Goal: Task Accomplishment & Management: Manage account settings

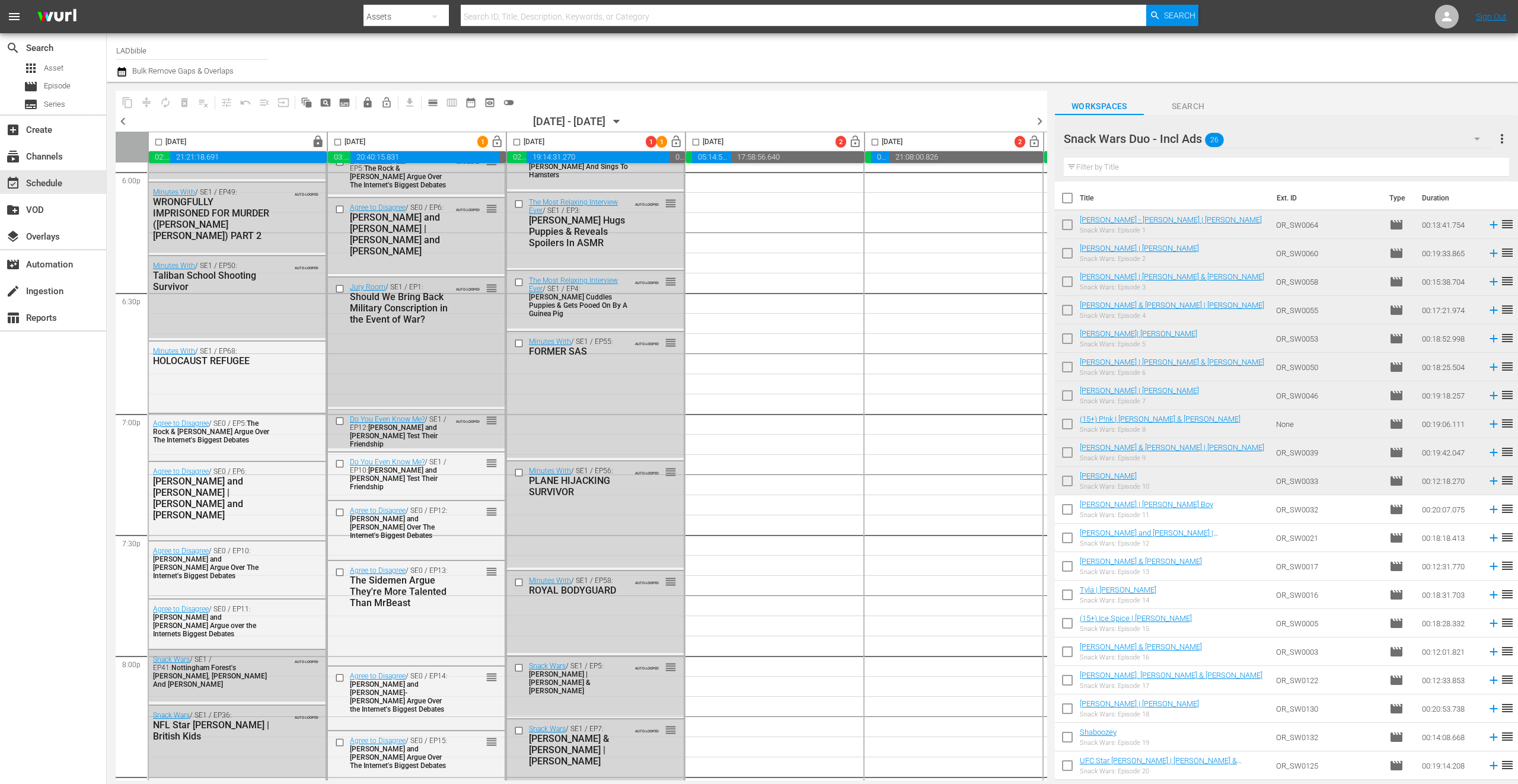
scroll to position [4301, 0]
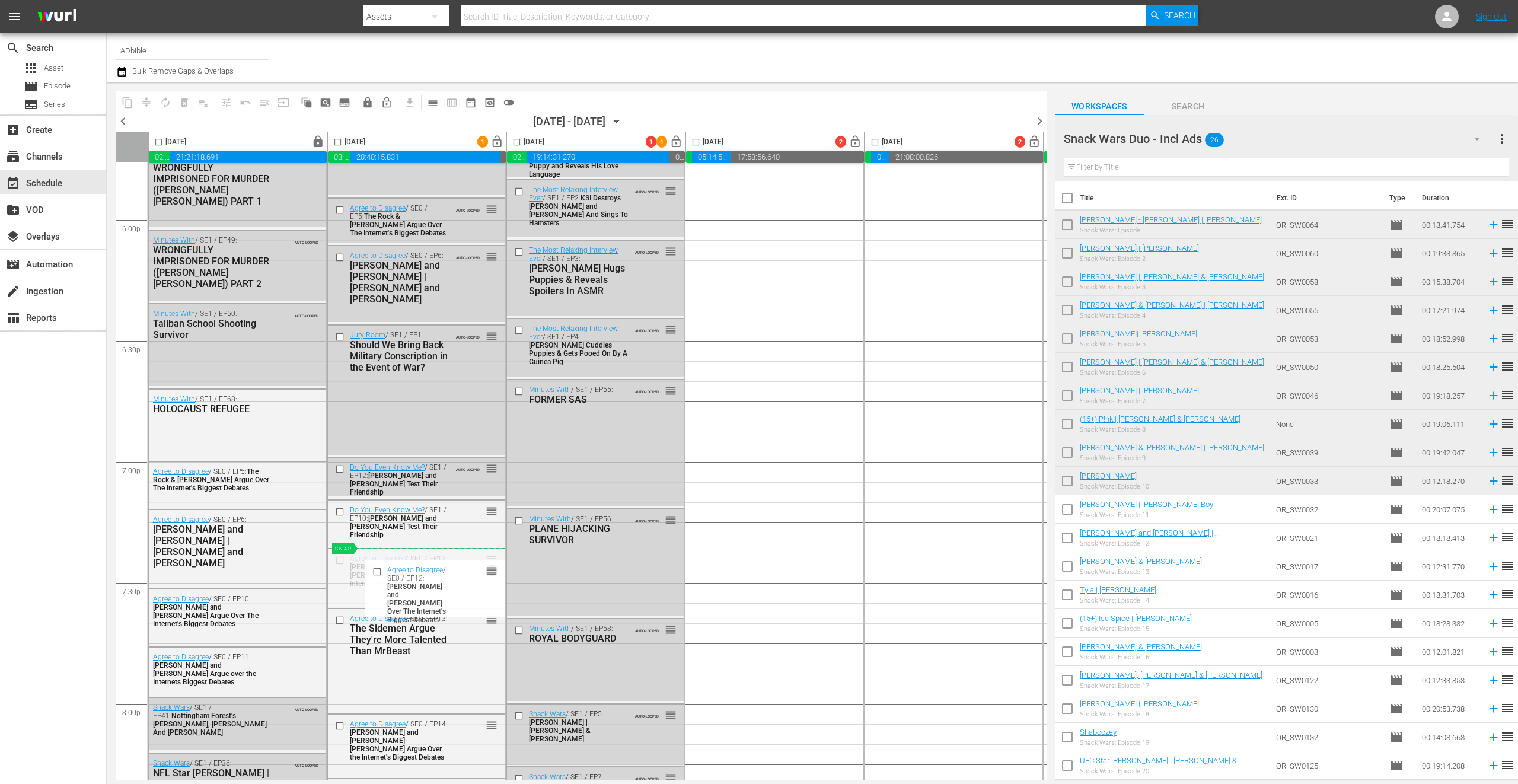
drag, startPoint x: 481, startPoint y: 453, endPoint x: 425, endPoint y: 554, distance: 115.5
click at [1258, 141] on div "Snack Wars Duo - Incl Ads 26" at bounding box center [1278, 139] width 428 height 33
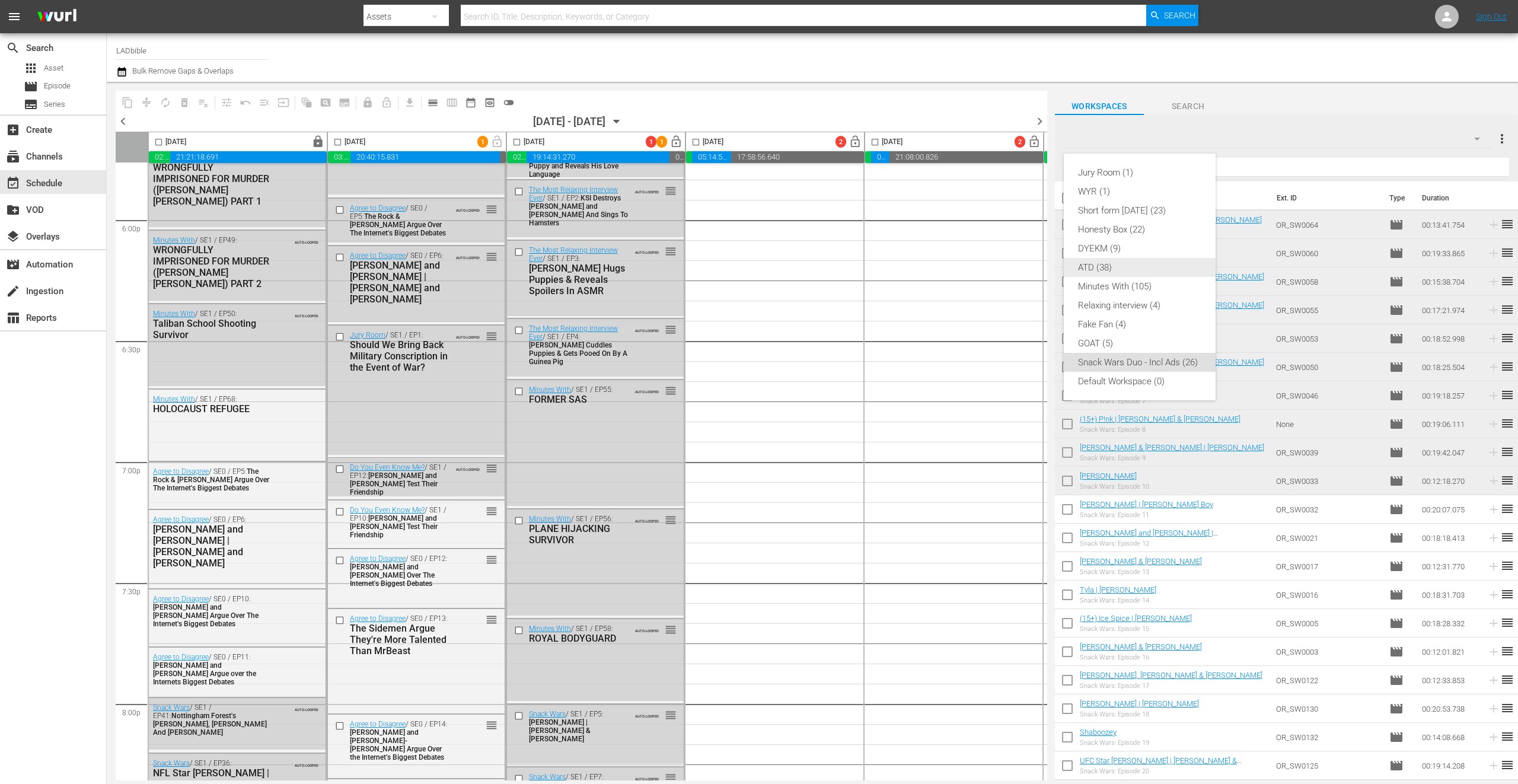
click at [1122, 269] on div "ATD (38)" at bounding box center [1140, 268] width 123 height 19
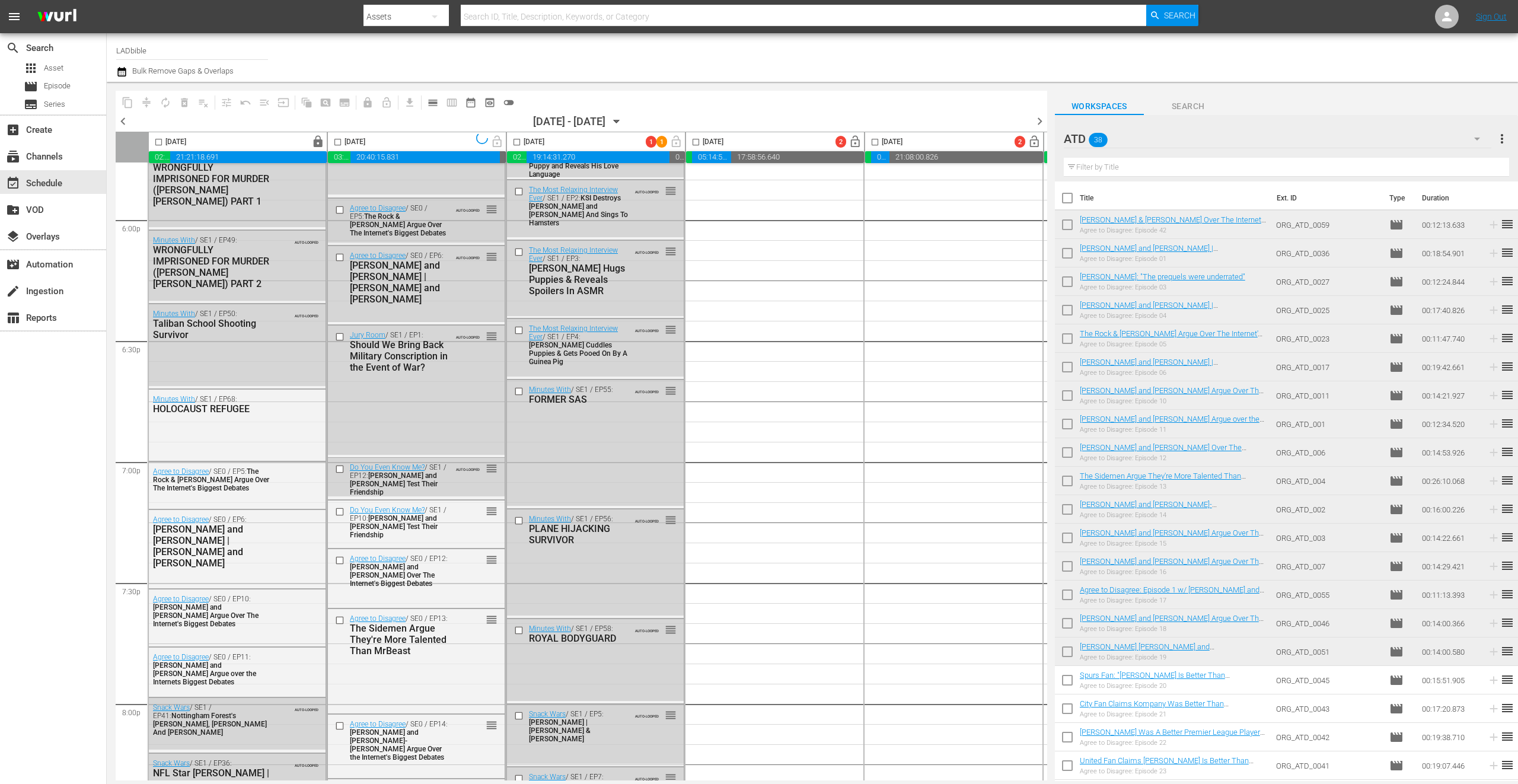
click at [431, 223] on span "The Rock & [PERSON_NAME] Argue Over The Internet's Biggest Debates" at bounding box center [397, 225] width 96 height 25
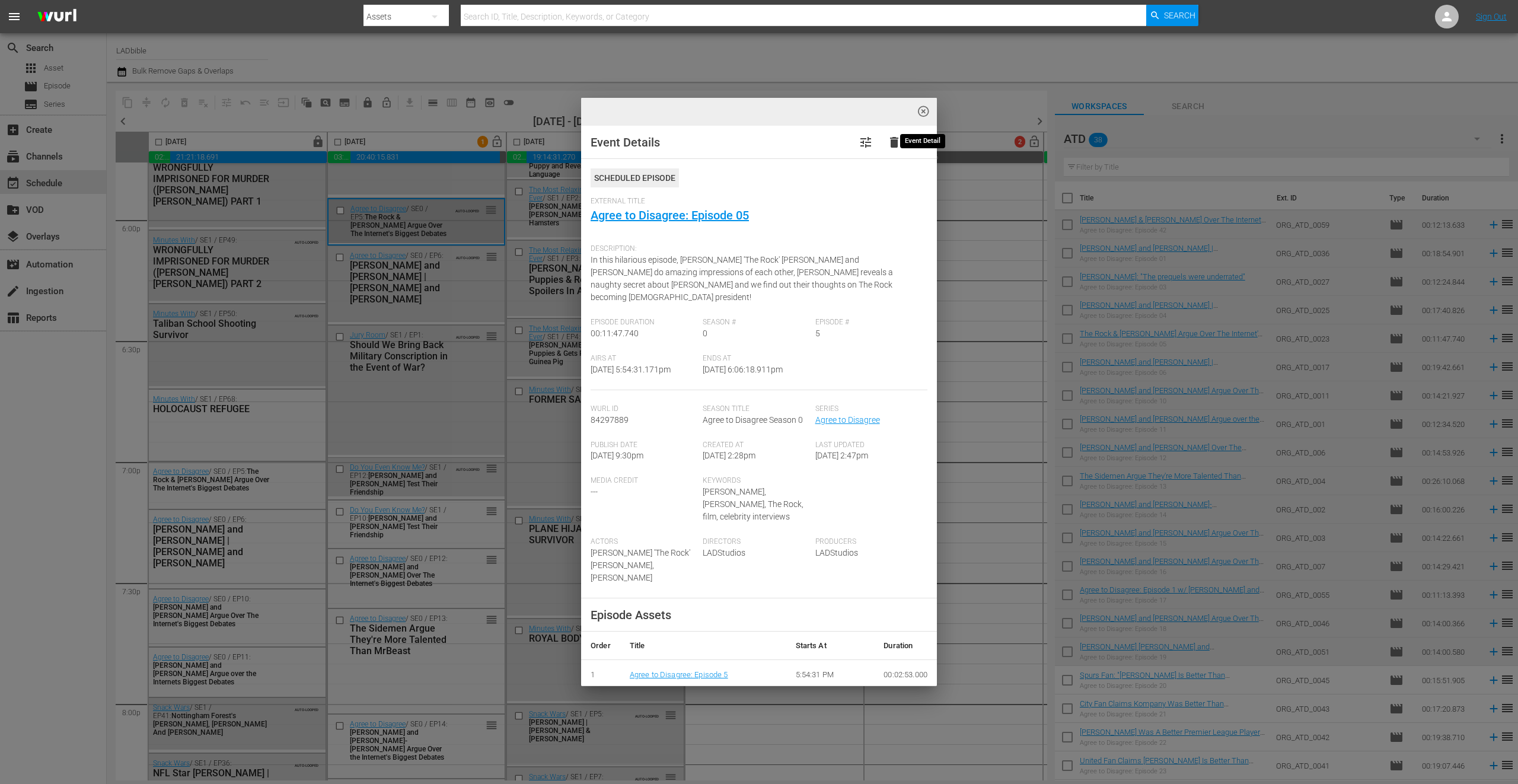
click at [926, 114] on span "highlight_off_icon" at bounding box center [924, 112] width 14 height 14
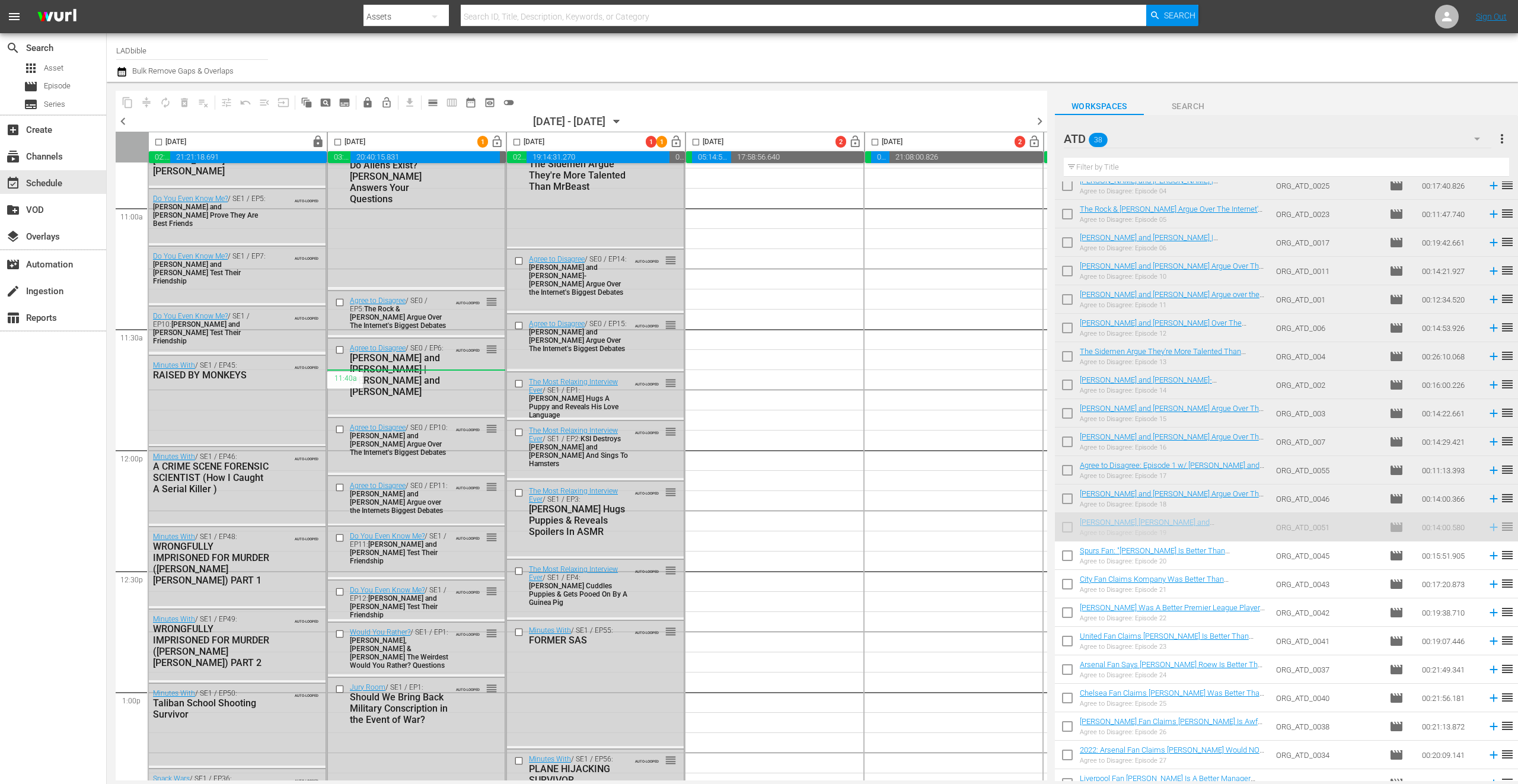
scroll to position [2532, 0]
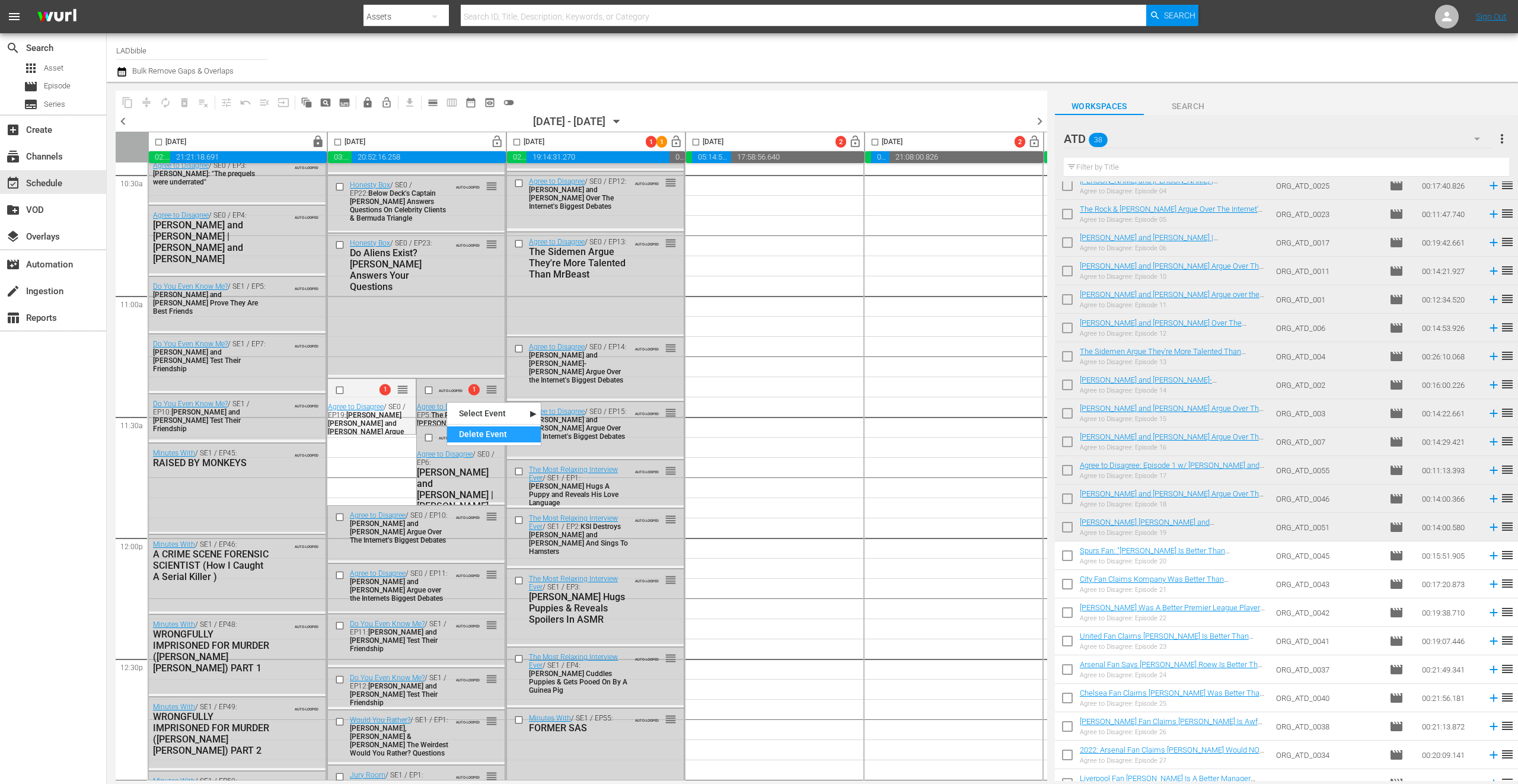
click at [468, 429] on div "Delete Event" at bounding box center [494, 434] width 94 height 16
click at [343, 142] on input "checkbox" at bounding box center [338, 145] width 14 height 14
drag, startPoint x: 338, startPoint y: 142, endPoint x: 200, endPoint y: 147, distance: 138.1
click at [338, 142] on input "checkbox" at bounding box center [338, 145] width 14 height 14
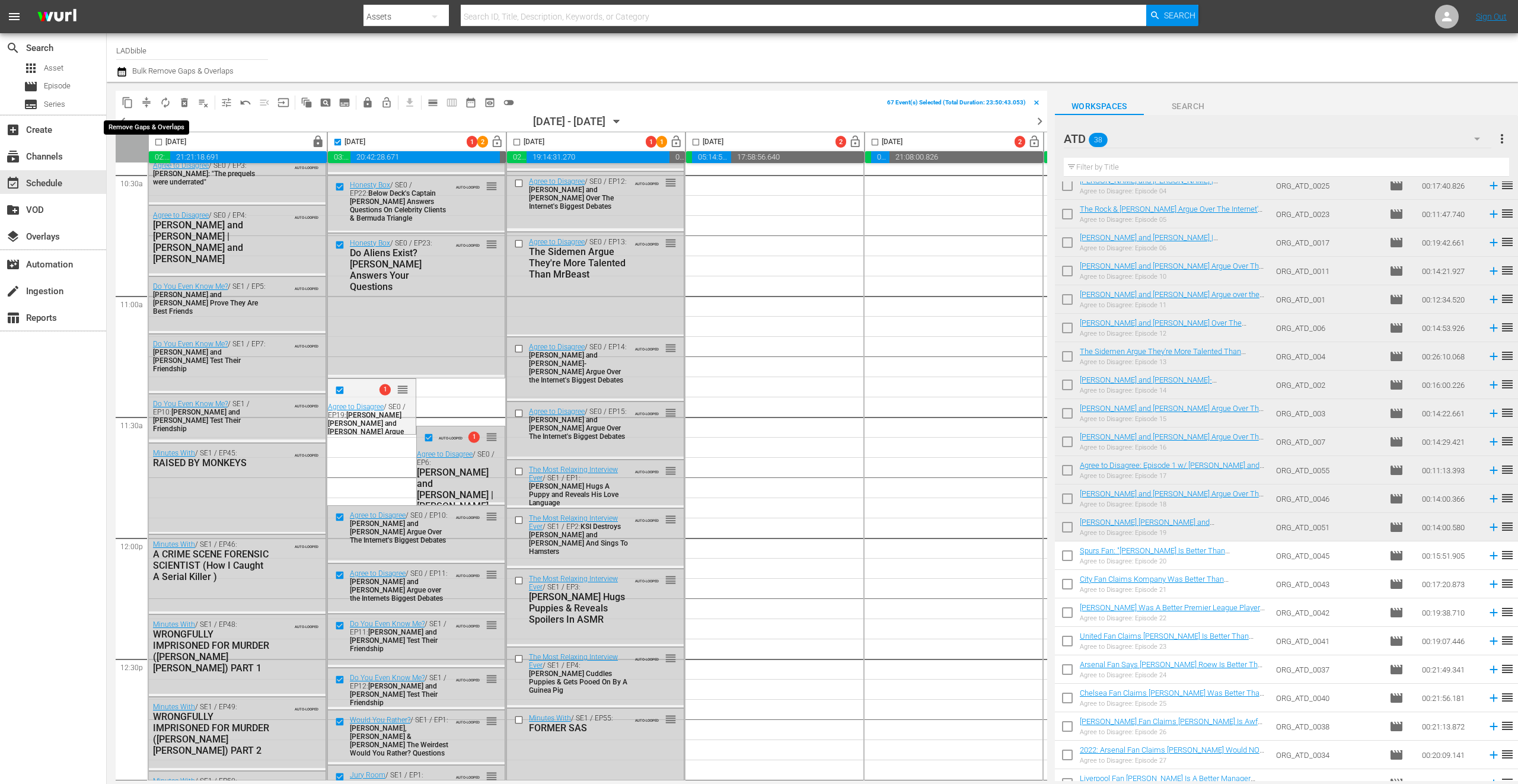
click at [147, 99] on span "compress" at bounding box center [146, 102] width 11 height 11
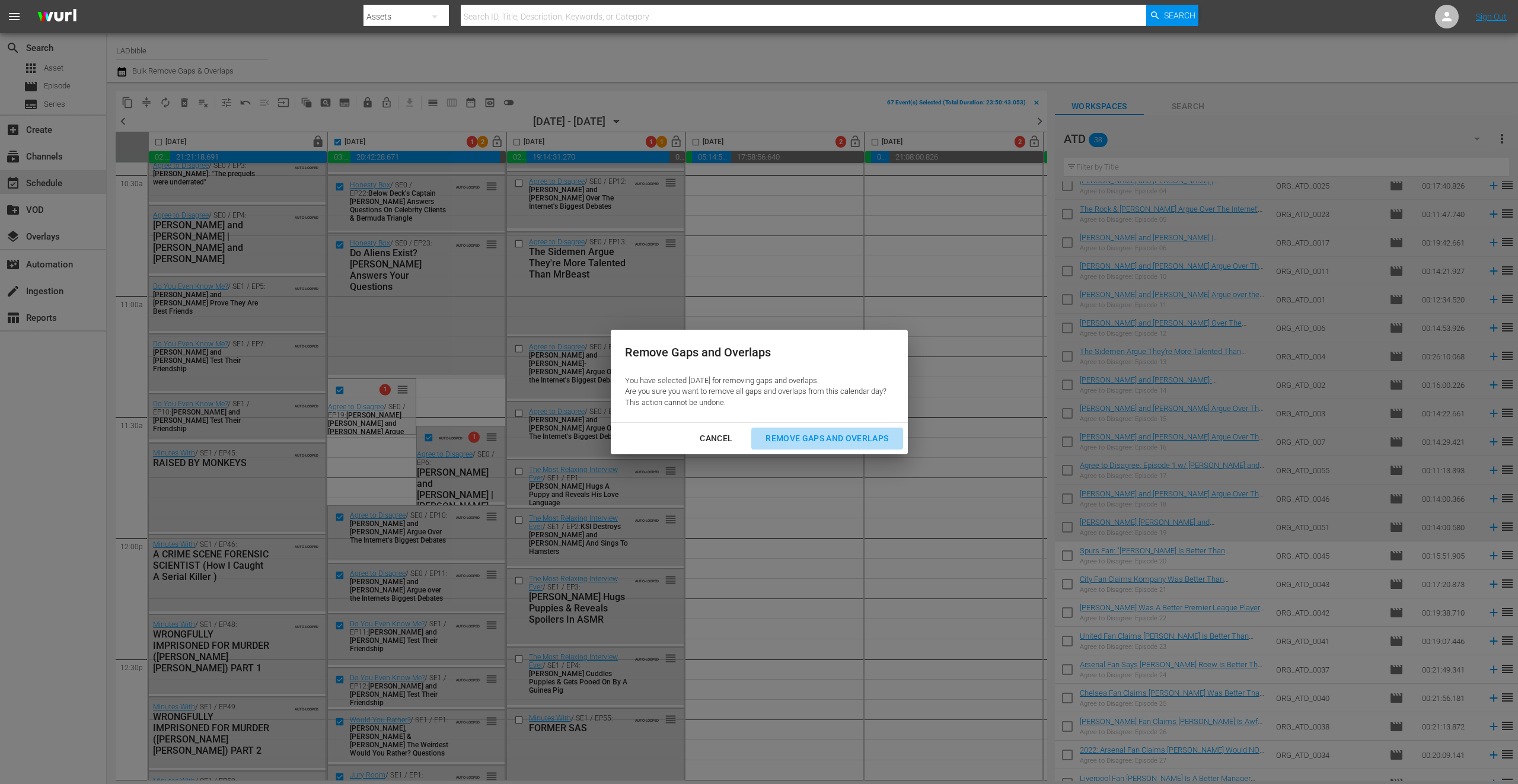
click at [840, 434] on div "Remove Gaps and Overlaps" at bounding box center [826, 439] width 142 height 15
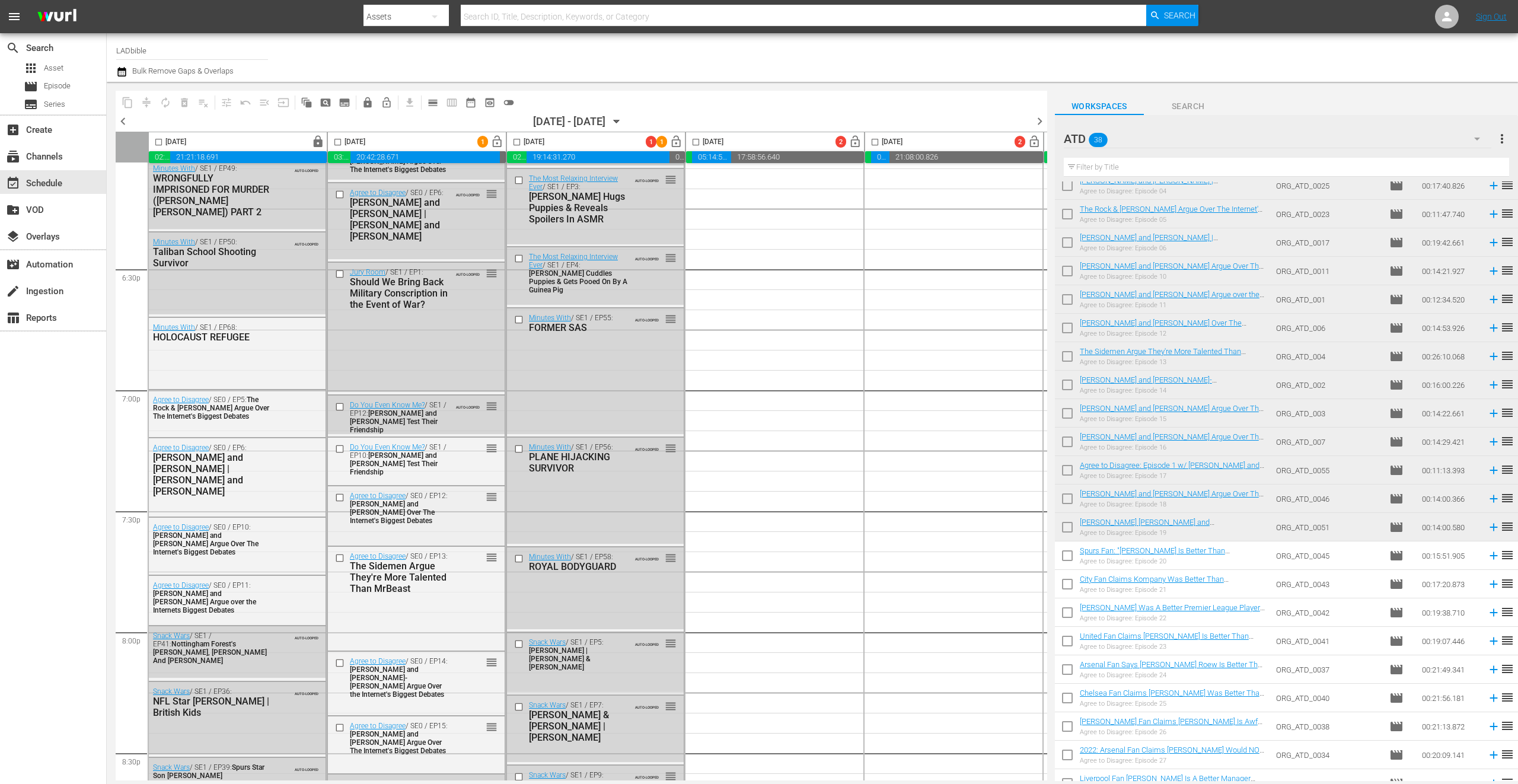
scroll to position [4461, 0]
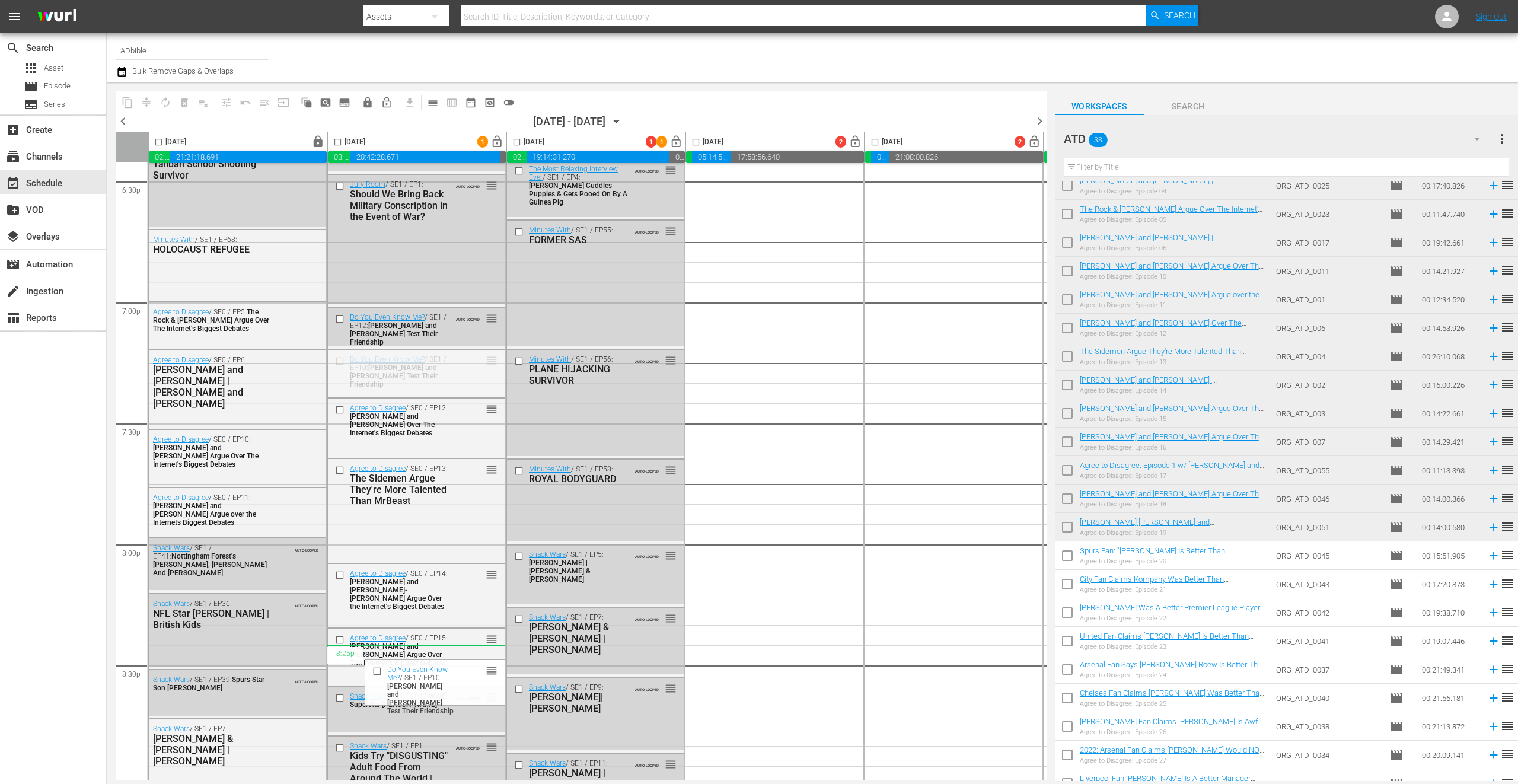
drag, startPoint x: 491, startPoint y: 362, endPoint x: 482, endPoint y: 643, distance: 281.1
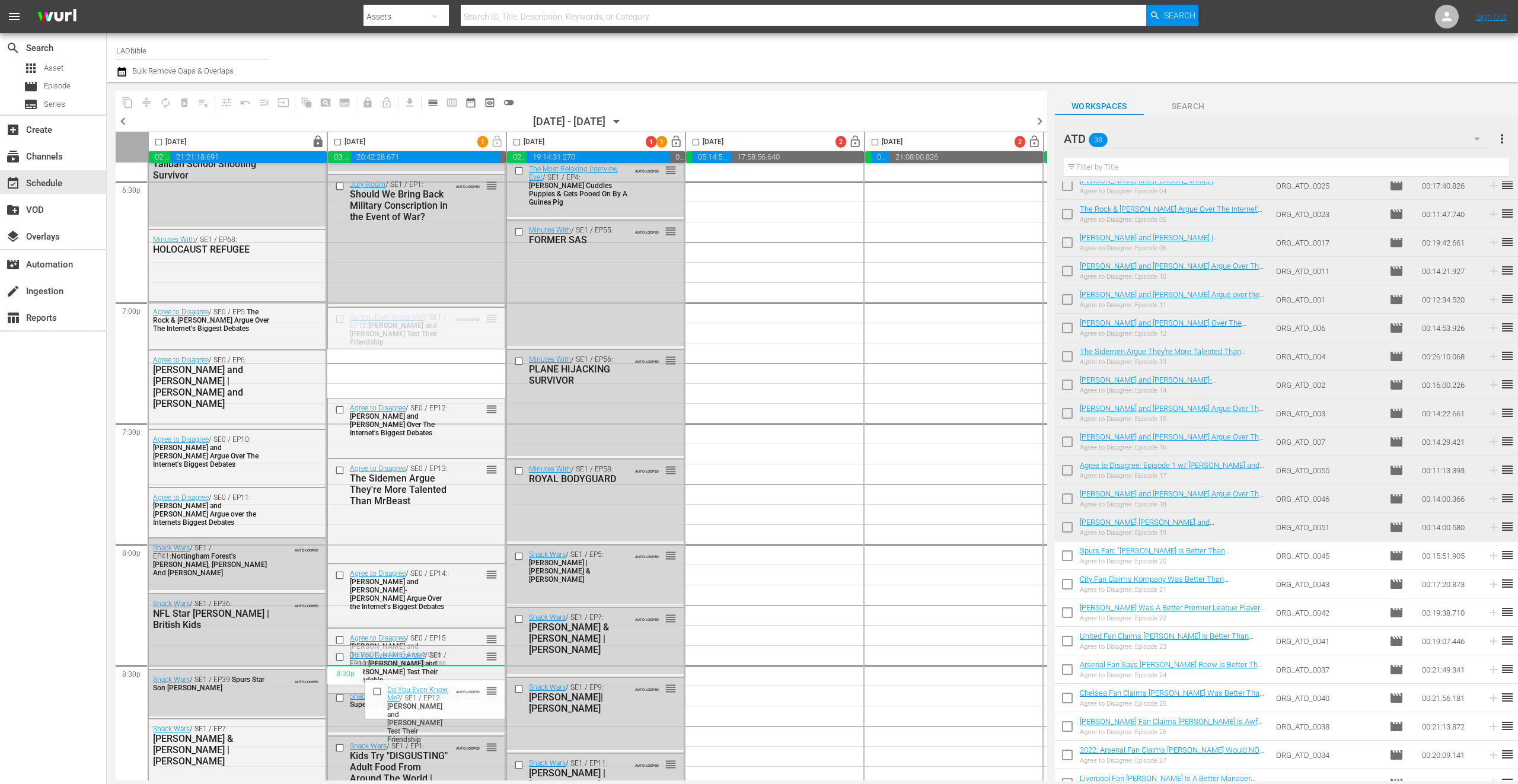
click at [340, 142] on input "checkbox" at bounding box center [338, 145] width 14 height 14
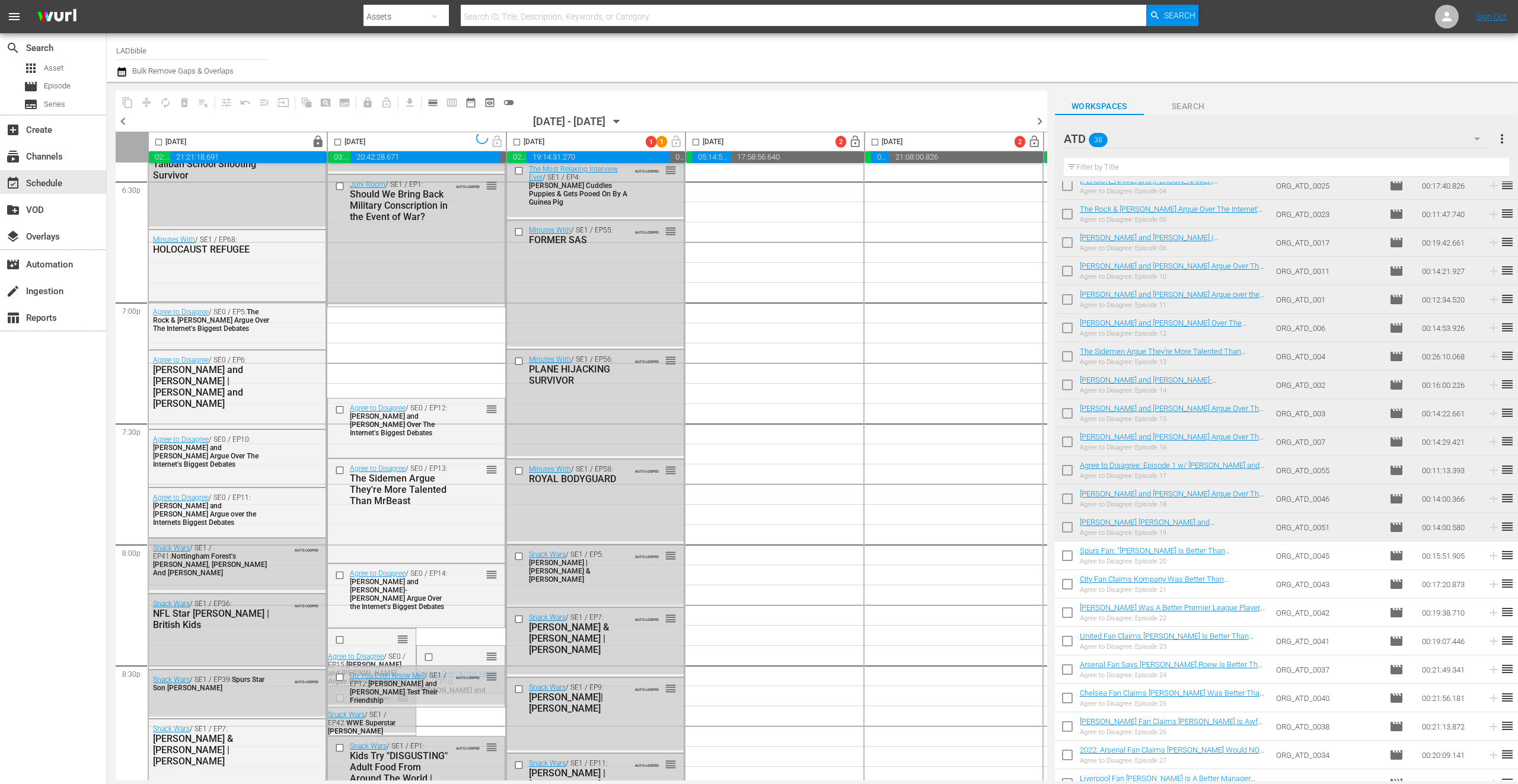
click at [340, 143] on input "checkbox" at bounding box center [338, 145] width 14 height 14
click at [146, 101] on span "compress" at bounding box center [147, 103] width 19 height 19
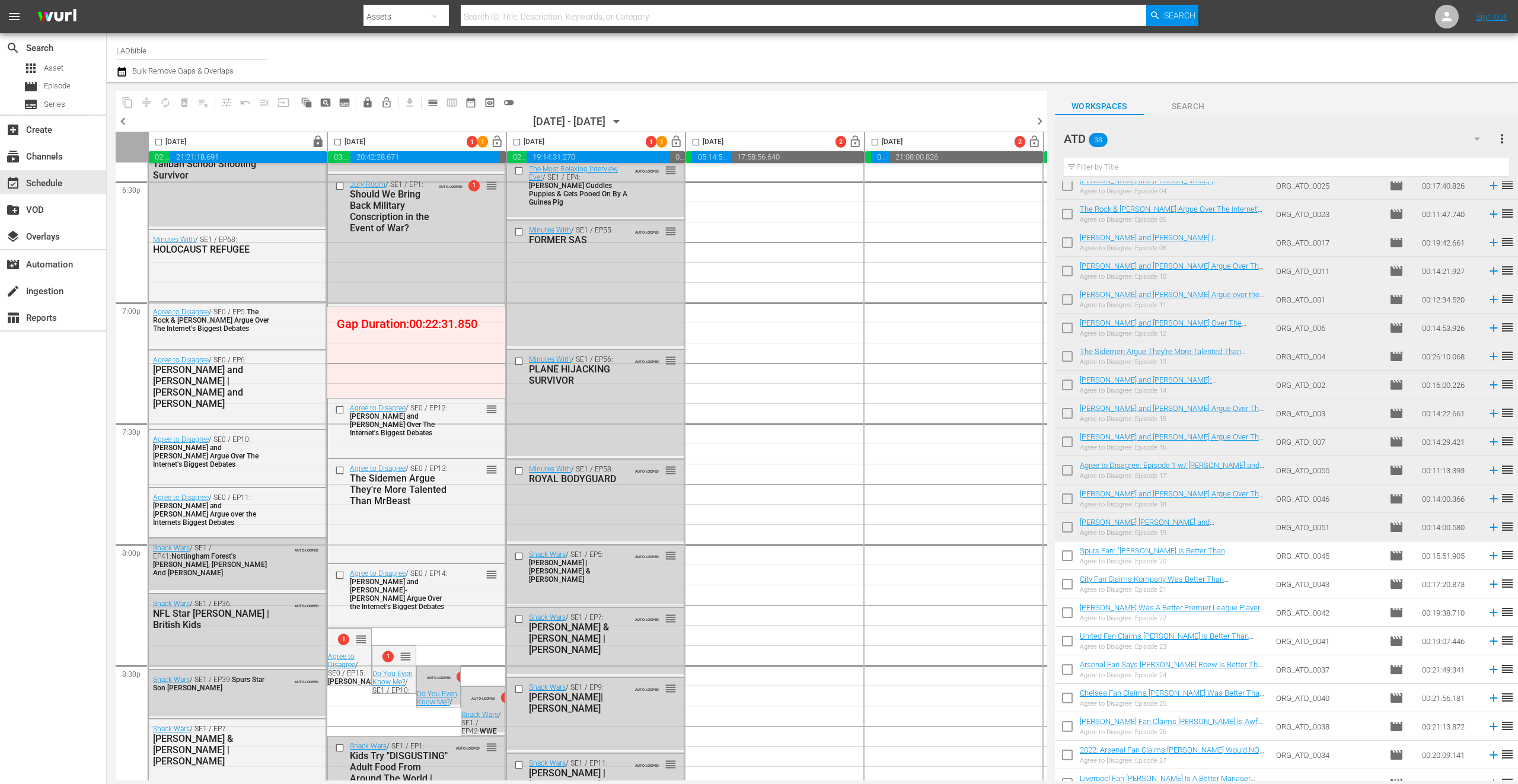
click at [340, 142] on input "checkbox" at bounding box center [338, 145] width 14 height 14
checkbox input "true"
click at [148, 98] on span "compress" at bounding box center [146, 102] width 11 height 11
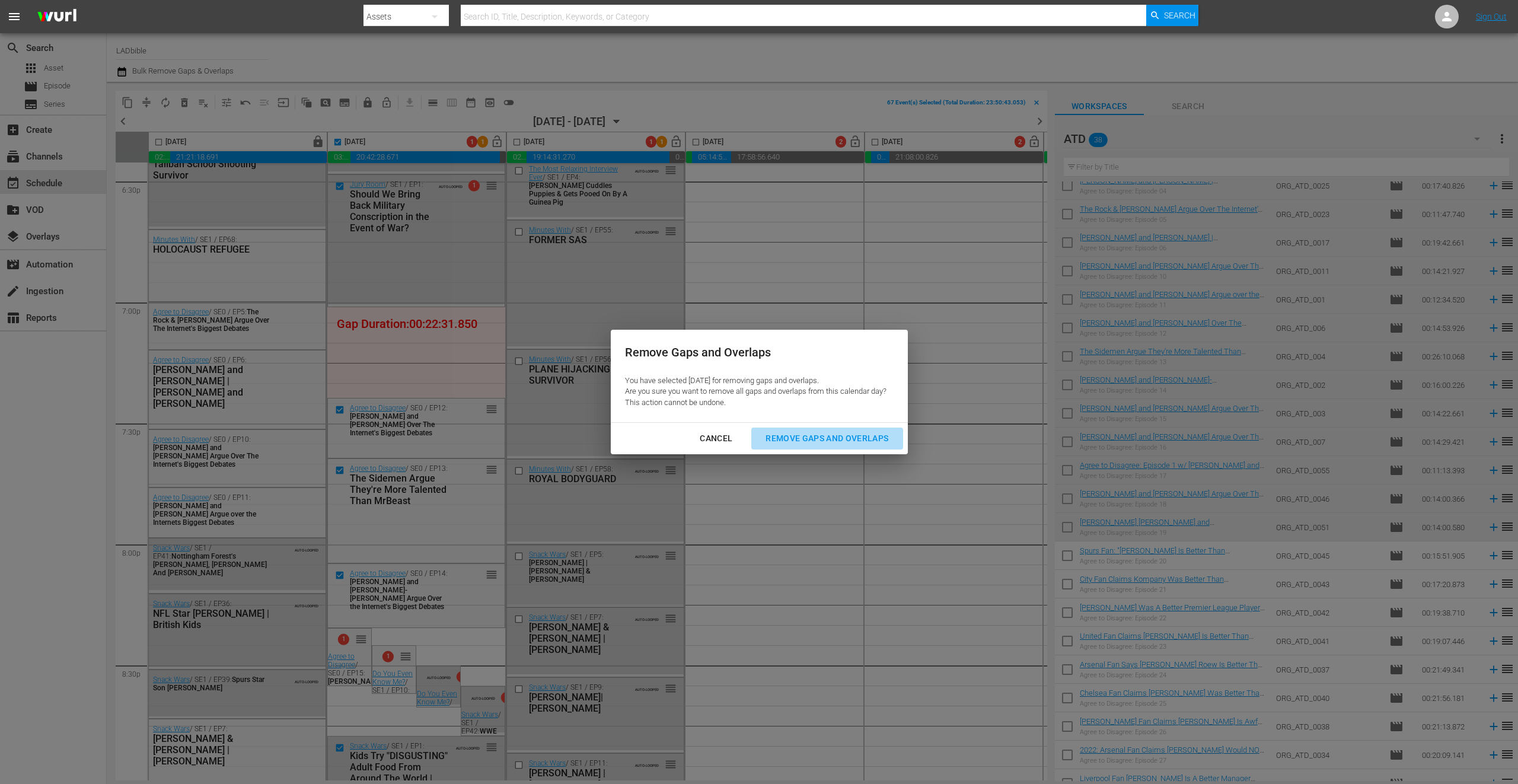
click at [820, 439] on div "Remove Gaps and Overlaps" at bounding box center [826, 439] width 142 height 15
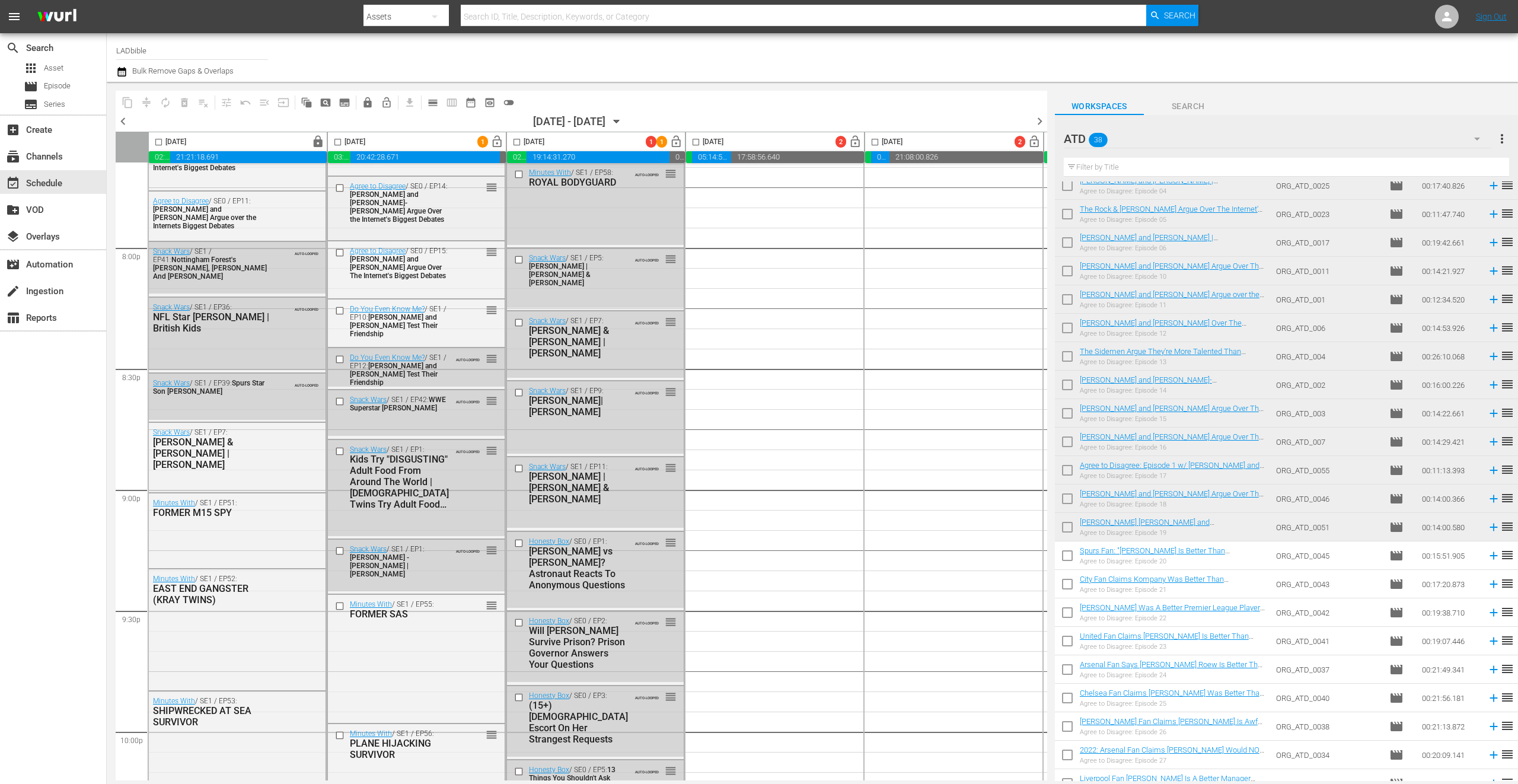
scroll to position [4768, 0]
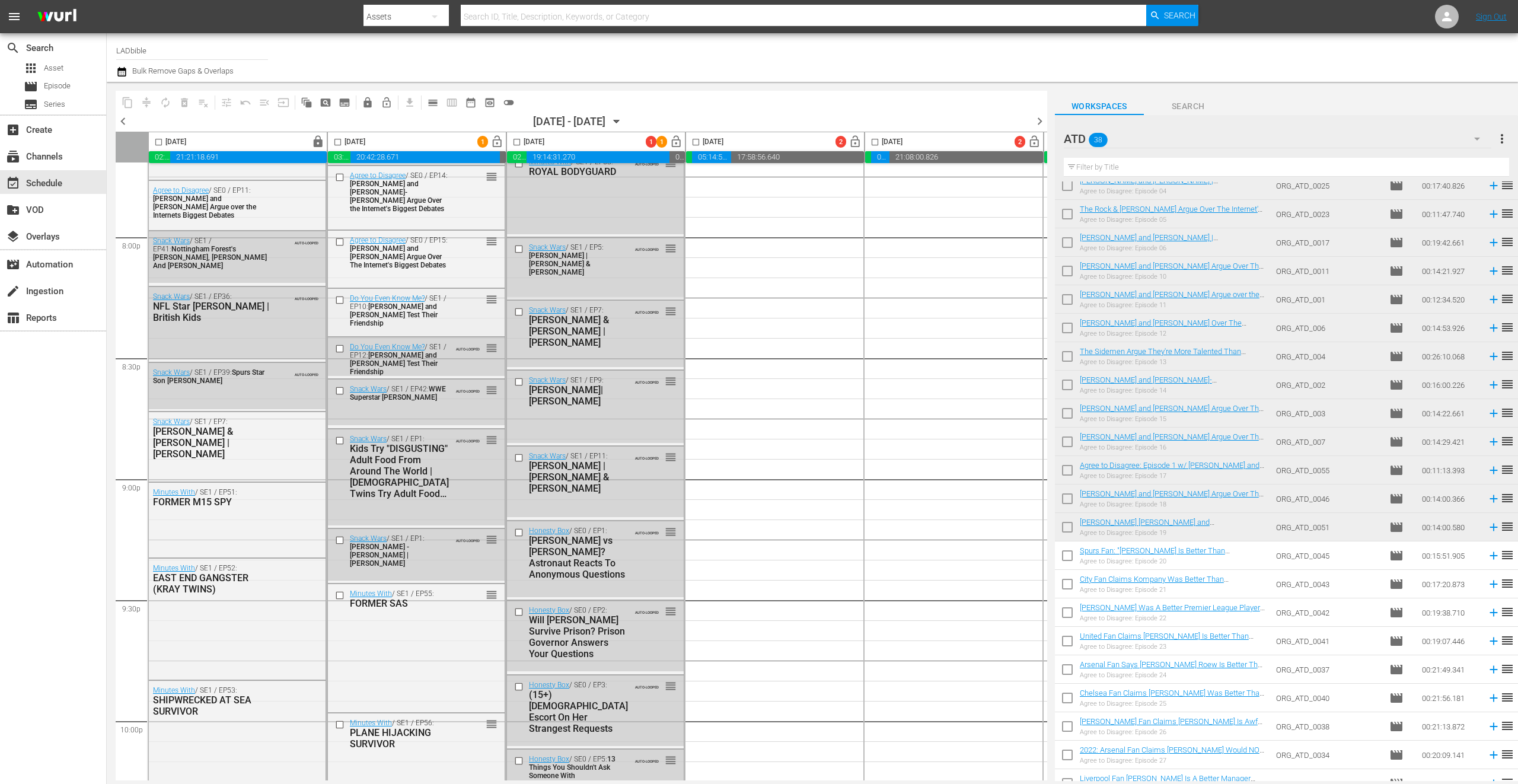
click at [342, 297] on input "checkbox" at bounding box center [341, 299] width 12 height 10
drag, startPoint x: 493, startPoint y: 299, endPoint x: 766, endPoint y: 287, distance: 273.3
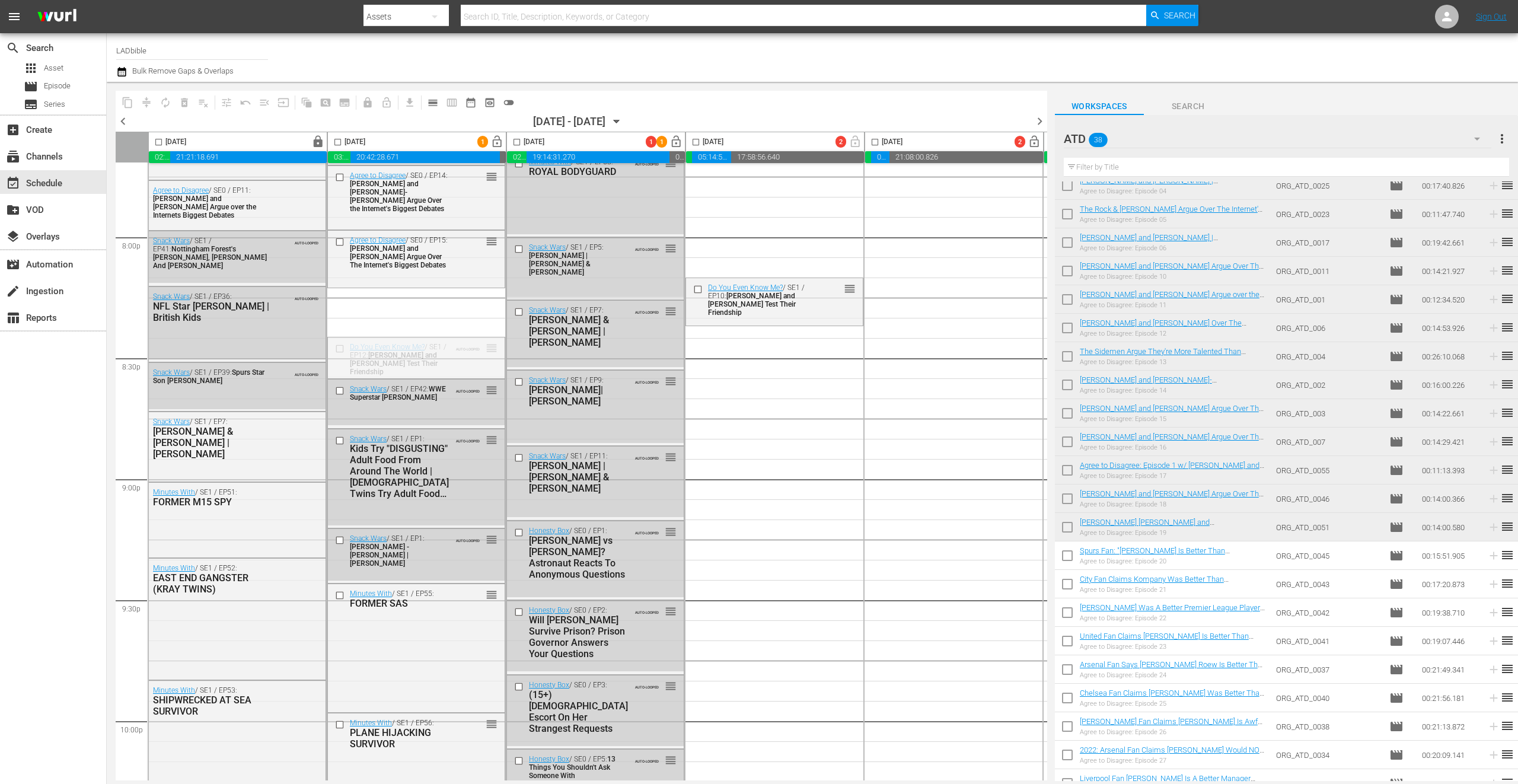
drag, startPoint x: 490, startPoint y: 347, endPoint x: 340, endPoint y: 142, distance: 254.0
click at [340, 142] on input "checkbox" at bounding box center [338, 145] width 14 height 14
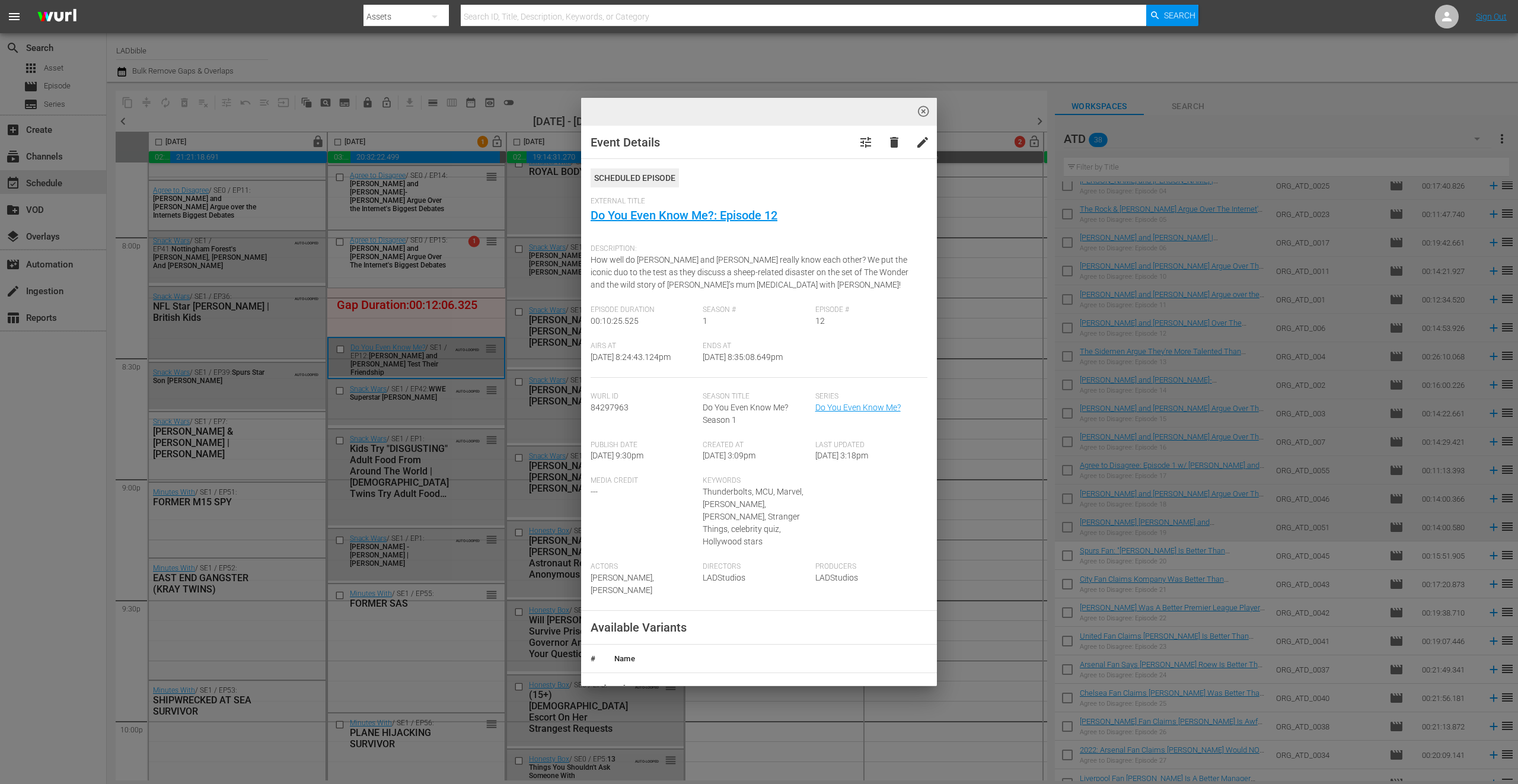
click at [926, 107] on div "highlight_off_icon Event Details tune delete edit Scheduled Episode External Ti…" at bounding box center [759, 392] width 1518 height 784
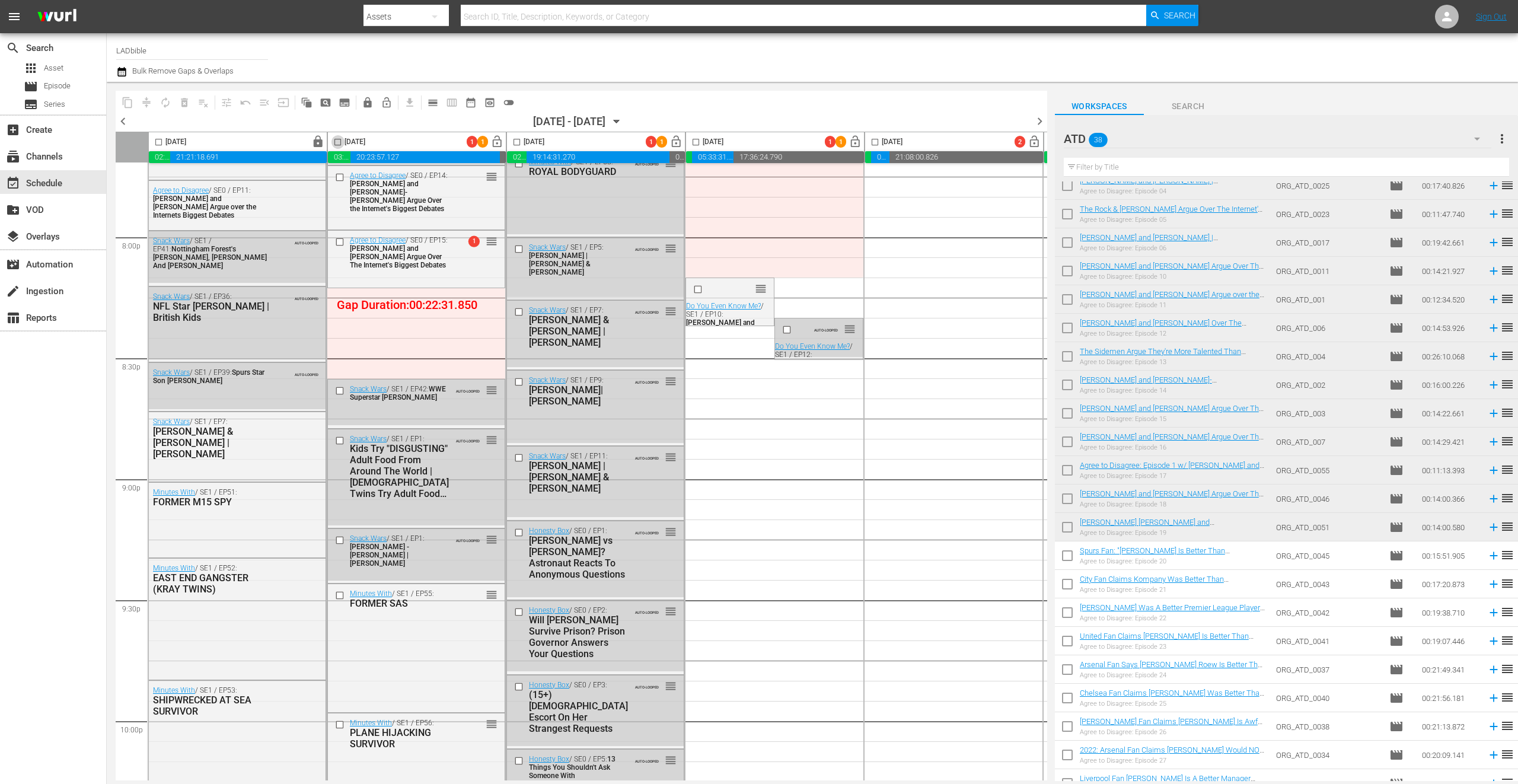
click at [338, 144] on input "checkbox" at bounding box center [338, 145] width 14 height 14
click at [149, 101] on span "compress" at bounding box center [146, 102] width 11 height 11
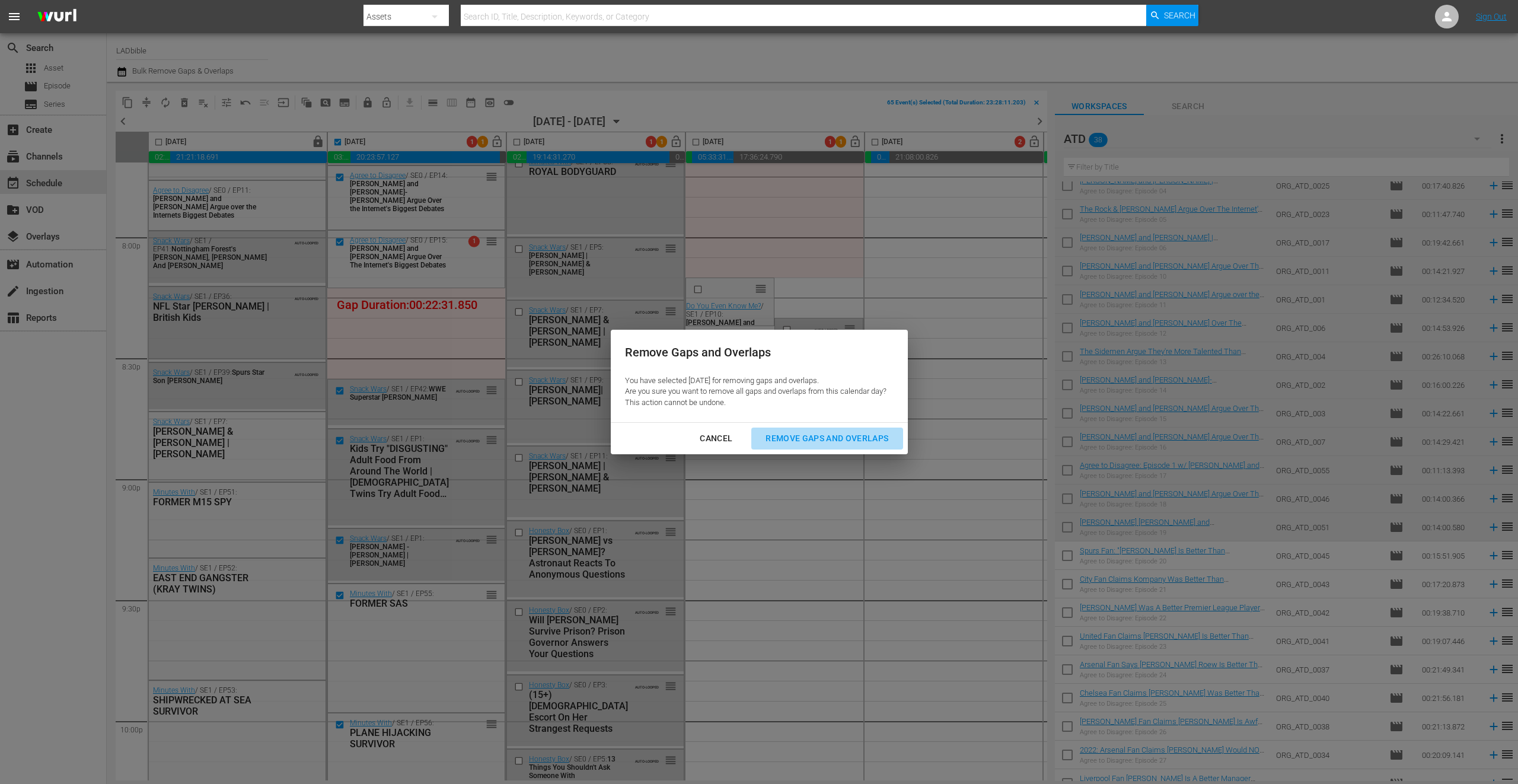
click at [875, 440] on div "Remove Gaps and Overlaps" at bounding box center [826, 439] width 142 height 15
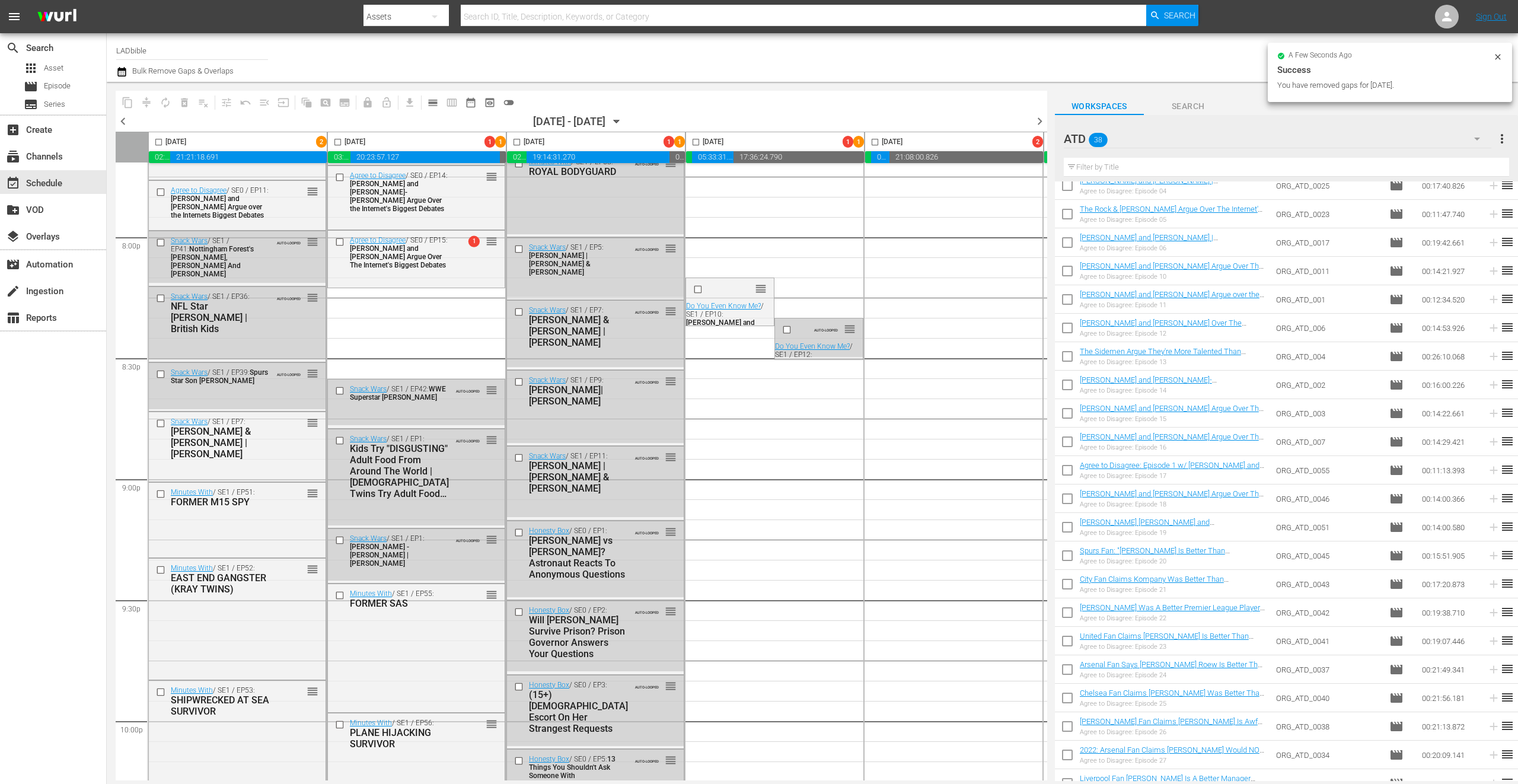
checkbox input "false"
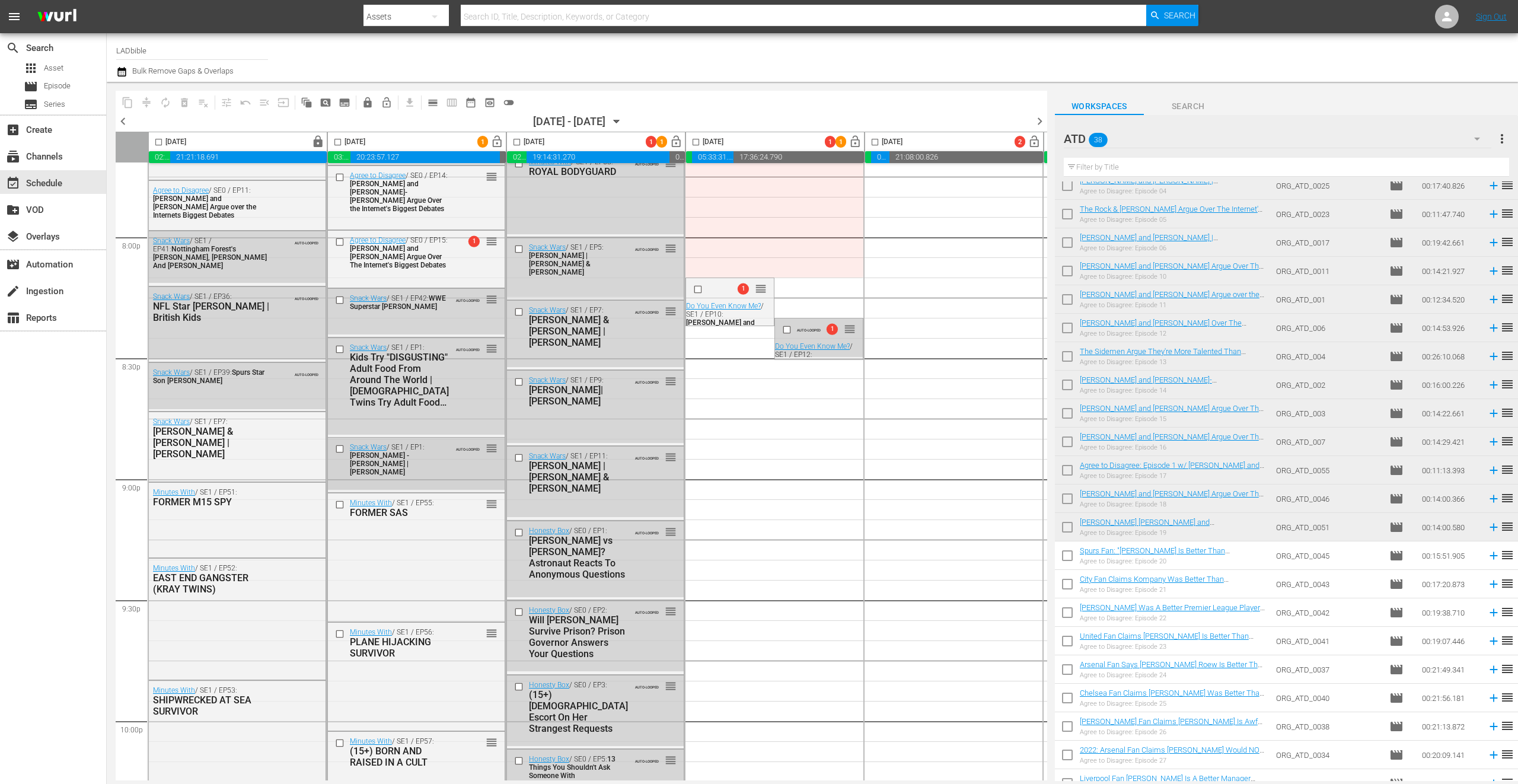
click at [367, 483] on div "Snack Wars / SE1 / EP1: Anya Taylor - Joy | Zac Efron AUTO-LOOPED reorder" at bounding box center [416, 463] width 177 height 52
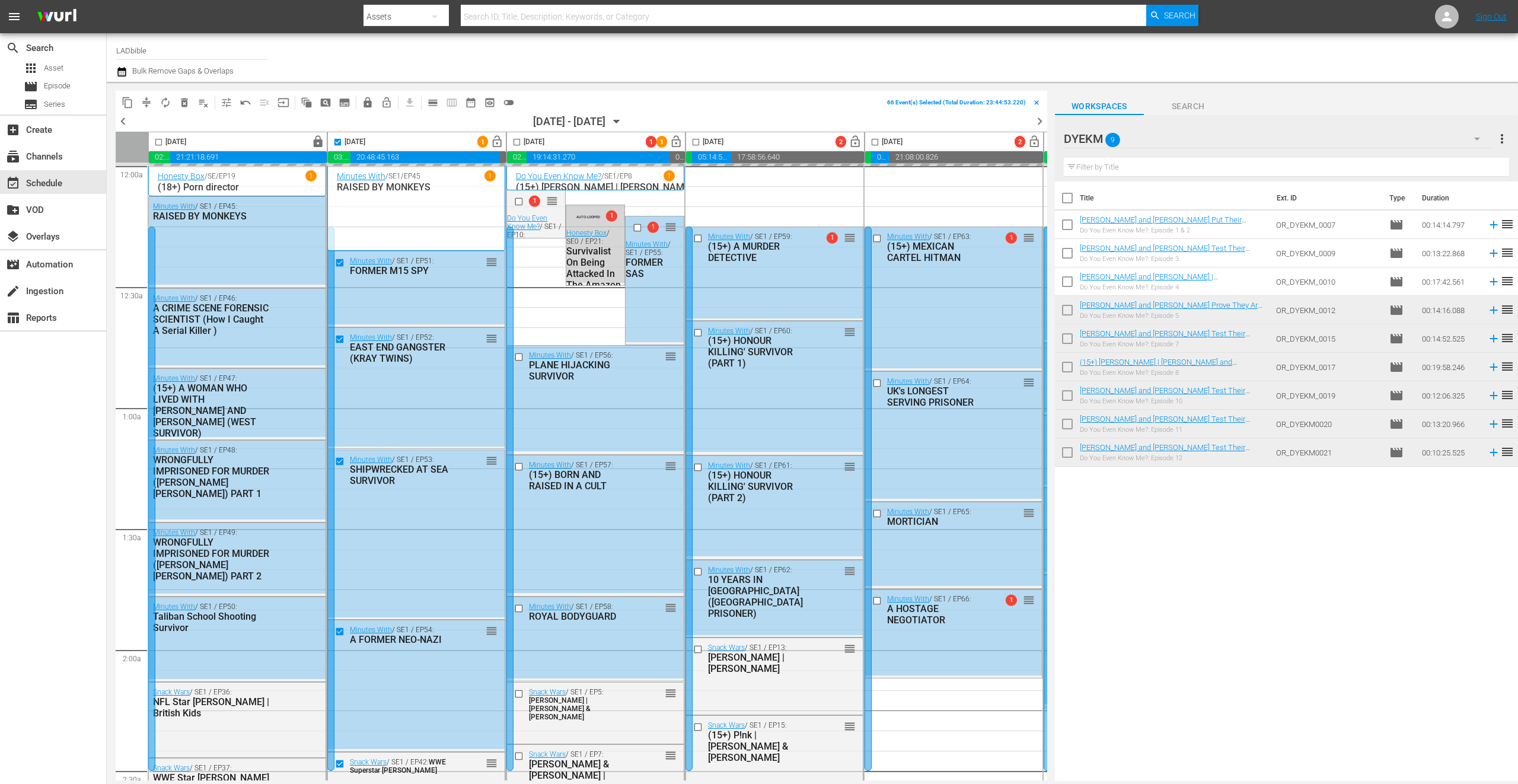
scroll to position [5197, 0]
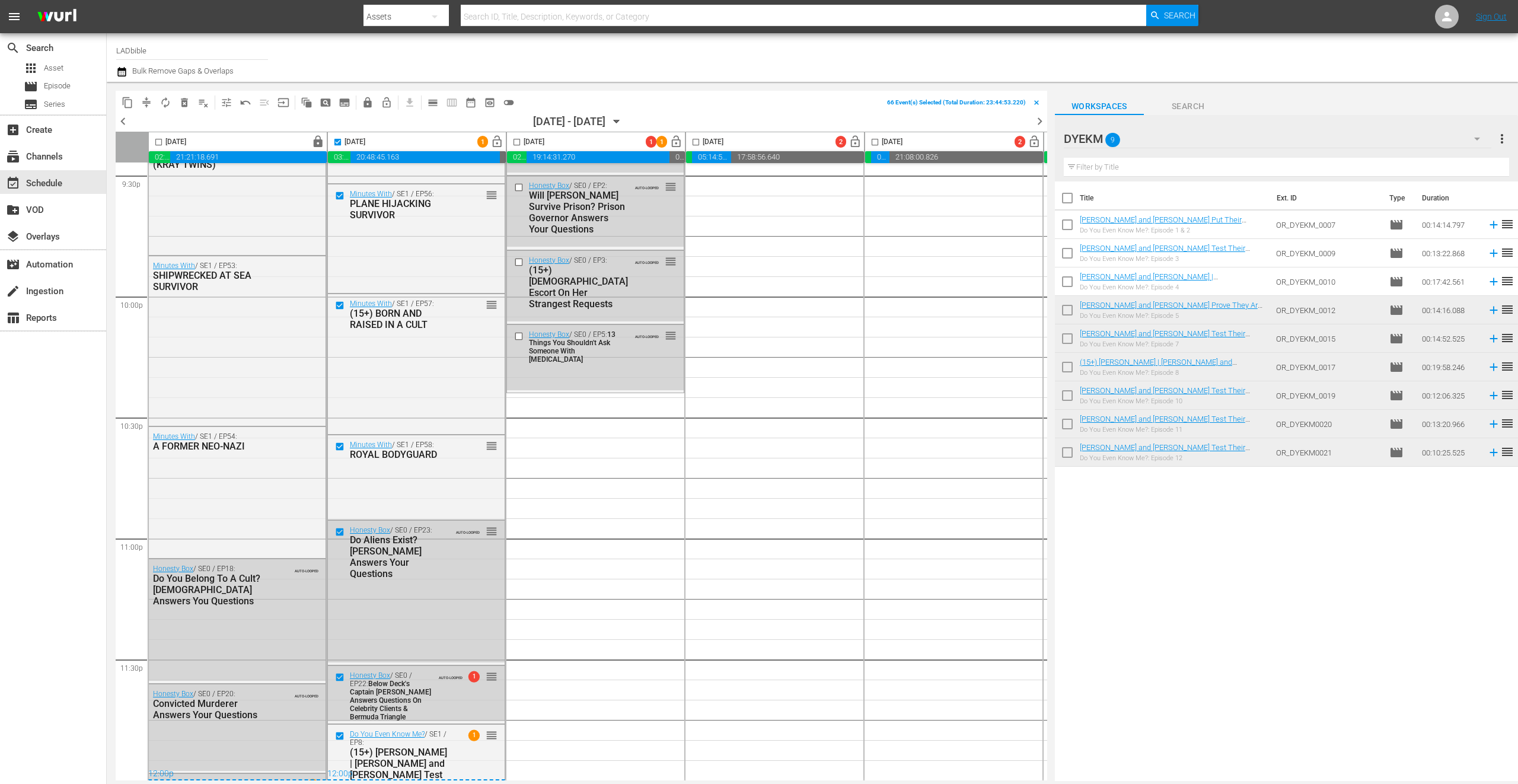
checkbox input "false"
click at [497, 142] on span "lock_open" at bounding box center [498, 142] width 14 height 14
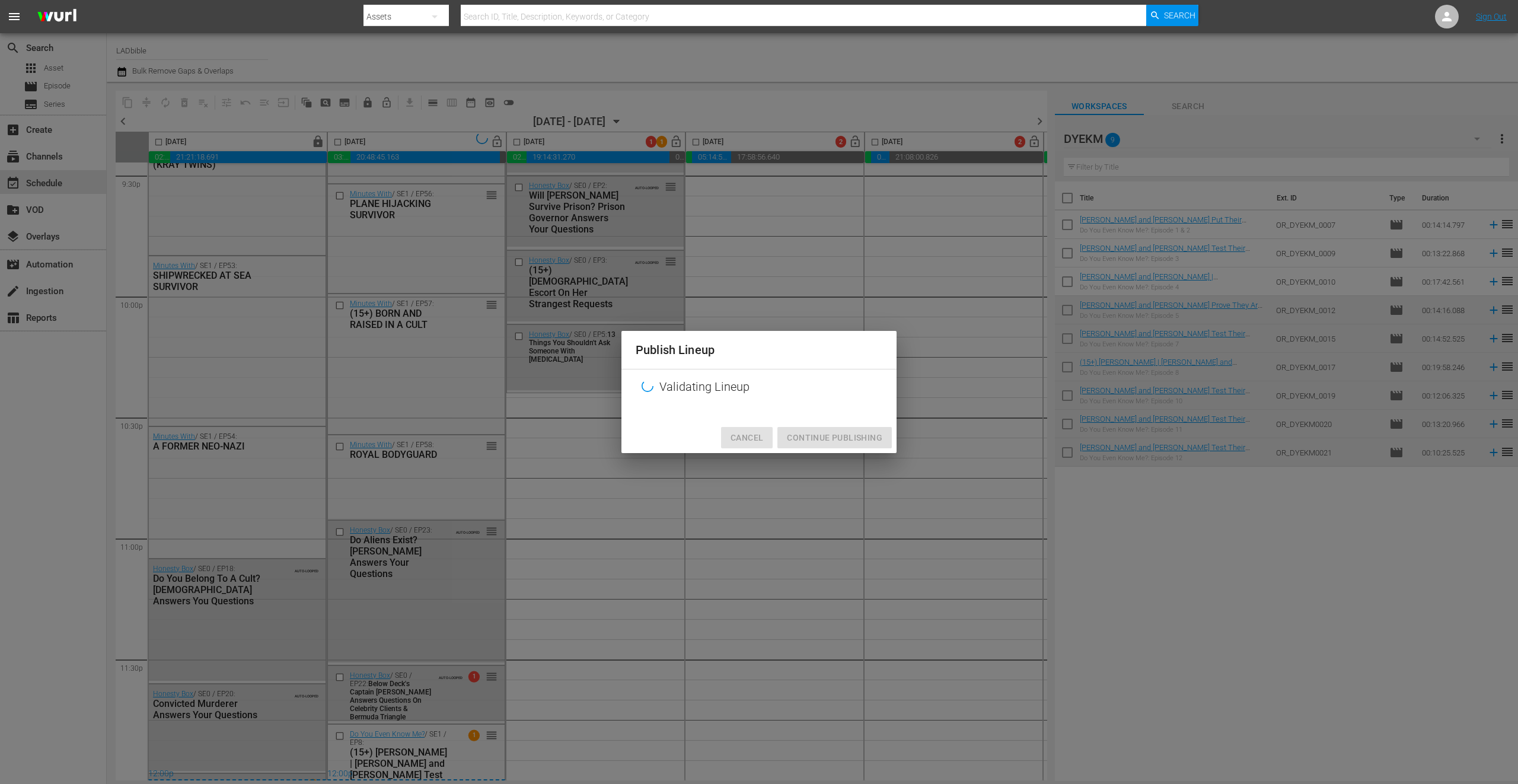
click at [736, 440] on span "Cancel" at bounding box center [746, 438] width 33 height 15
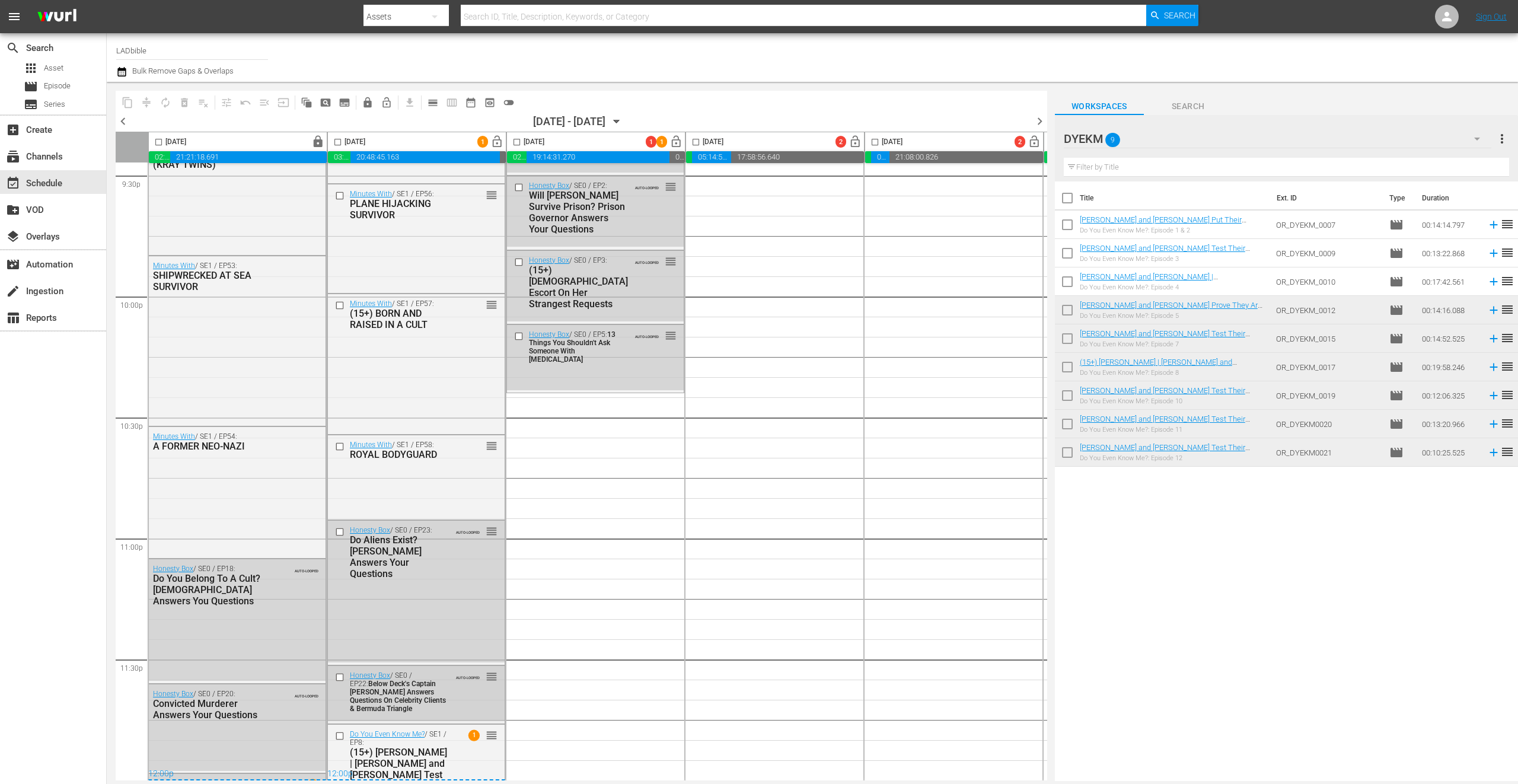
click at [428, 685] on div "Honesty Box / SE0 / EP22: Below Deck's Captain Sandy Answers Questions On Celeb…" at bounding box center [400, 692] width 100 height 41
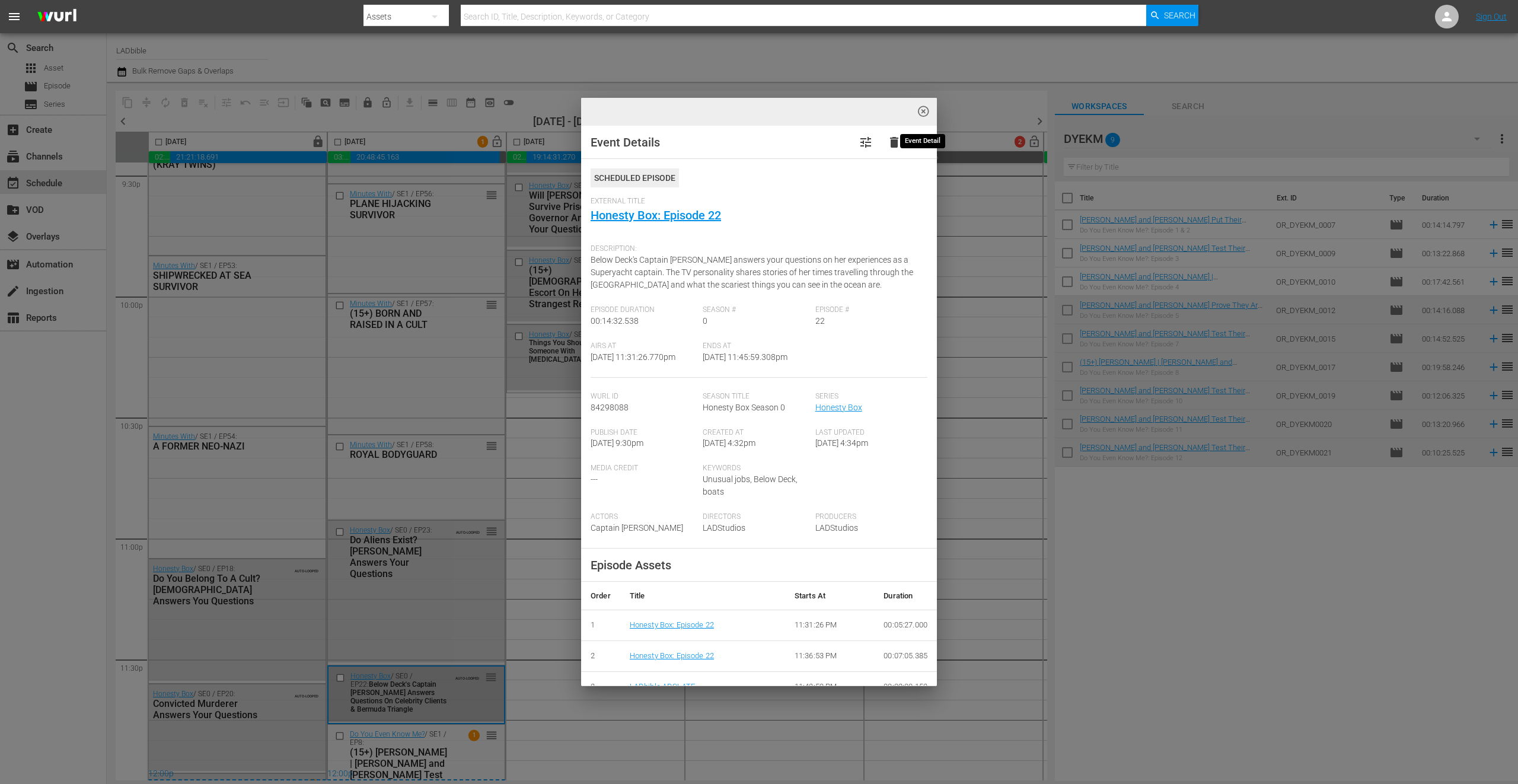
click at [922, 111] on span "highlight_off_icon" at bounding box center [924, 112] width 14 height 14
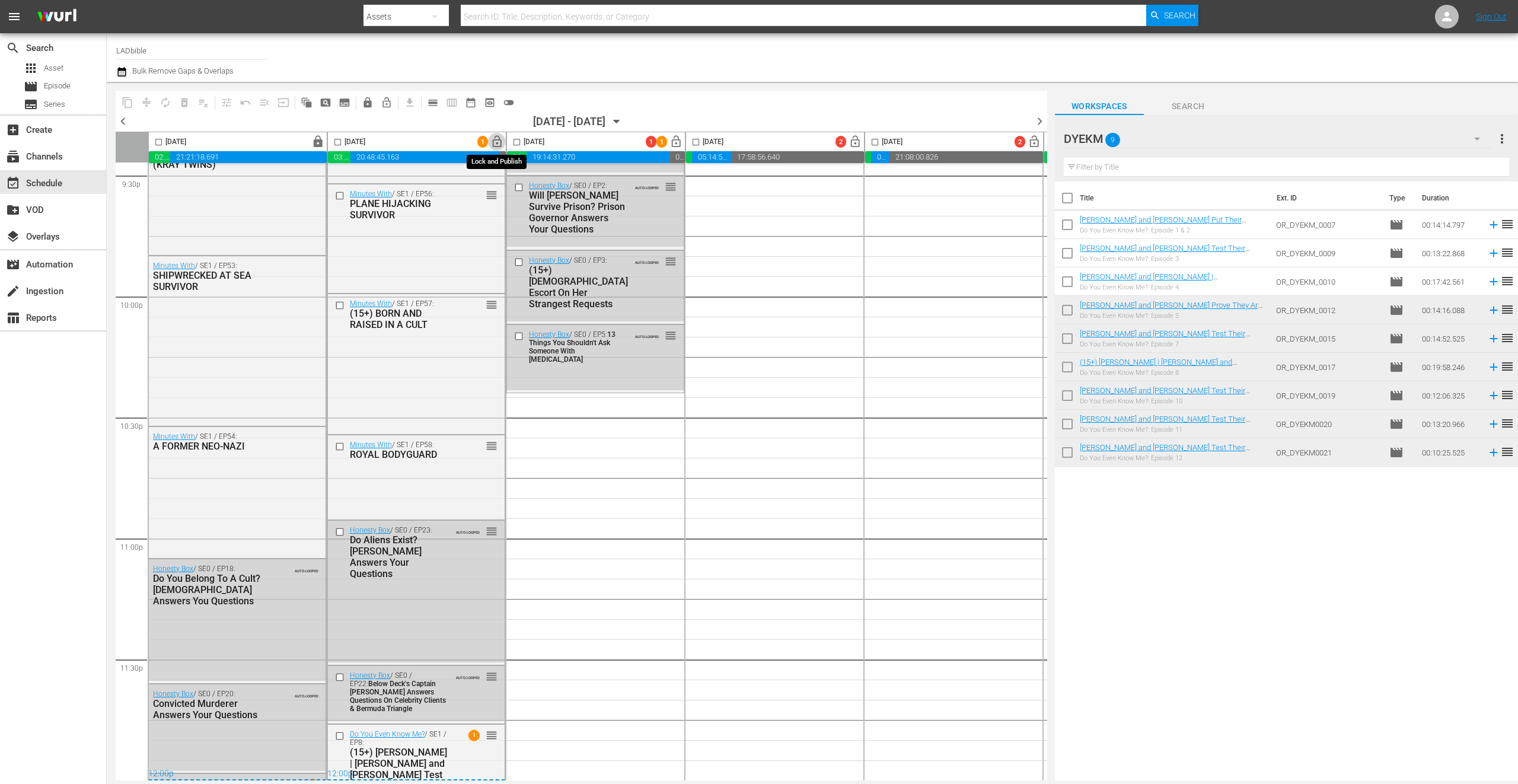
click at [501, 143] on span "lock_open" at bounding box center [498, 142] width 14 height 14
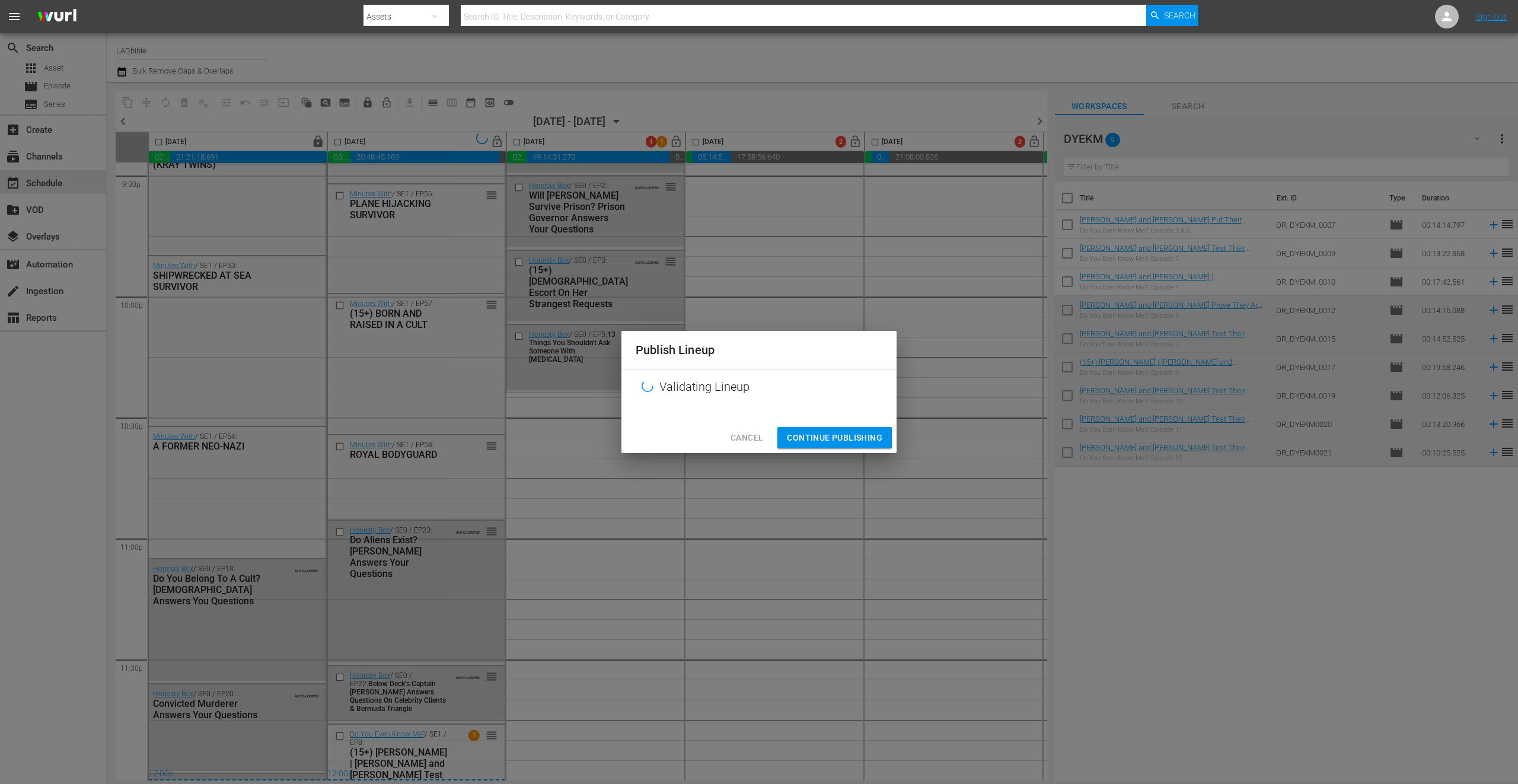
click at [815, 422] on div at bounding box center [759, 413] width 275 height 18
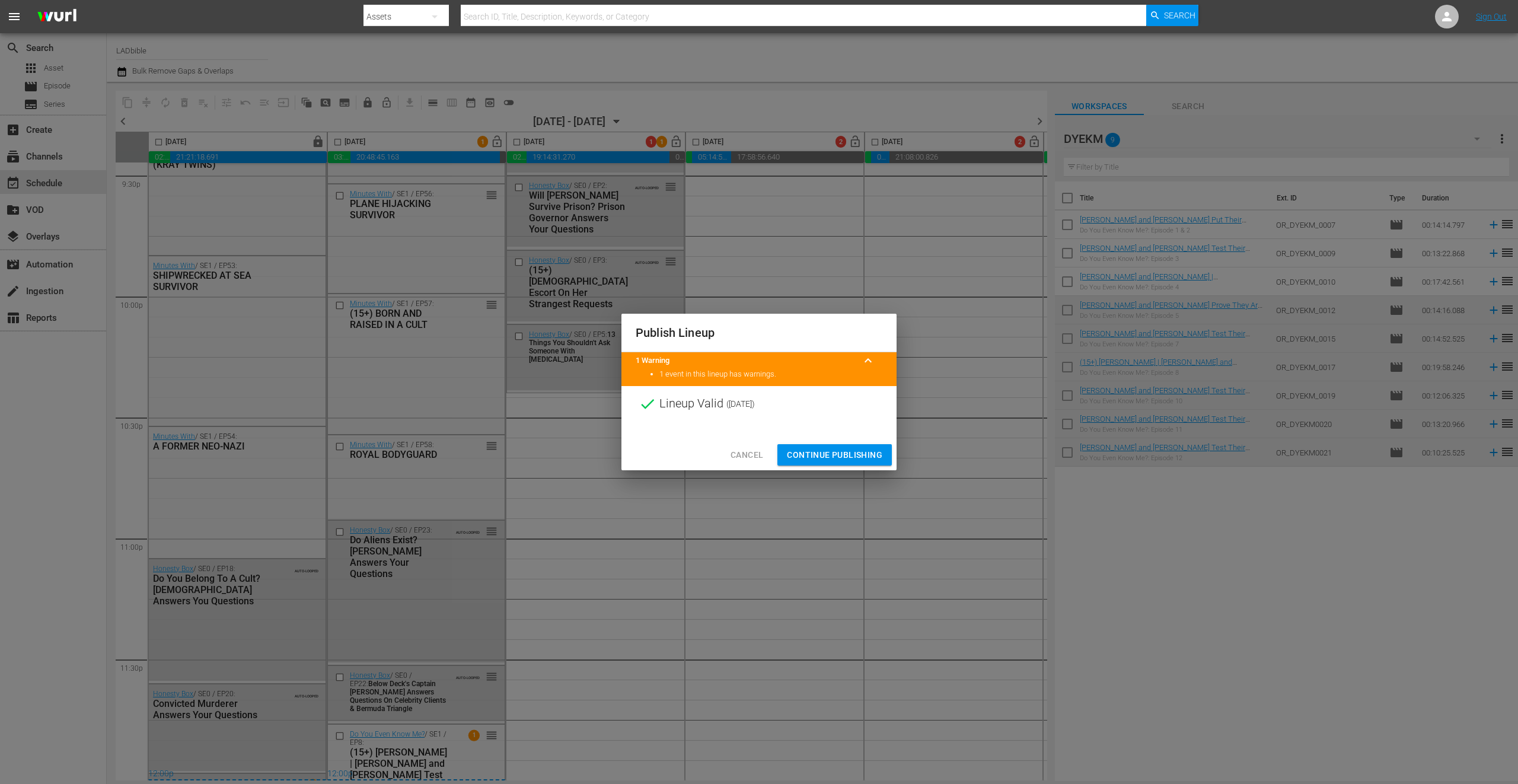
drag, startPoint x: 834, startPoint y: 455, endPoint x: 593, endPoint y: 236, distance: 325.6
click at [835, 455] on span "Continue Publishing" at bounding box center [834, 454] width 96 height 15
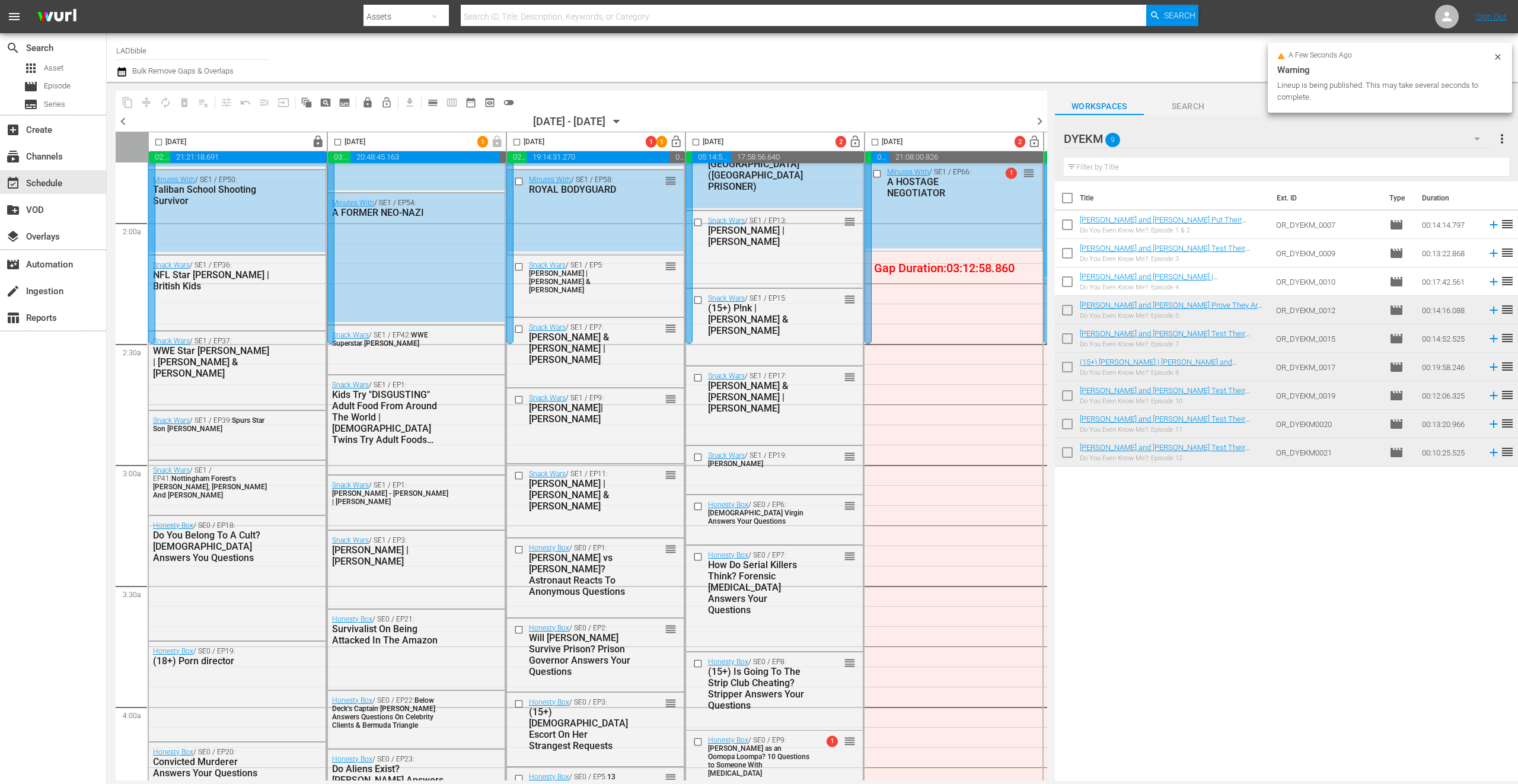
scroll to position [0, 0]
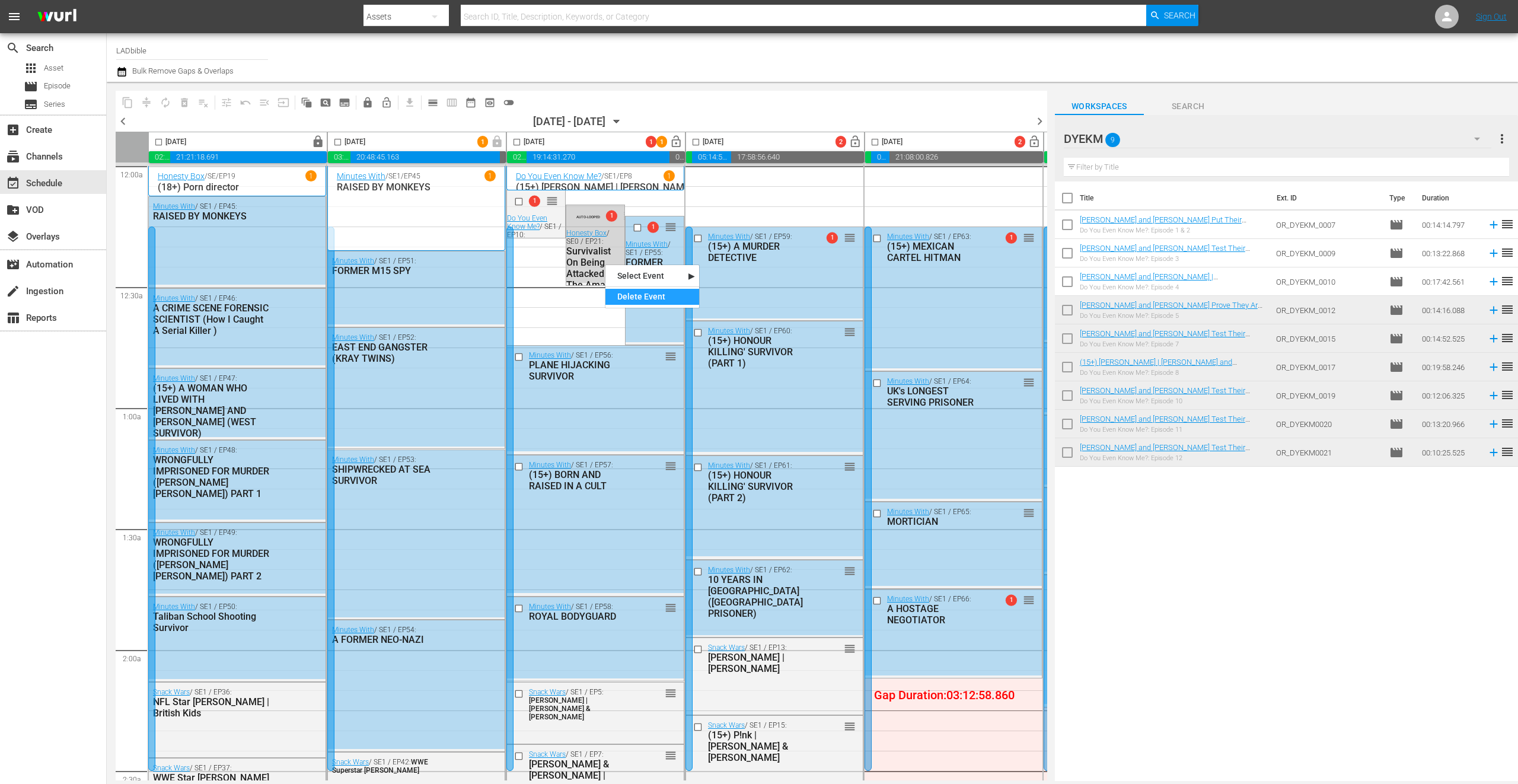
click at [626, 292] on div "Delete Event" at bounding box center [652, 297] width 94 height 16
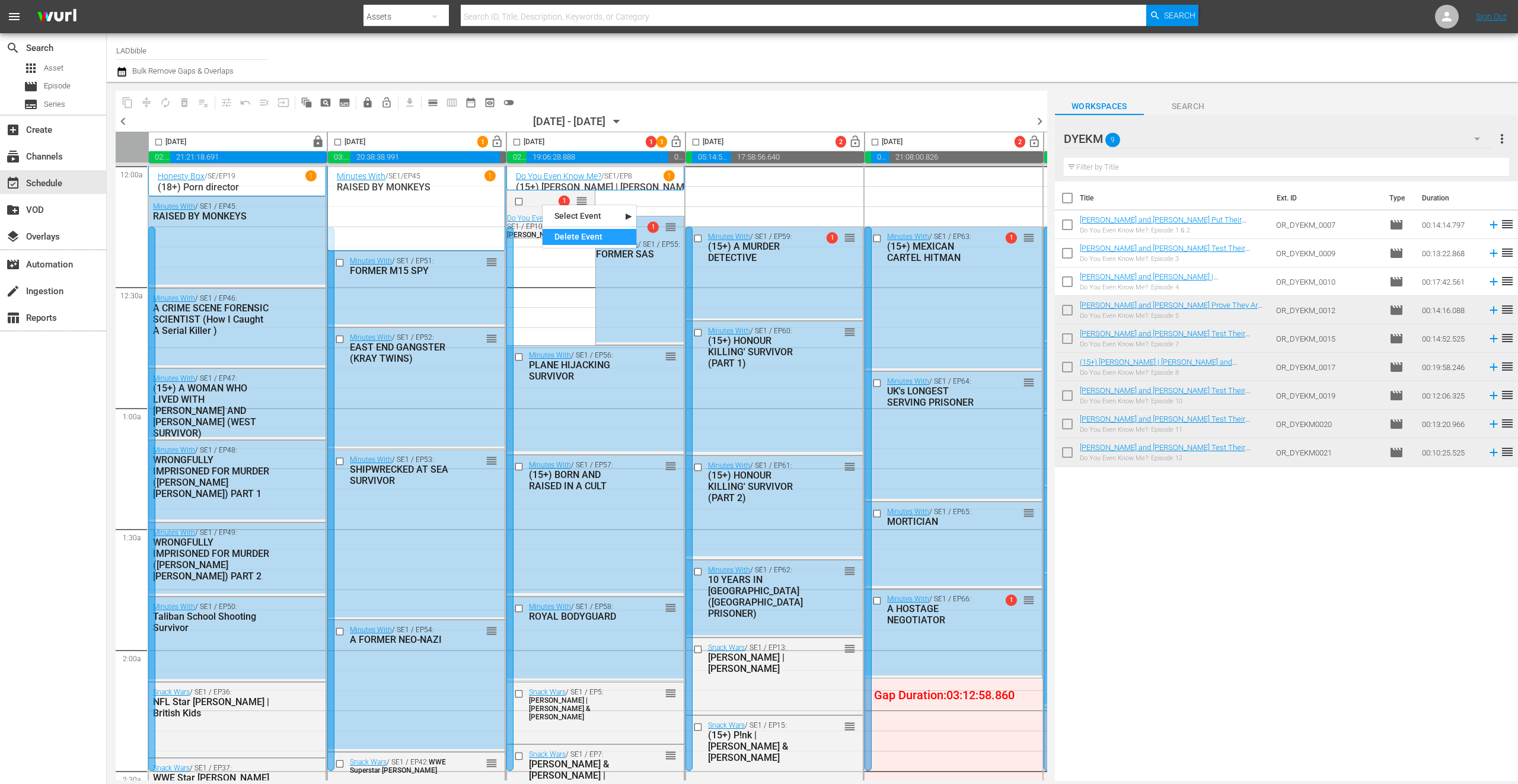
click at [581, 235] on div "Delete Event" at bounding box center [589, 236] width 94 height 16
click at [519, 141] on input "checkbox" at bounding box center [517, 145] width 14 height 14
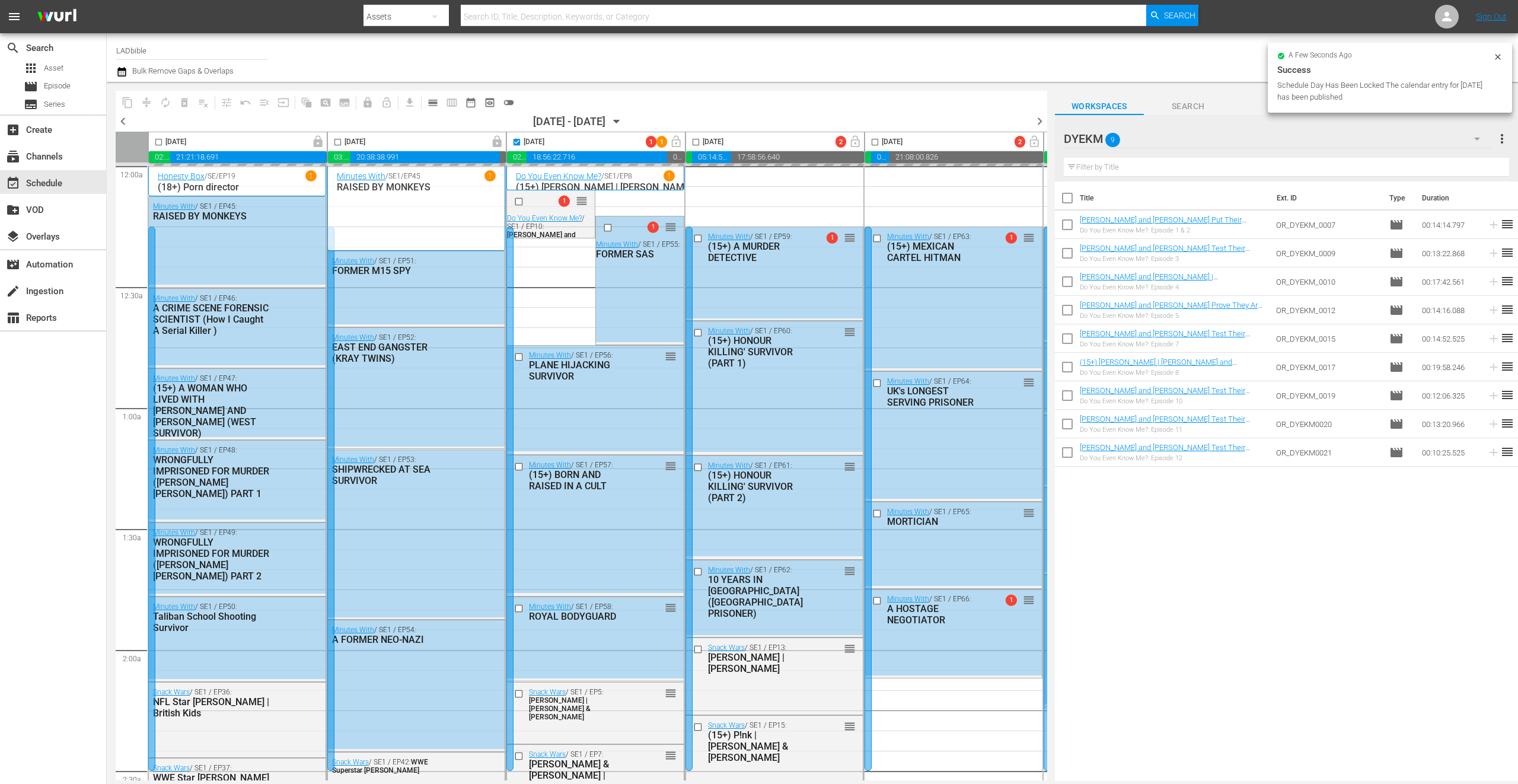
checkbox input "false"
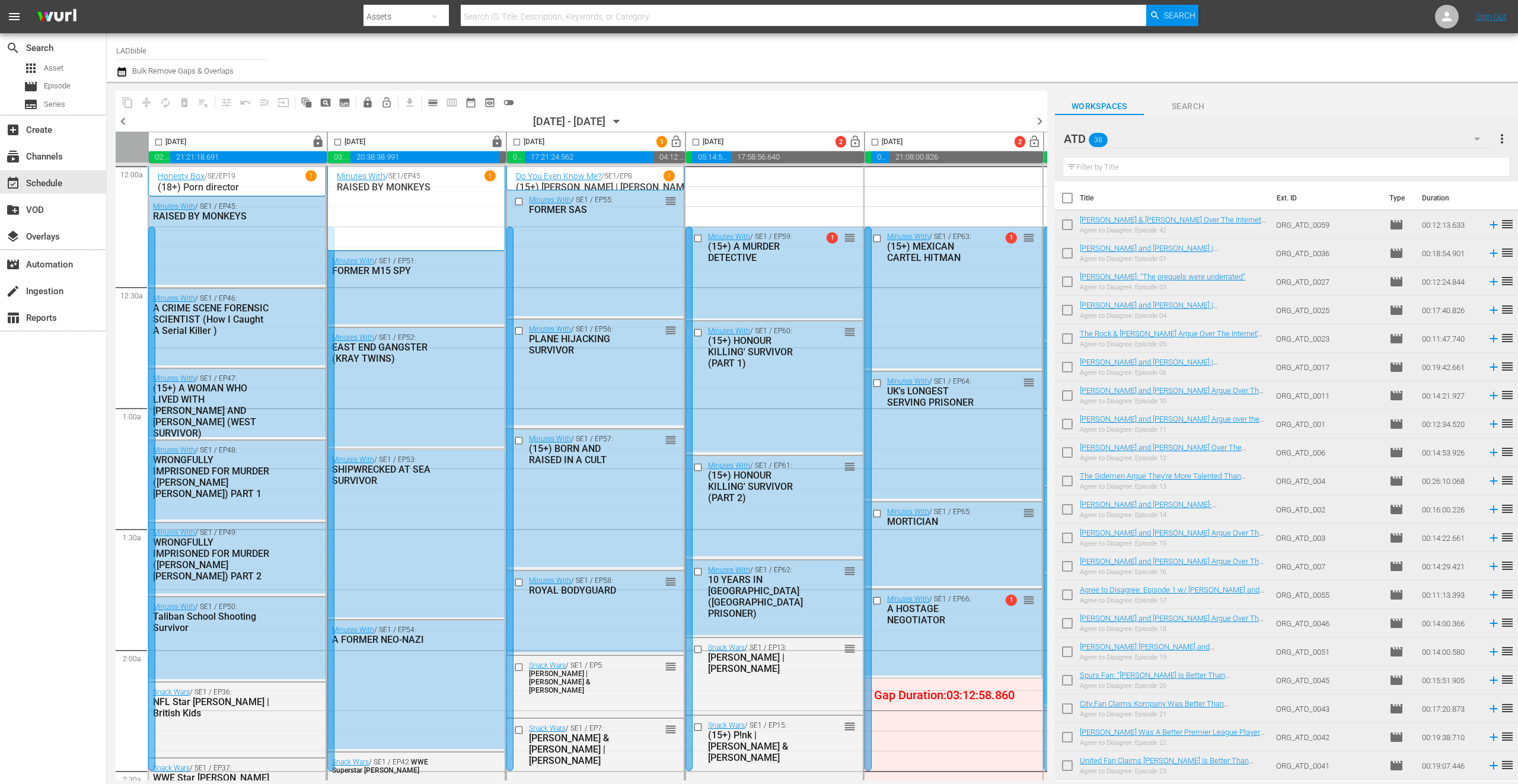
scroll to position [113, 0]
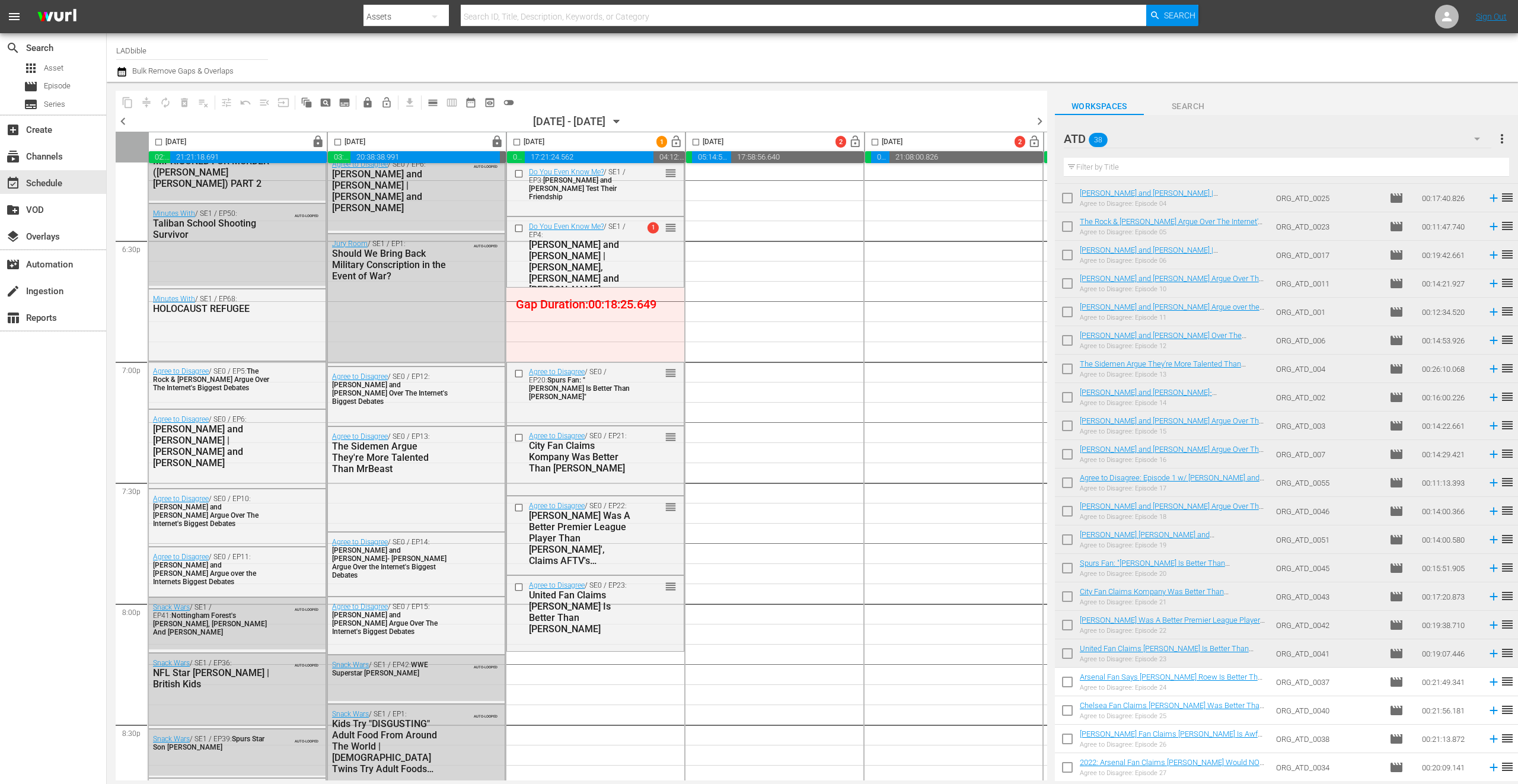
click at [1170, 142] on div "ATD 38" at bounding box center [1278, 139] width 428 height 33
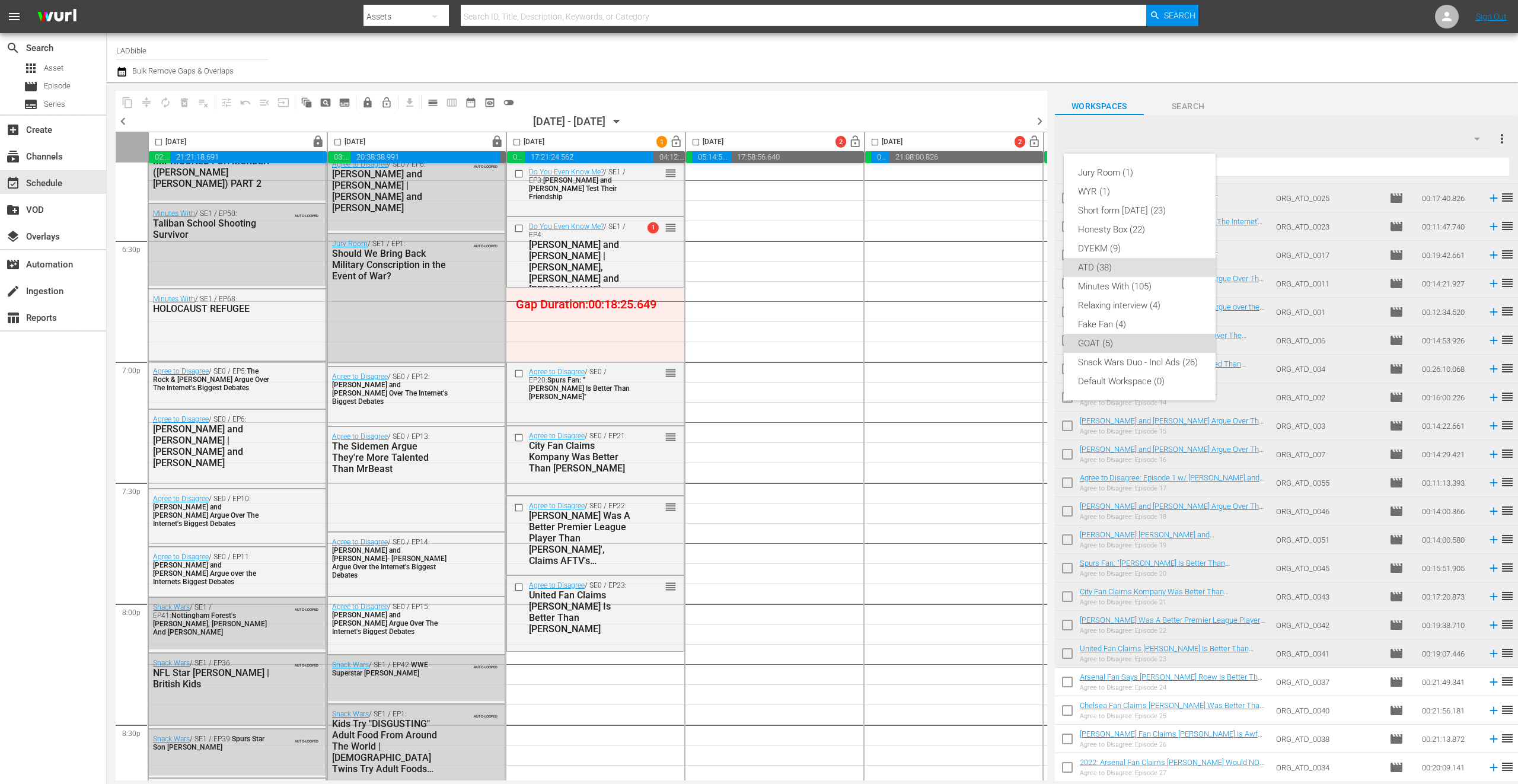
click at [1168, 341] on div "GOAT (5)" at bounding box center [1140, 344] width 123 height 19
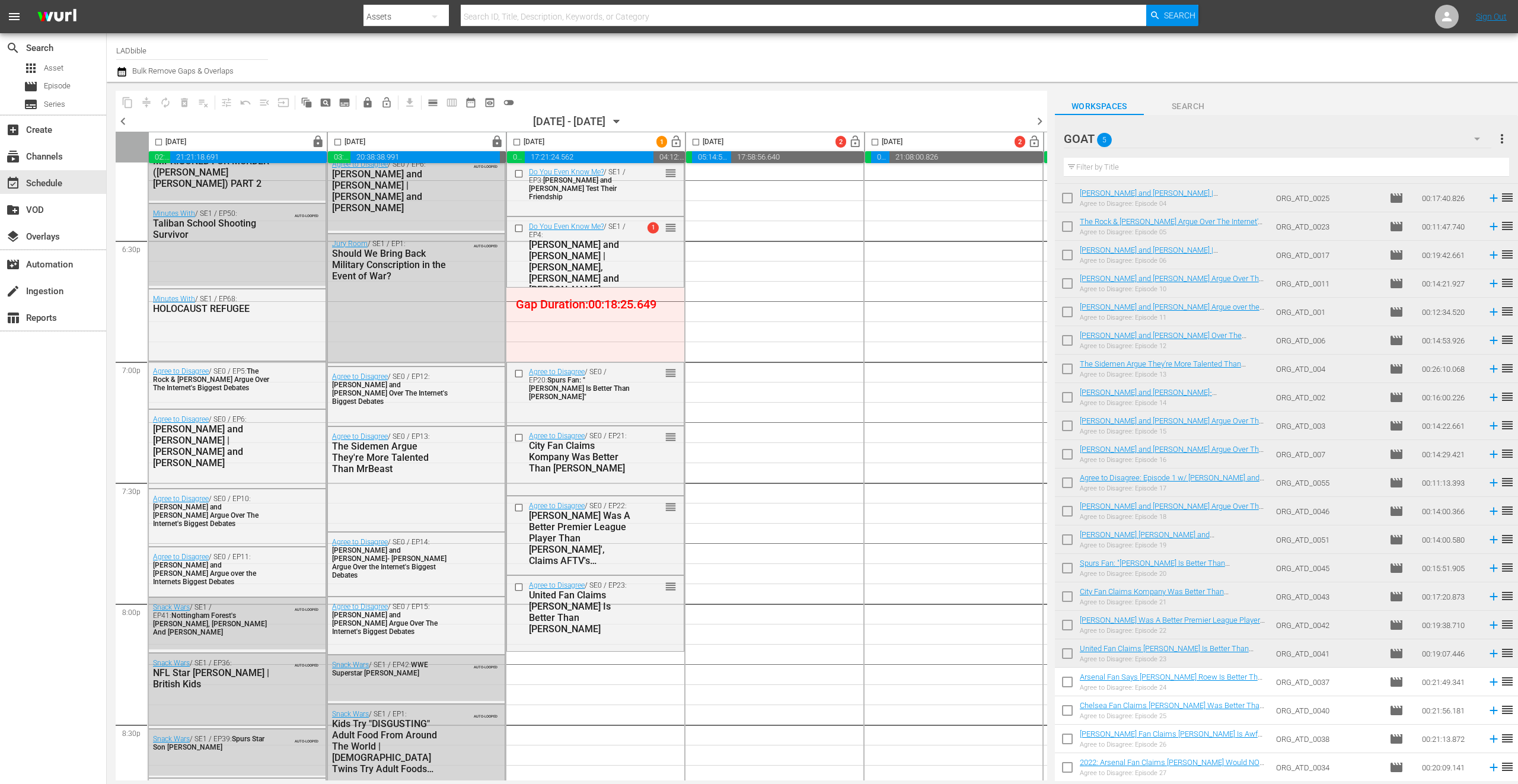
scroll to position [0, 0]
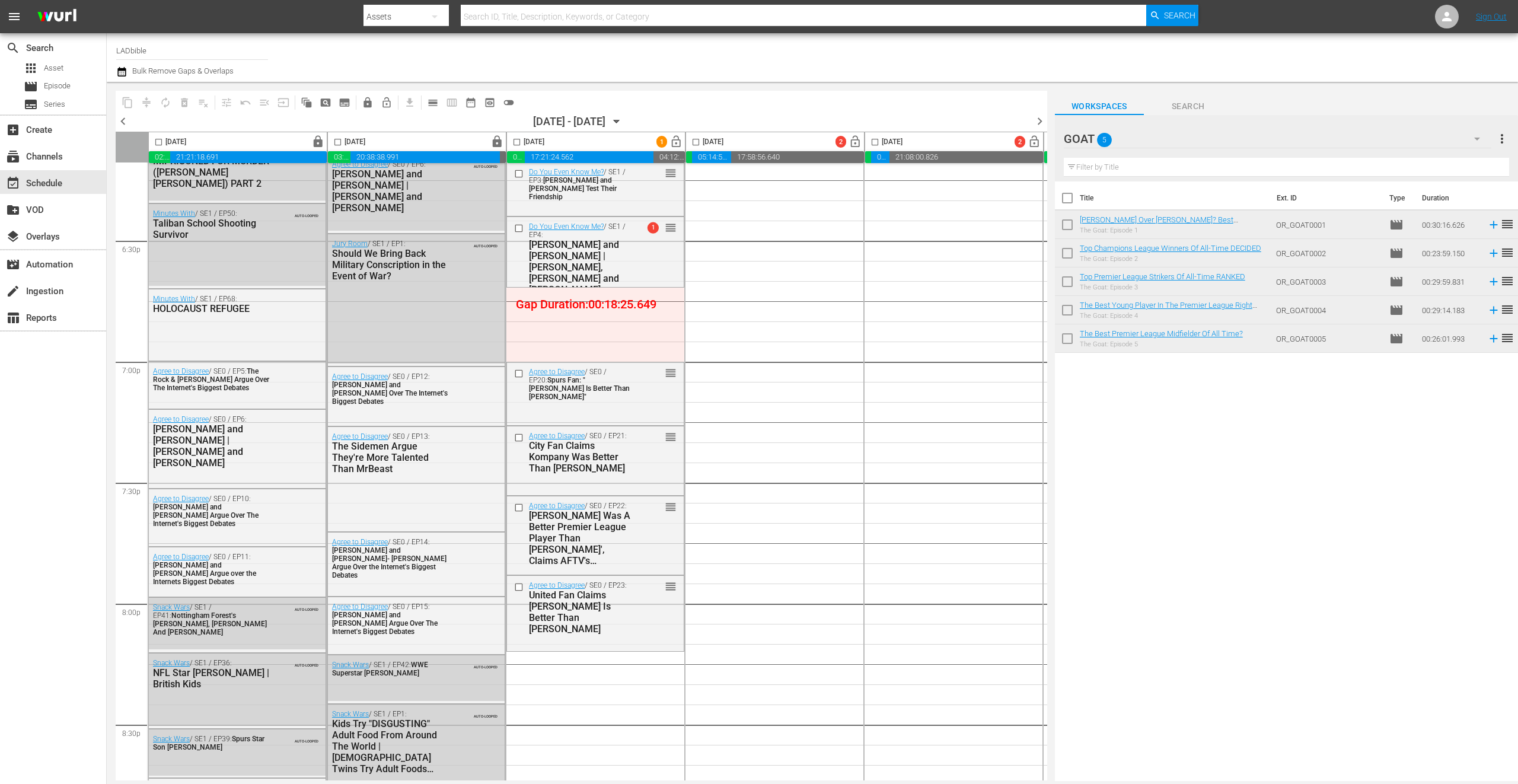
click at [1179, 141] on div "GOAT 5" at bounding box center [1278, 139] width 428 height 33
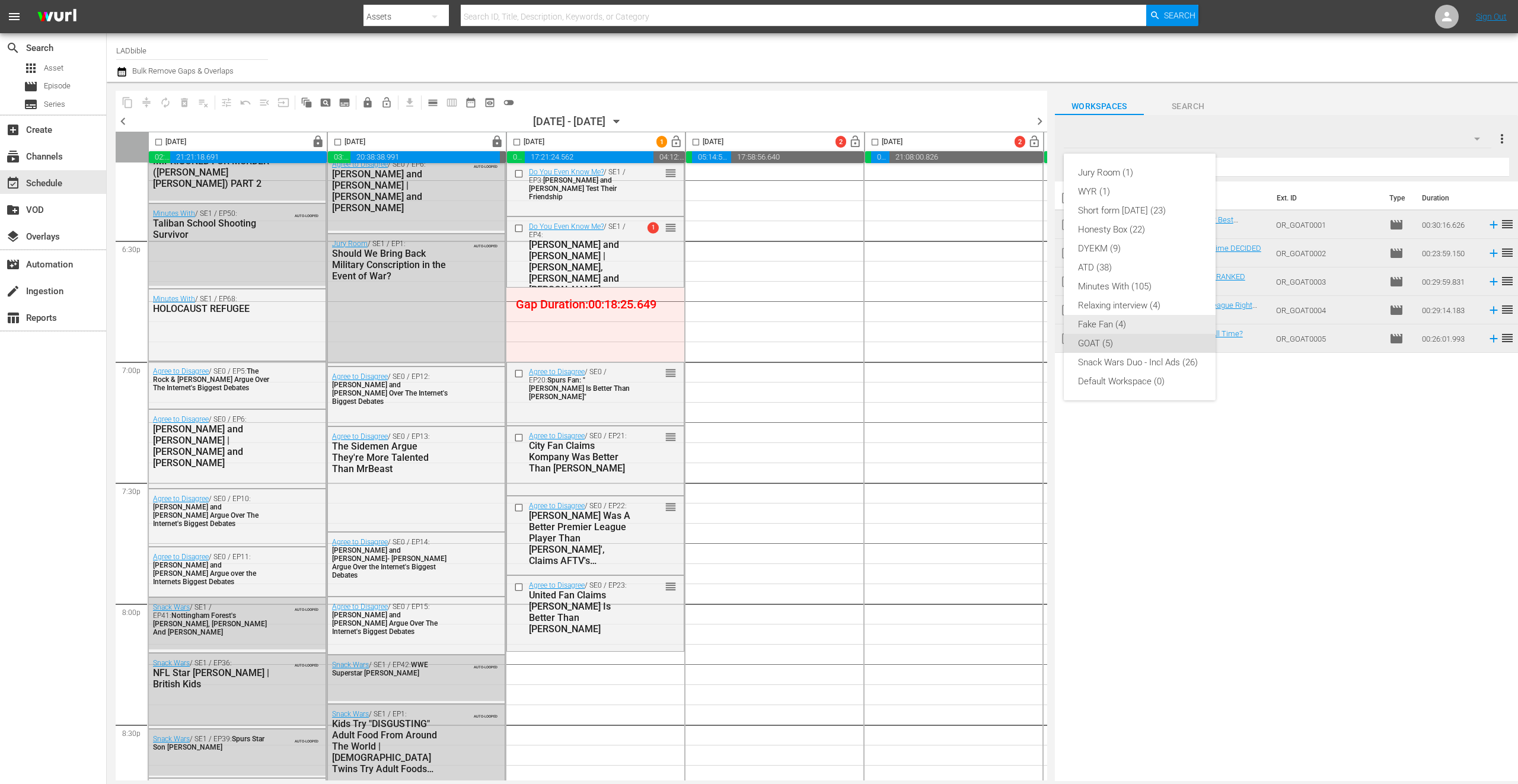
click at [1162, 325] on div "Fake Fan (4)" at bounding box center [1140, 324] width 123 height 19
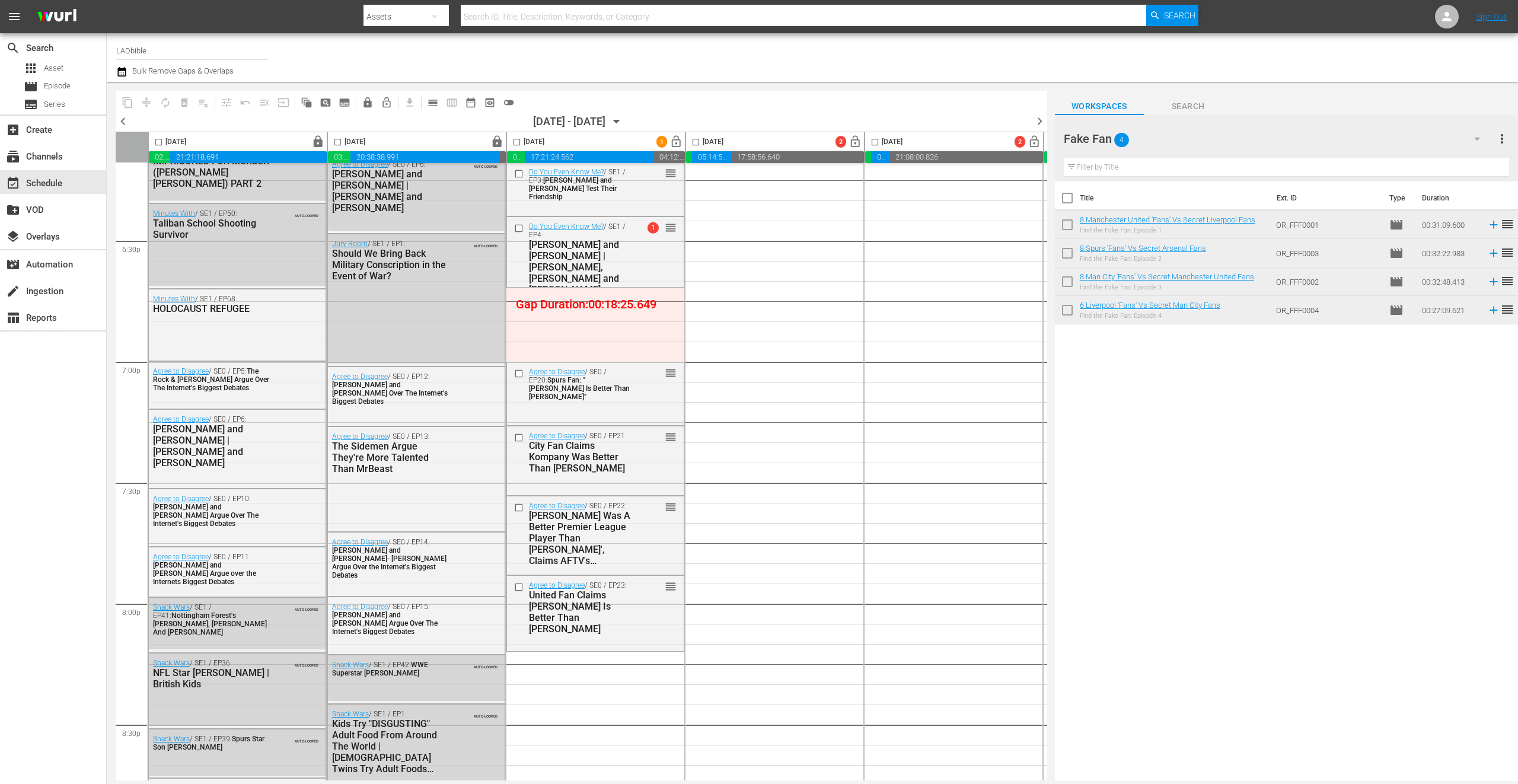
click at [1176, 140] on div "Fake Fan 4" at bounding box center [1278, 139] width 428 height 33
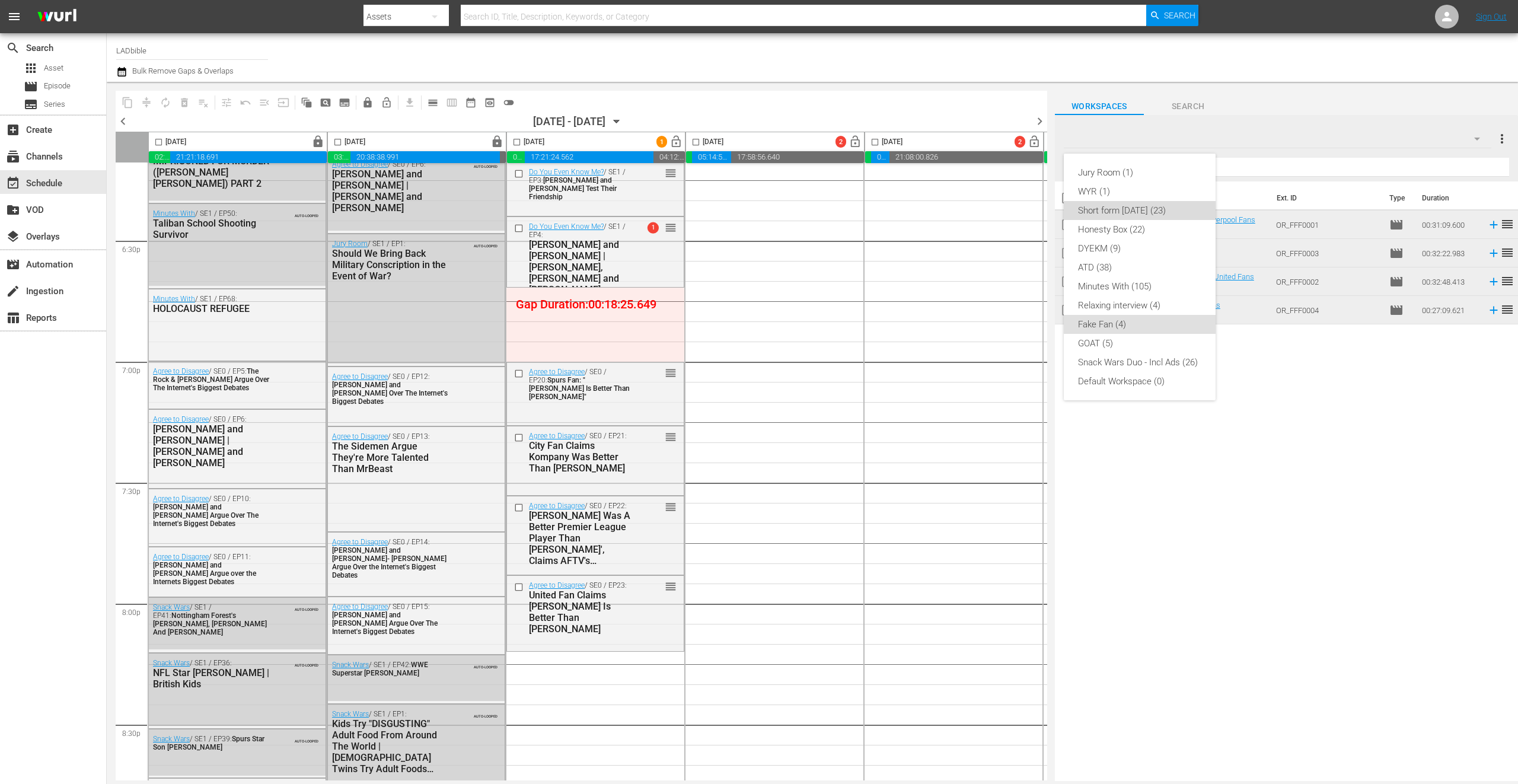
click at [1177, 209] on div "Short form Aug 25 (23)" at bounding box center [1140, 211] width 123 height 19
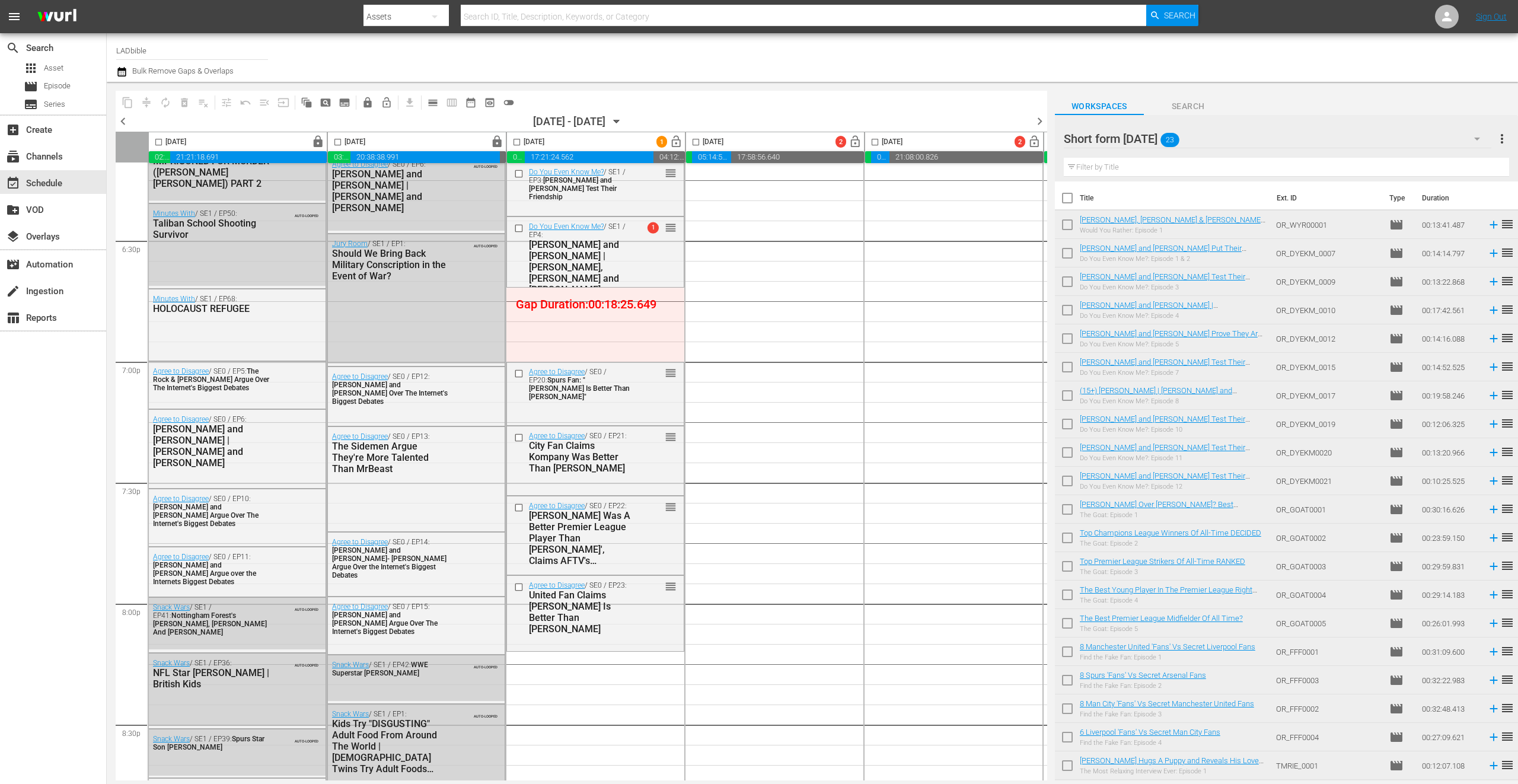
click at [1211, 134] on div "Short form Aug 25 23" at bounding box center [1278, 139] width 428 height 33
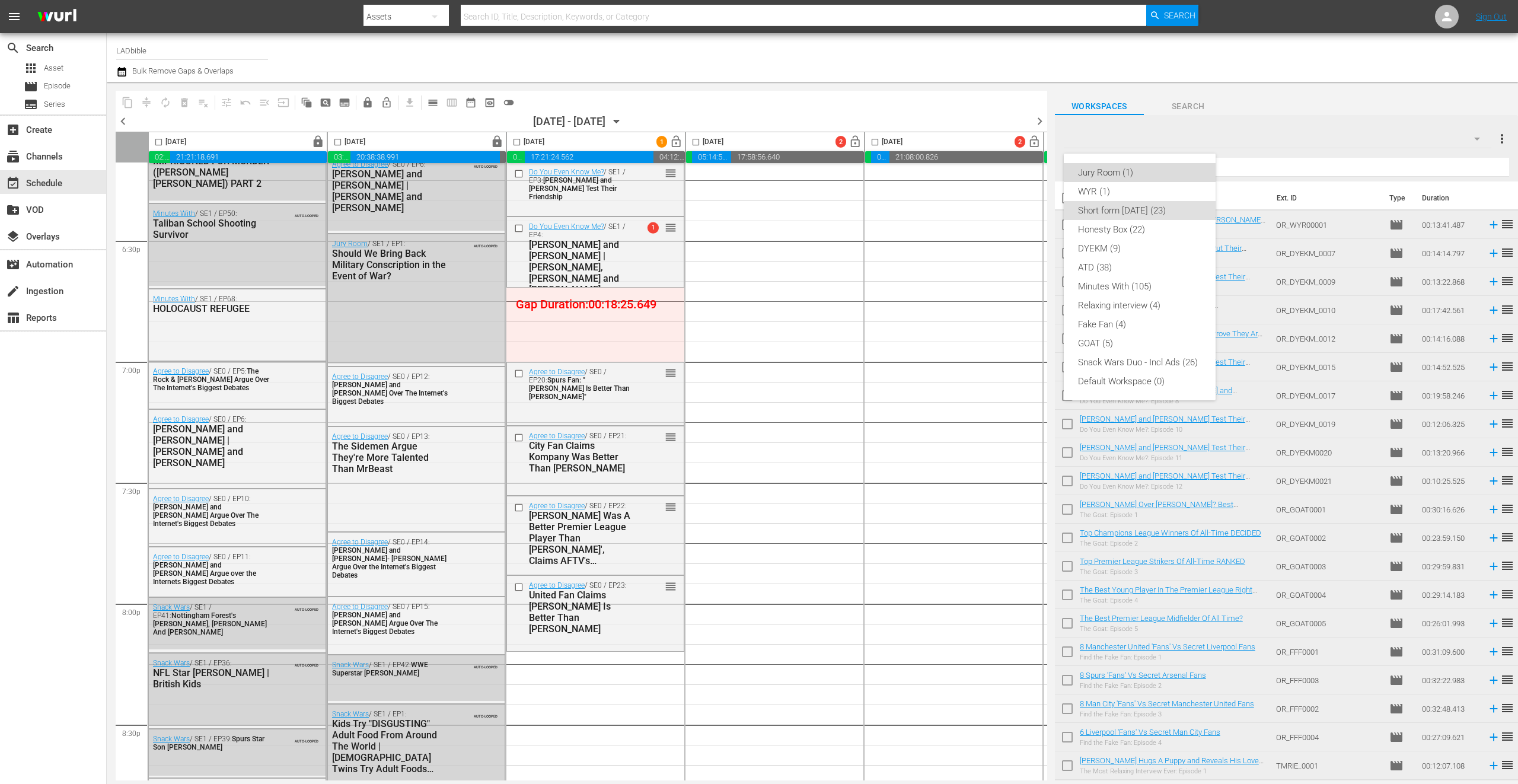
click at [1143, 169] on div "Jury Room (1)" at bounding box center [1140, 173] width 123 height 19
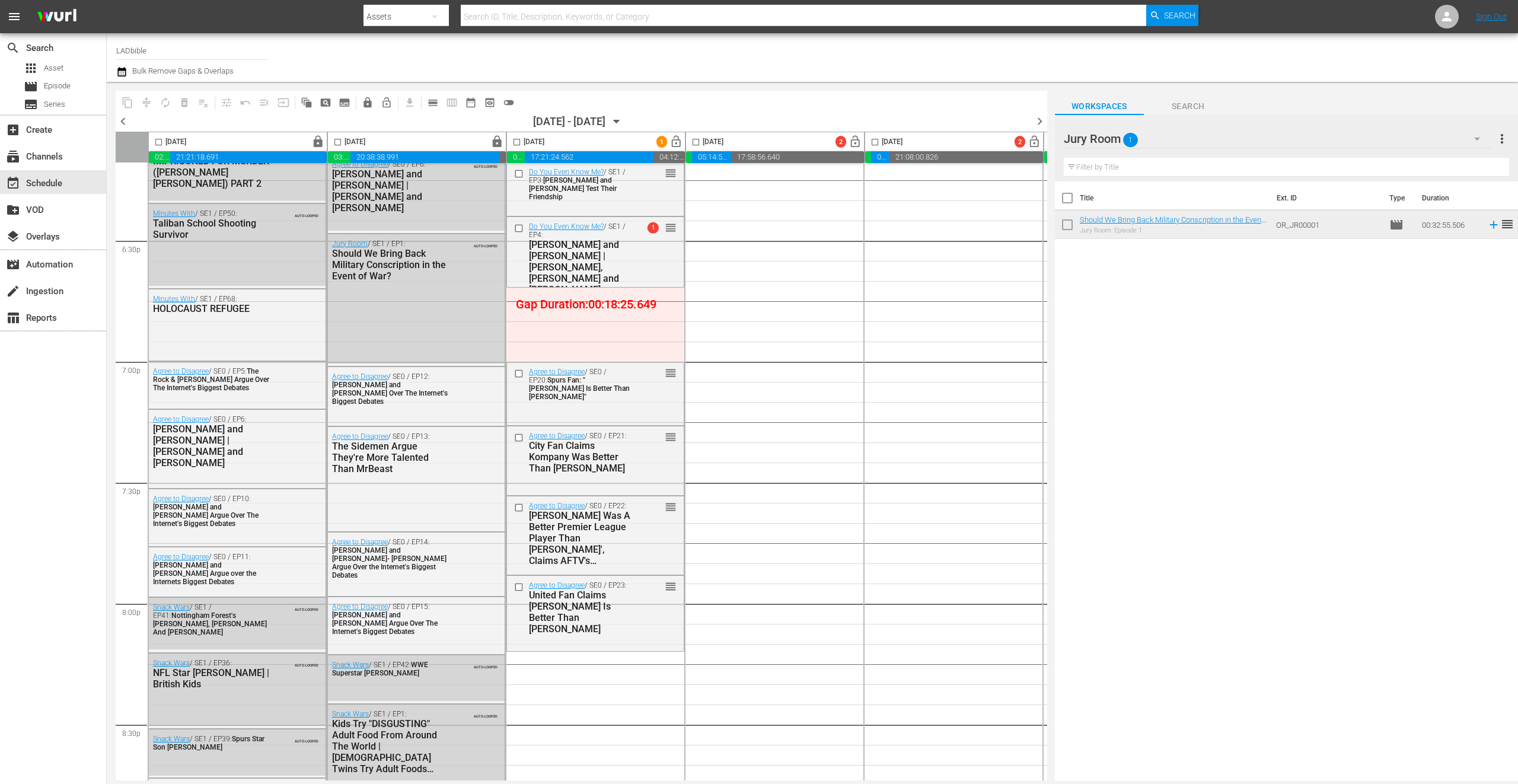
click at [1165, 142] on div "Jury Room 1" at bounding box center [1278, 139] width 428 height 33
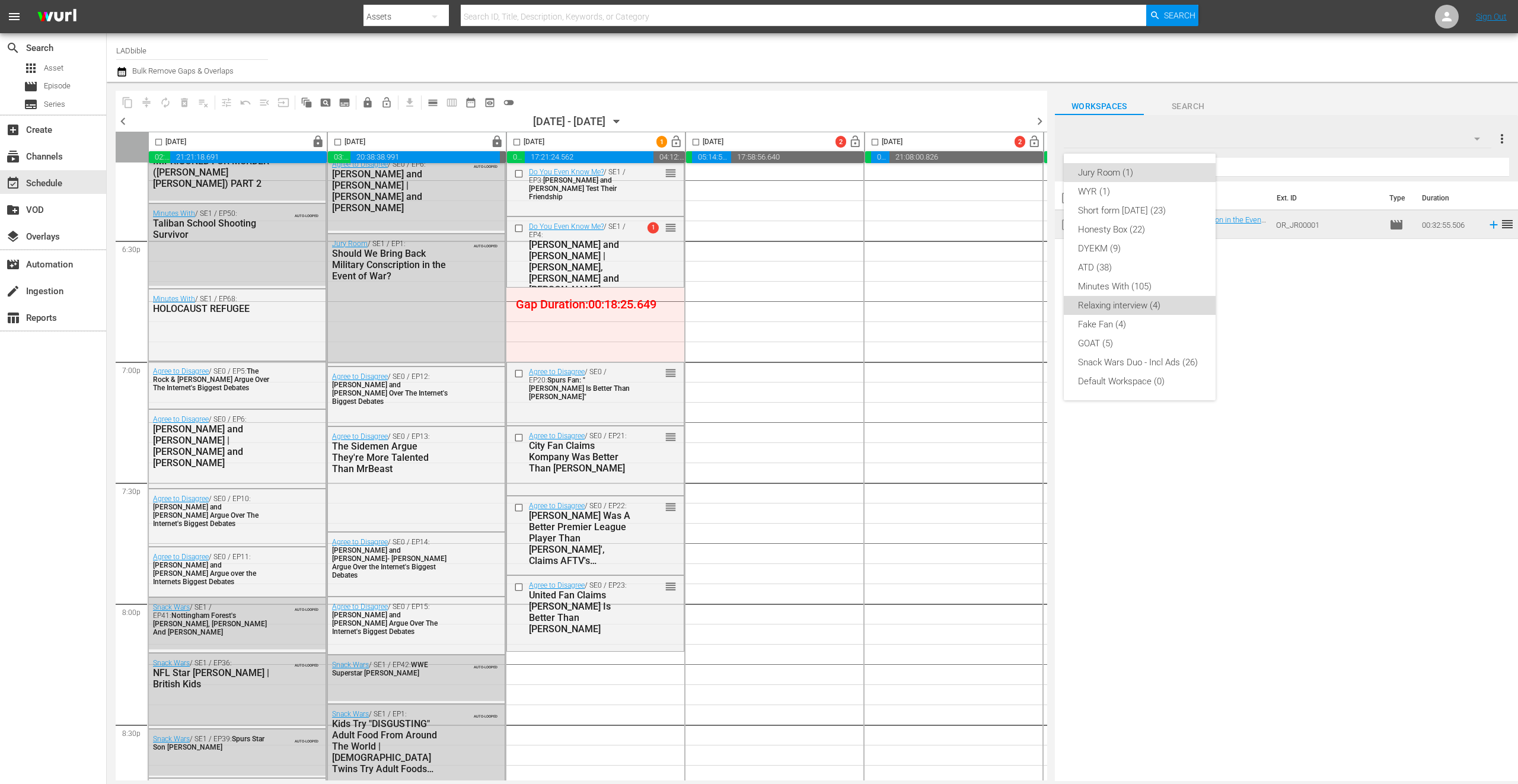
click at [1165, 303] on div "Relaxing interview (4)" at bounding box center [1140, 306] width 123 height 19
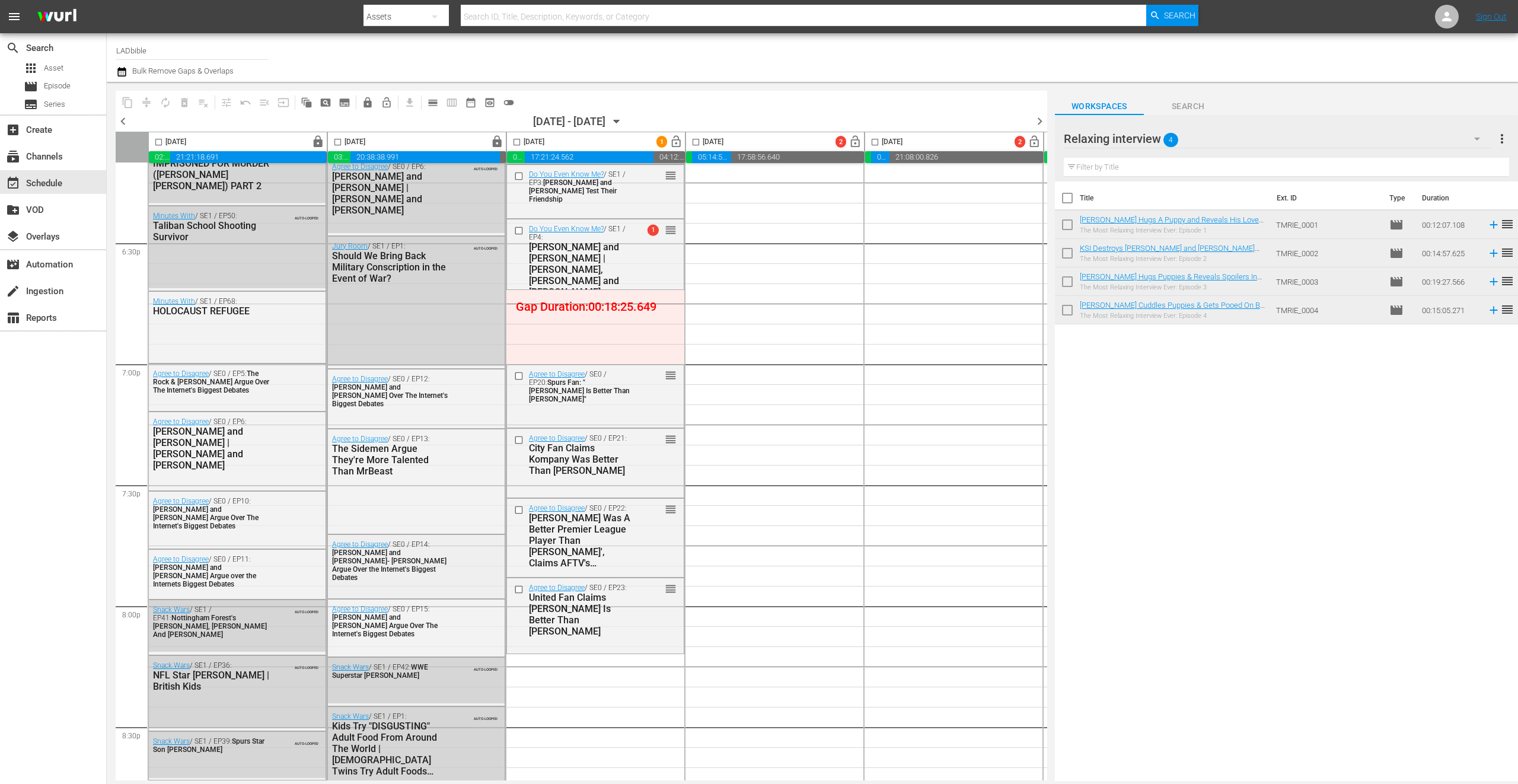
scroll to position [4312, 0]
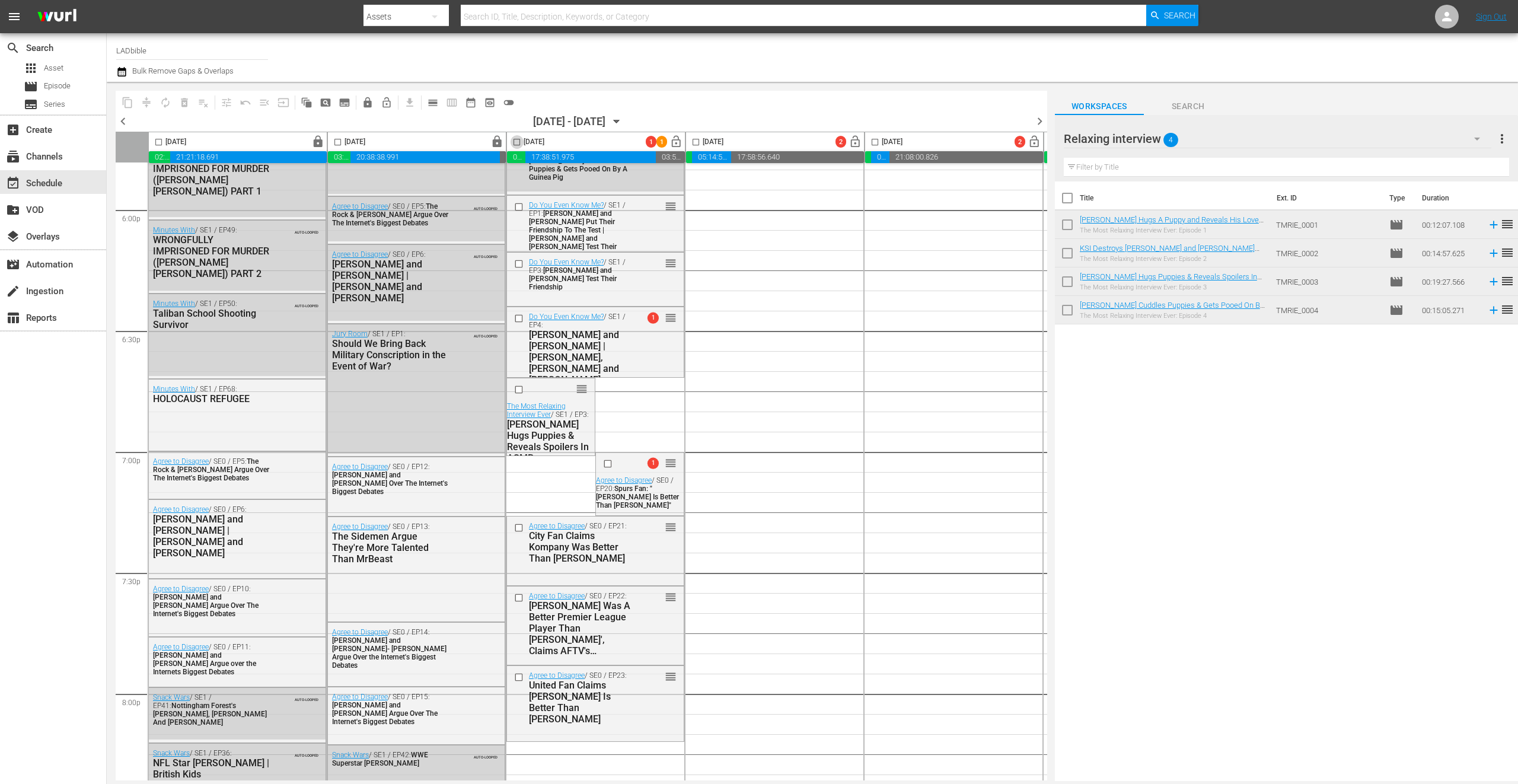
click at [519, 142] on input "checkbox" at bounding box center [517, 145] width 14 height 14
click at [149, 100] on span "compress" at bounding box center [146, 102] width 11 height 11
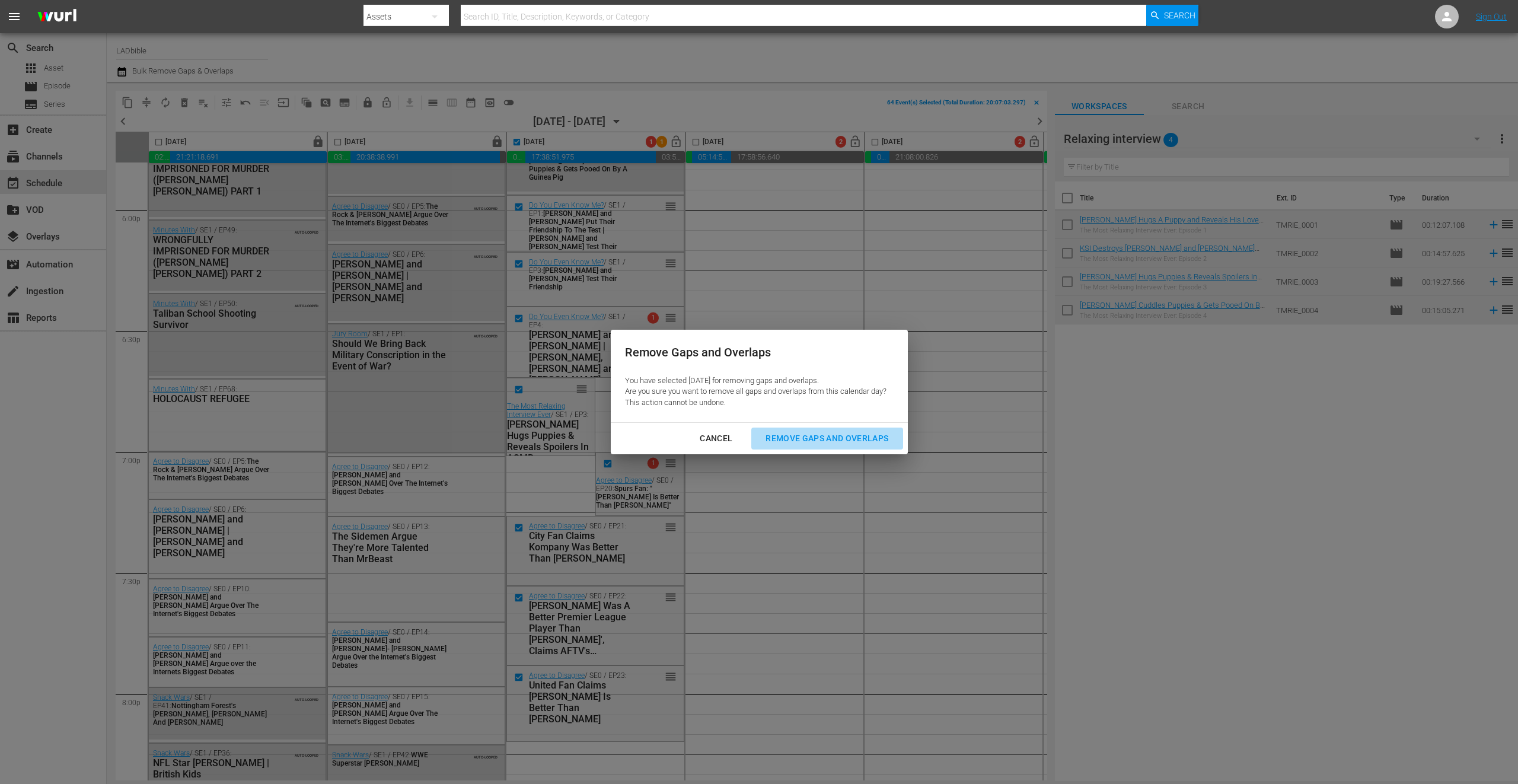
click at [873, 439] on div "Remove Gaps and Overlaps" at bounding box center [826, 439] width 142 height 15
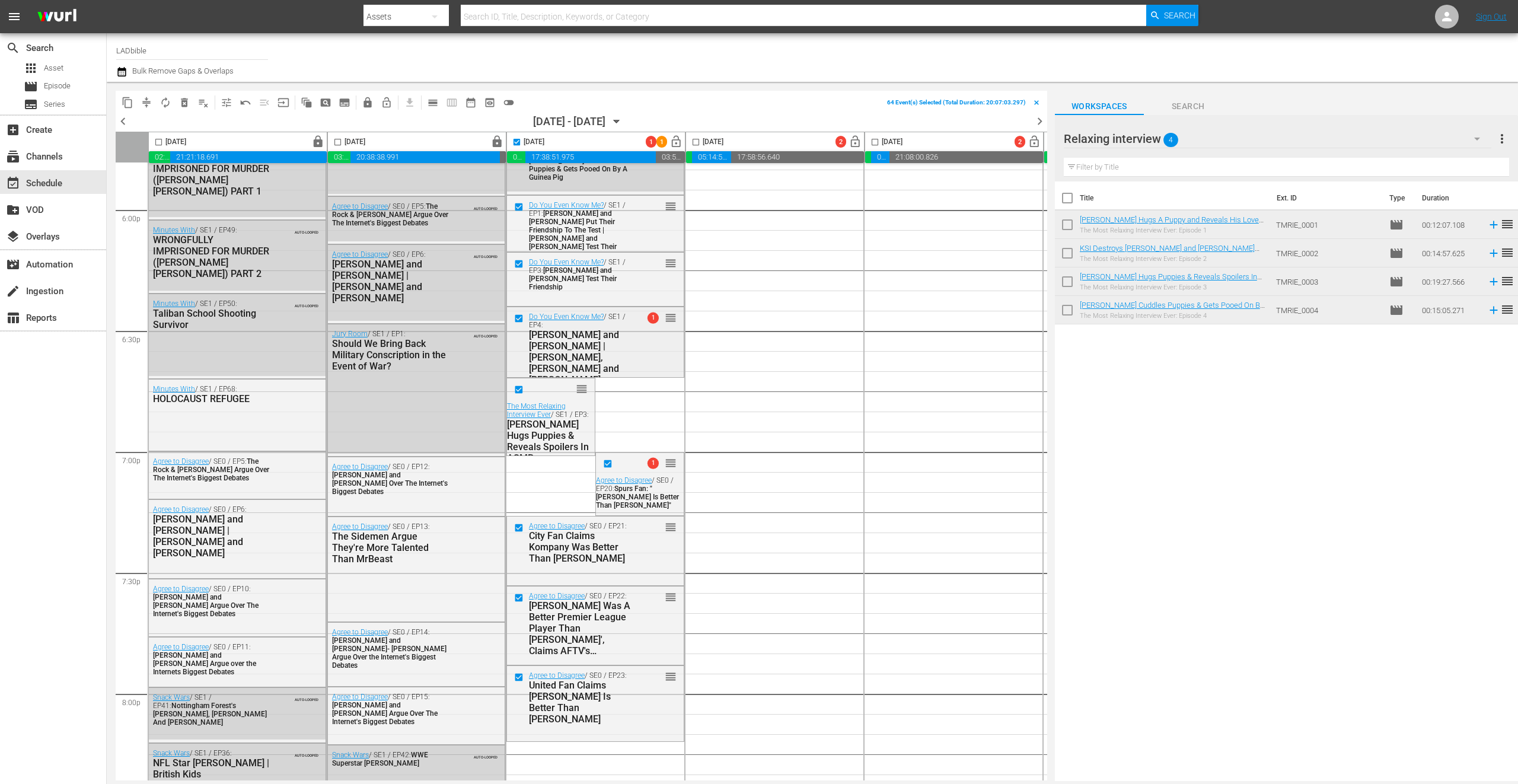
checkbox input "false"
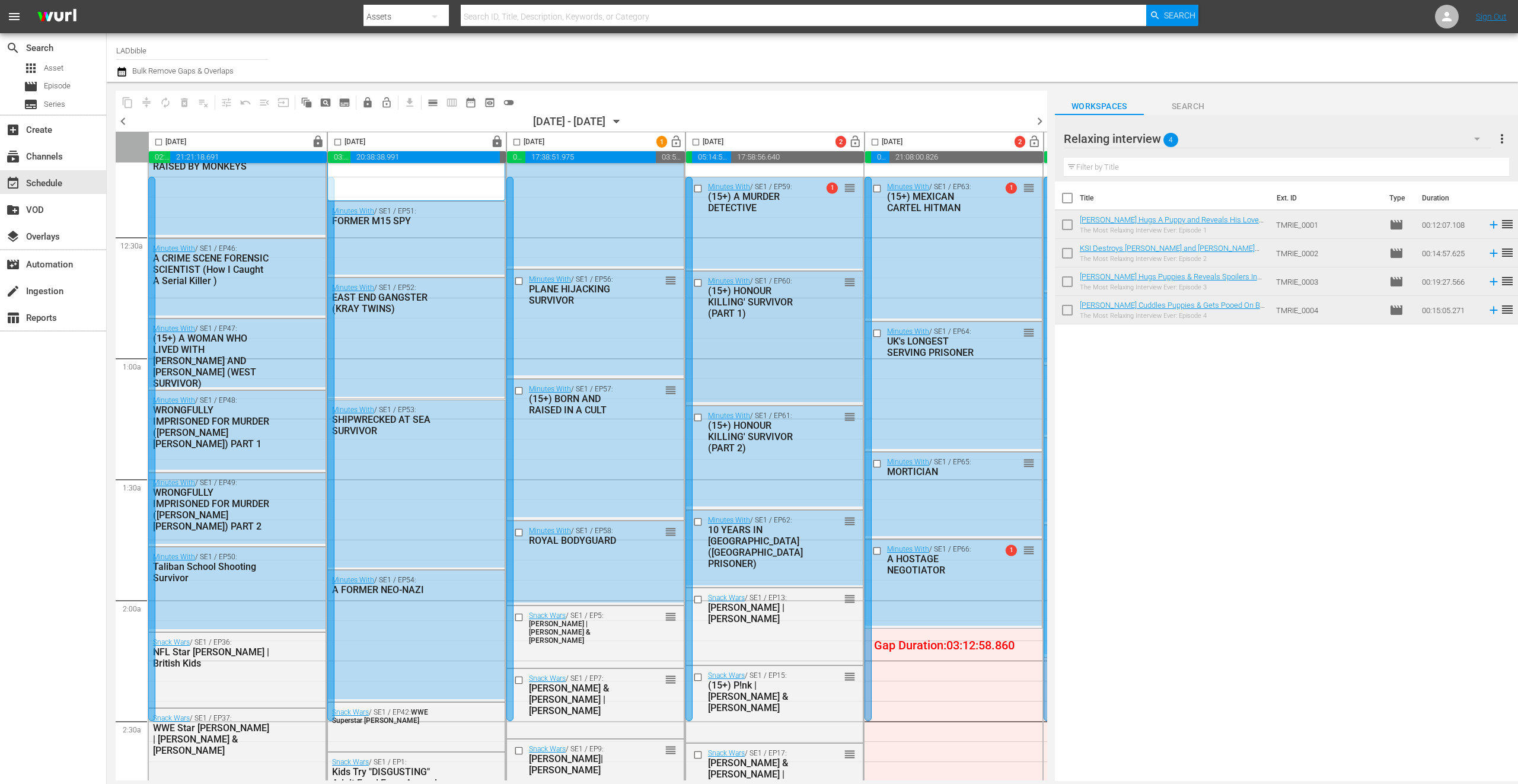
scroll to position [0, 0]
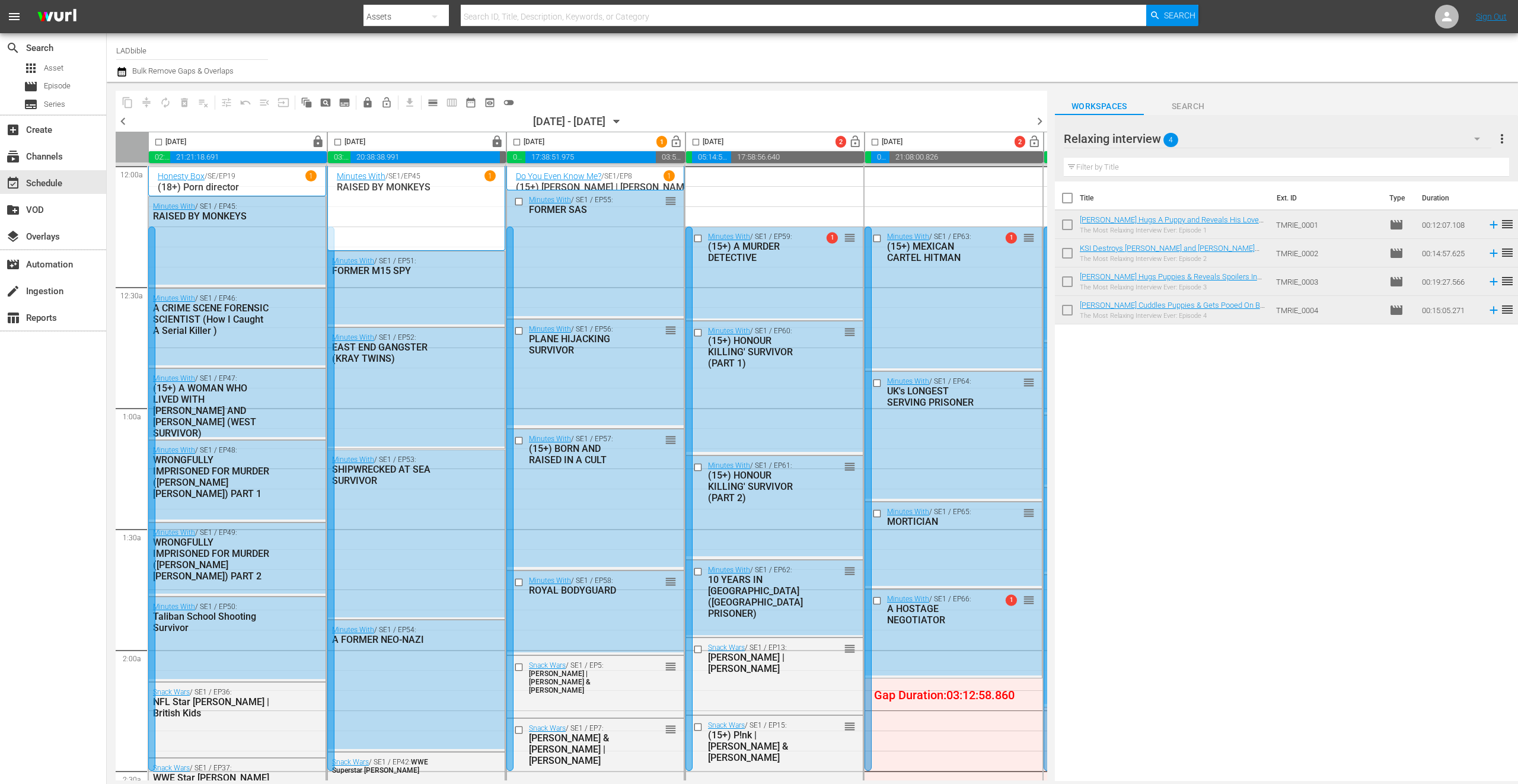
click at [1241, 132] on div "Relaxing interview 4" at bounding box center [1278, 139] width 428 height 33
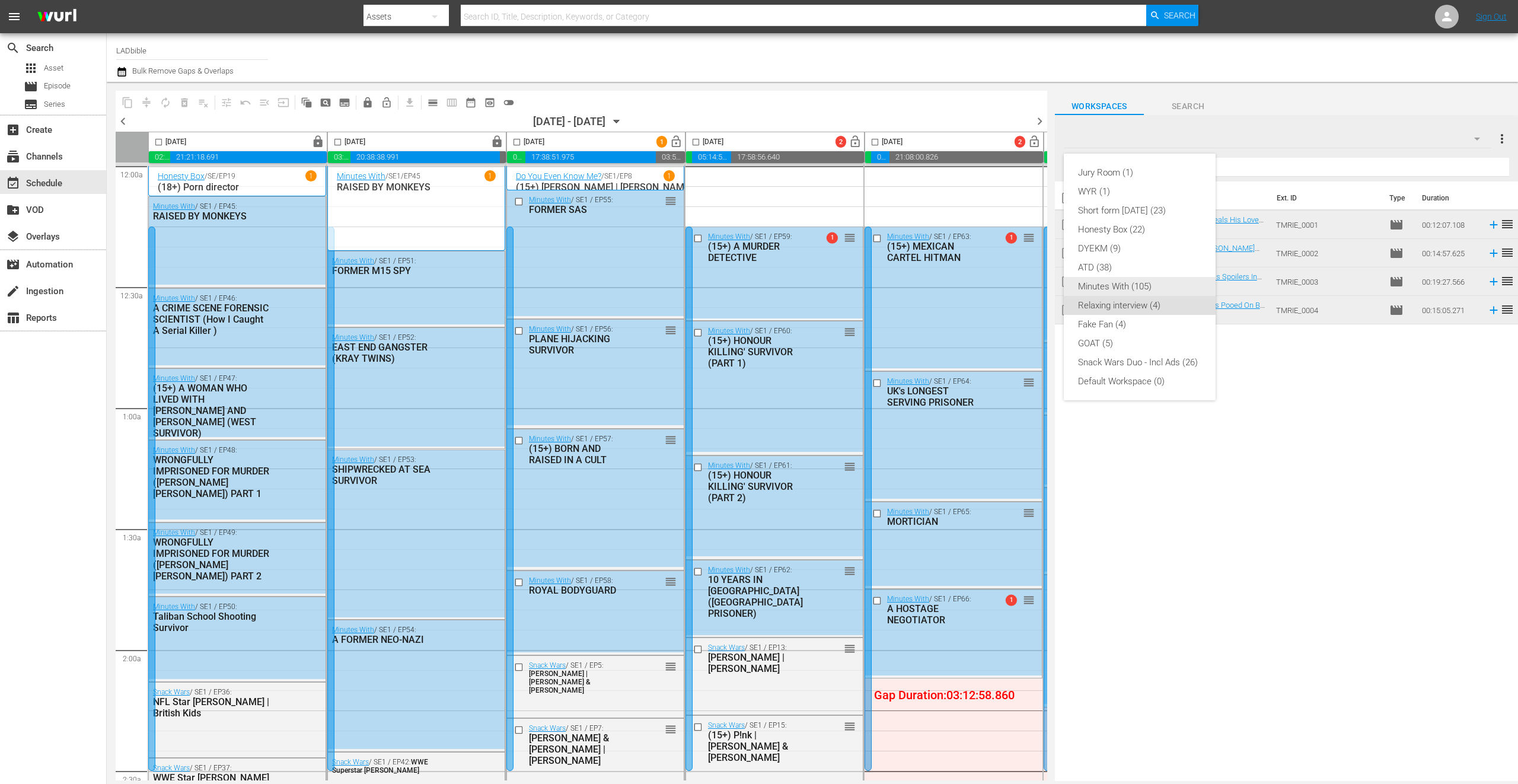
click at [1119, 289] on div "Minutes With (105)" at bounding box center [1140, 287] width 123 height 19
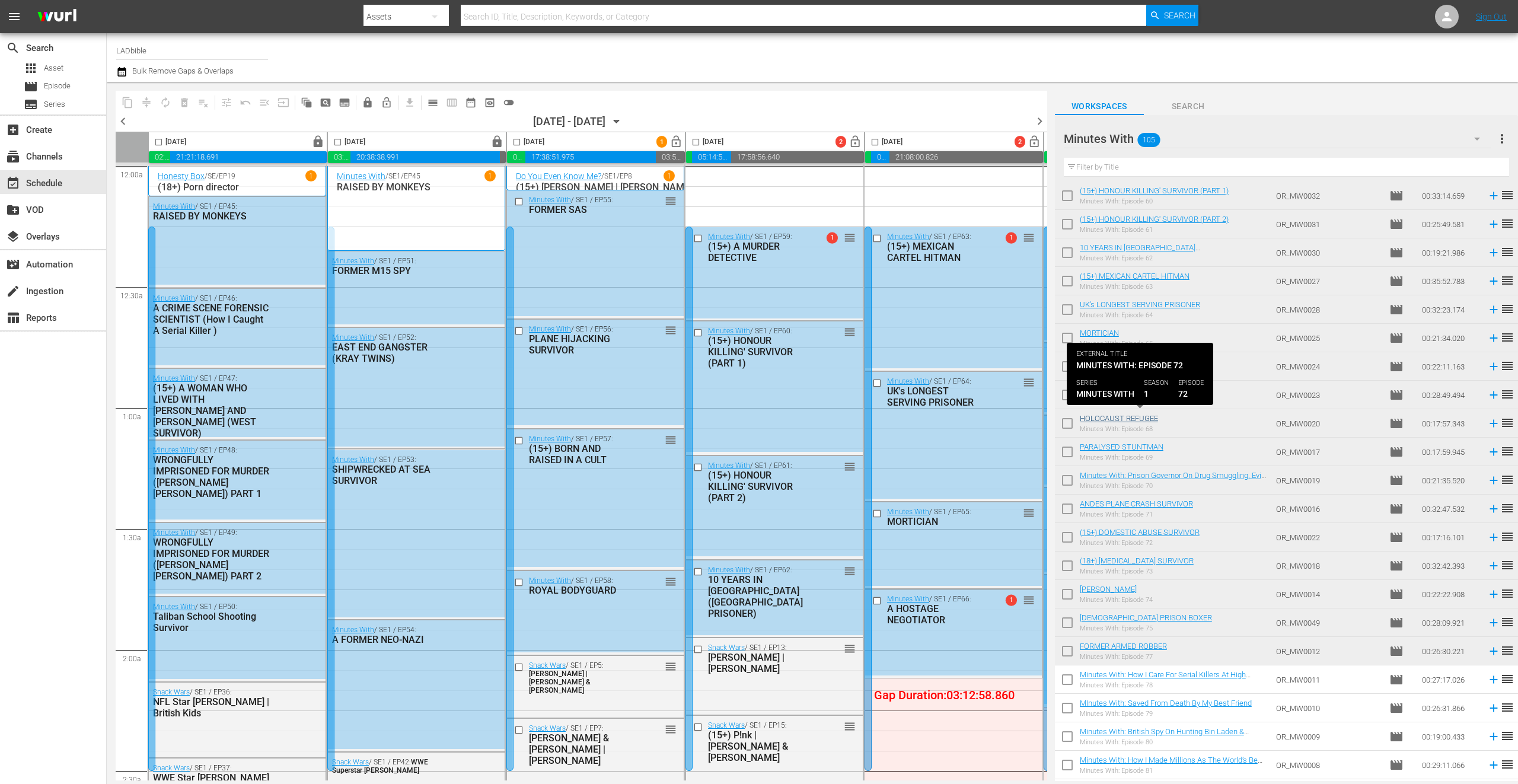
scroll to position [1650, 0]
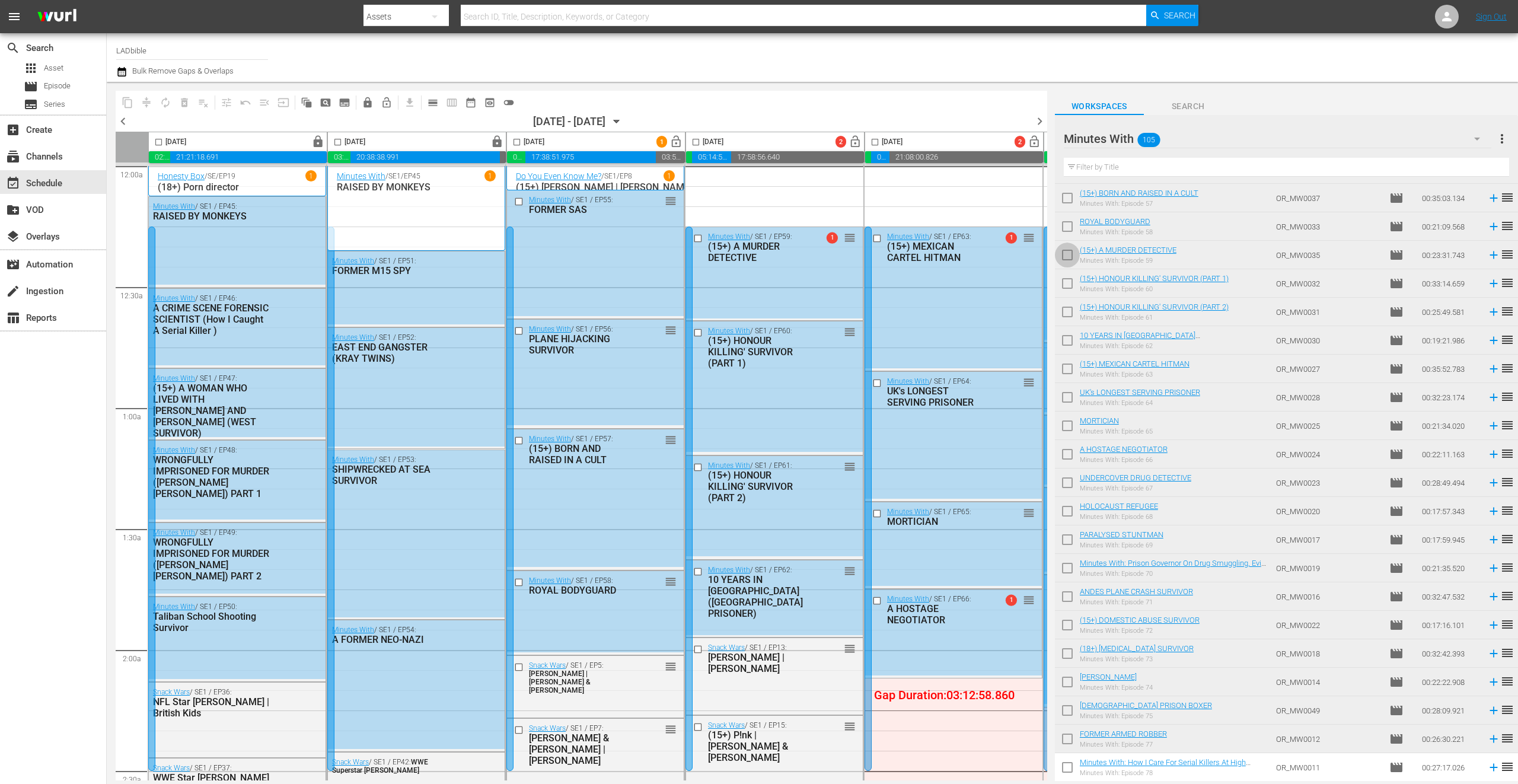
drag, startPoint x: 1065, startPoint y: 254, endPoint x: 1073, endPoint y: 297, distance: 43.7
click at [1065, 254] on input "checkbox" at bounding box center [1067, 258] width 25 height 25
checkbox input "true"
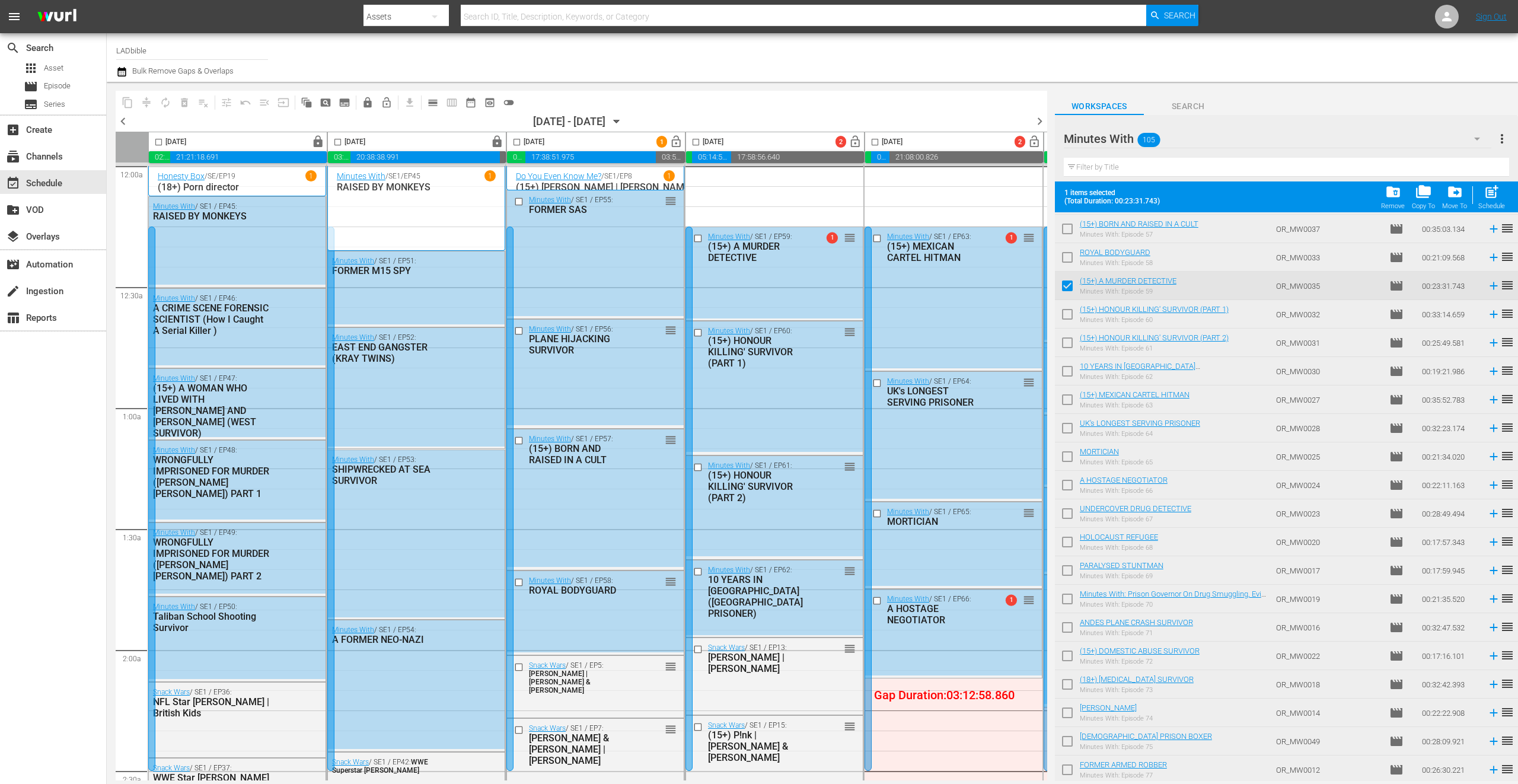
click at [1070, 315] on input "checkbox" at bounding box center [1067, 316] width 25 height 25
checkbox input "true"
drag, startPoint x: 1071, startPoint y: 345, endPoint x: 1075, endPoint y: 383, distance: 38.2
click at [1071, 344] on input "checkbox" at bounding box center [1067, 345] width 25 height 25
checkbox input "true"
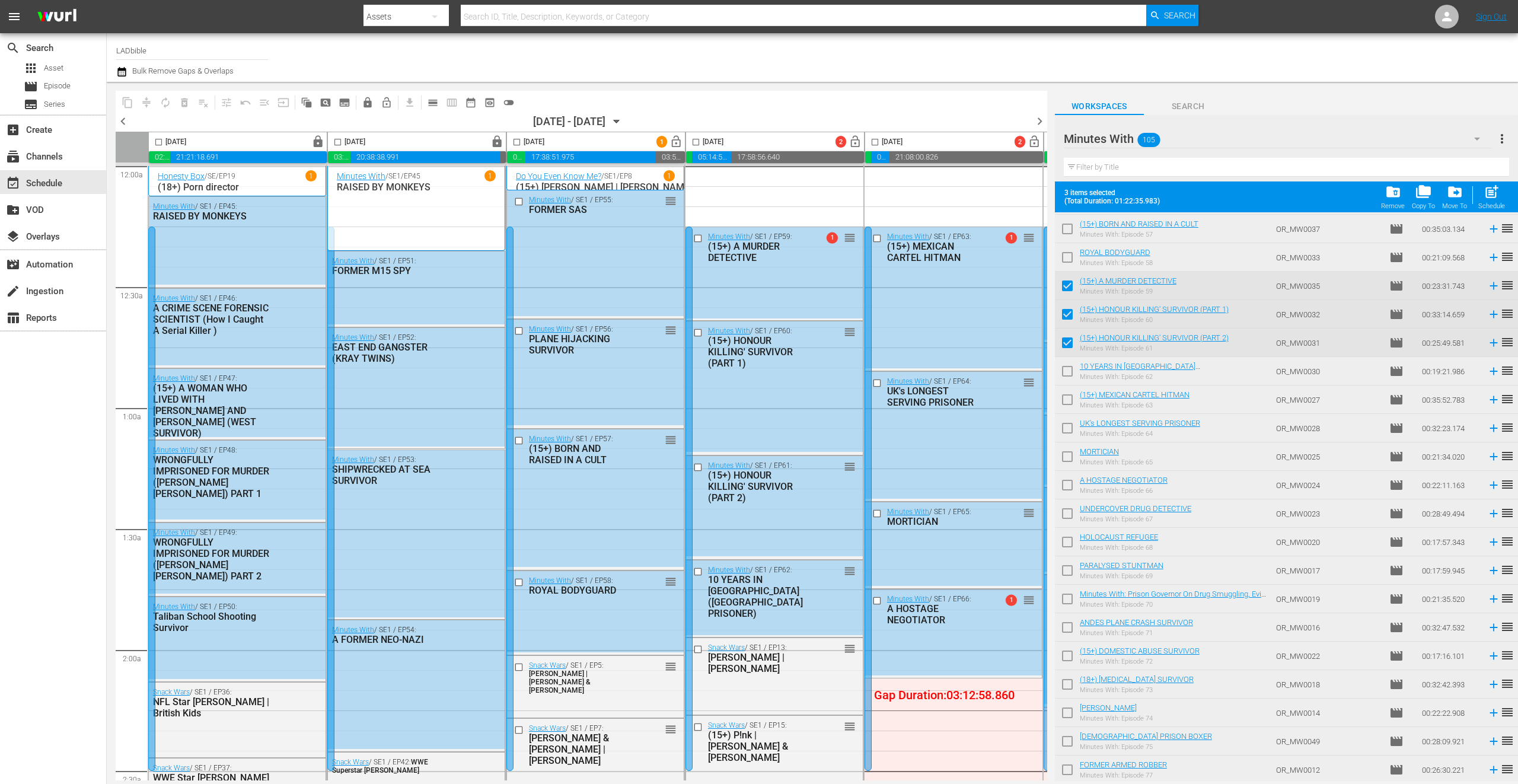
click at [1067, 374] on input "checkbox" at bounding box center [1067, 374] width 25 height 25
click at [1068, 372] on input "checkbox" at bounding box center [1067, 374] width 25 height 25
click at [1069, 374] on input "checkbox" at bounding box center [1067, 374] width 25 height 25
checkbox input "true"
click at [1069, 402] on input "checkbox" at bounding box center [1067, 402] width 25 height 25
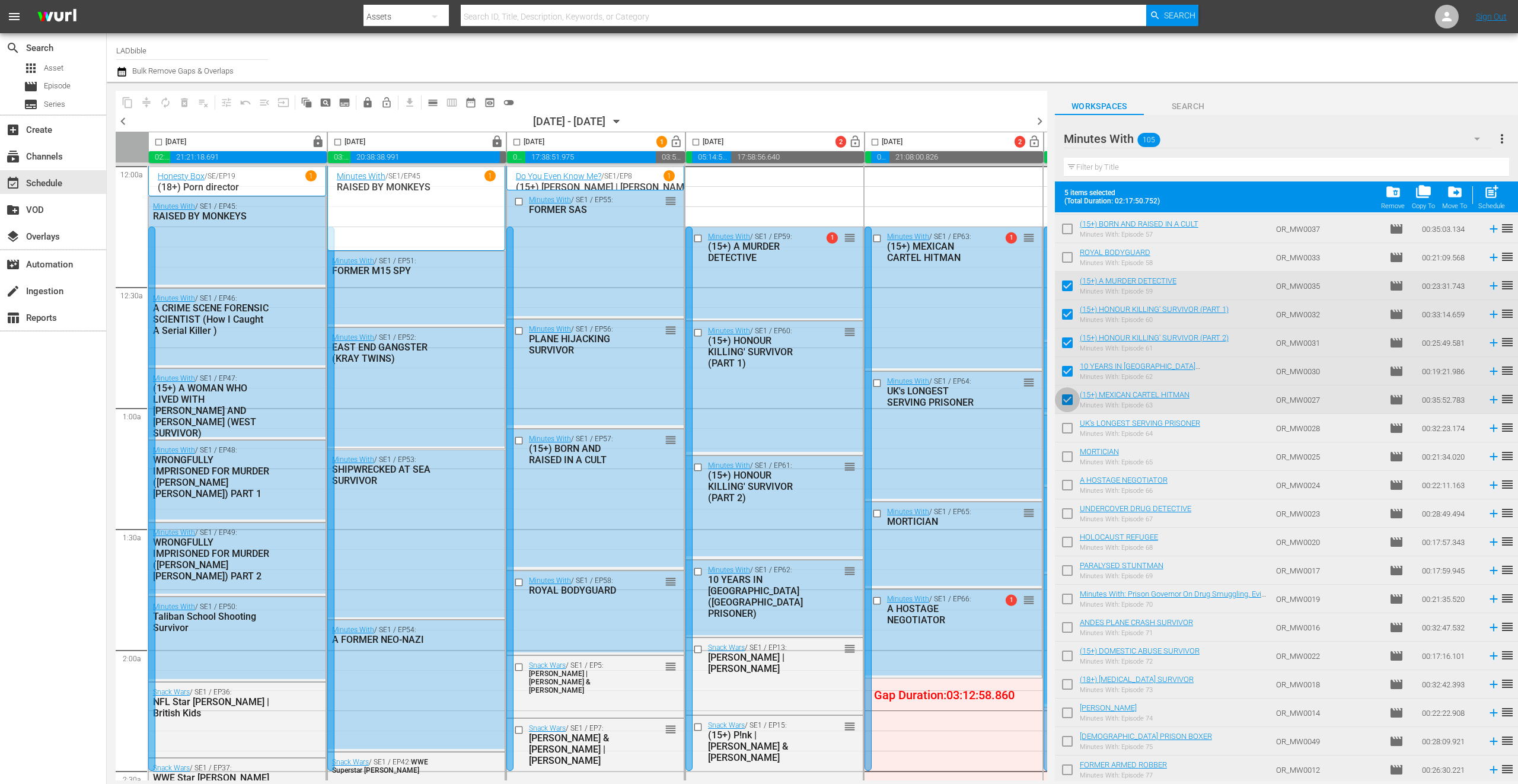
click at [1071, 400] on input "checkbox" at bounding box center [1067, 402] width 25 height 25
checkbox input "false"
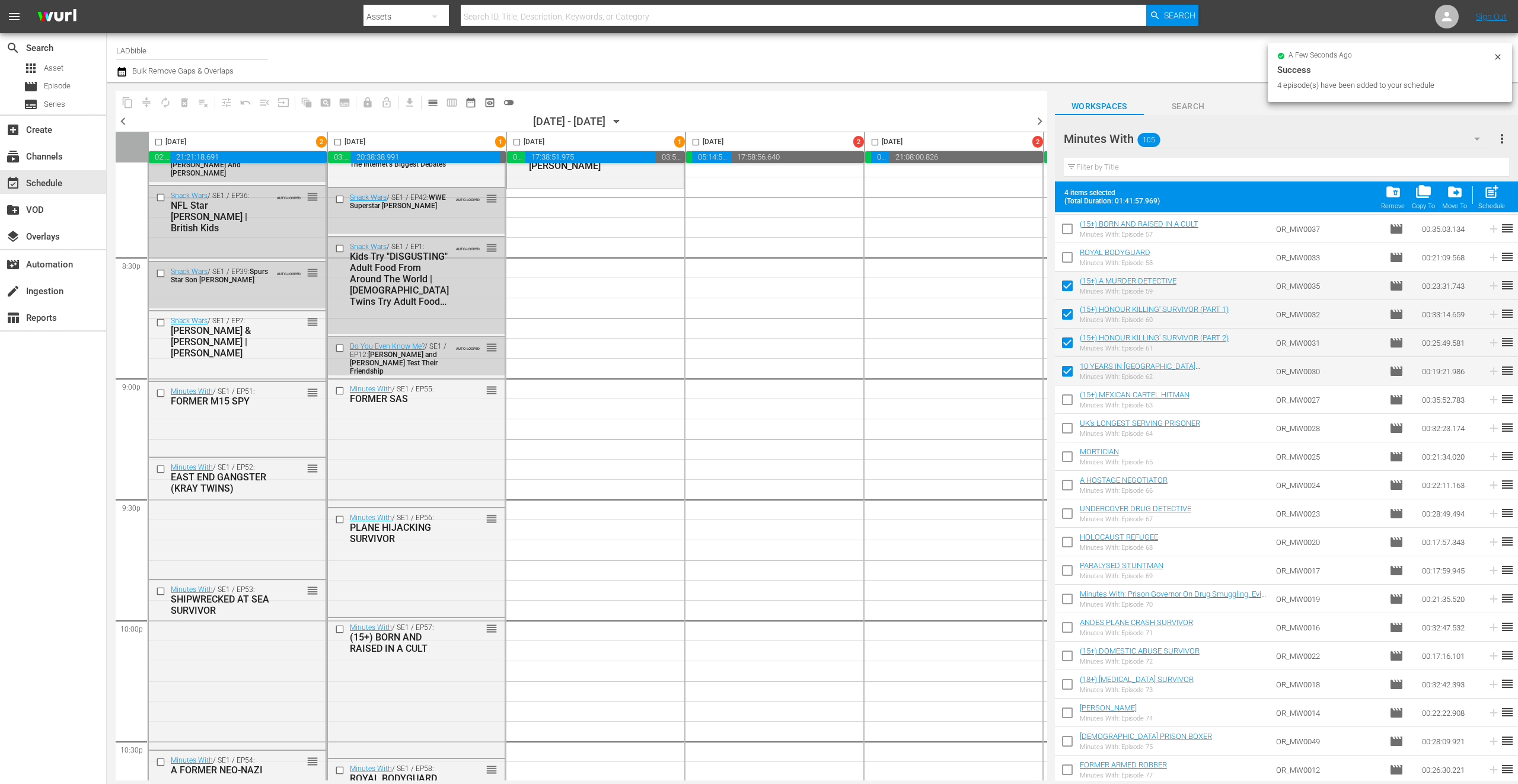
scroll to position [0, 0]
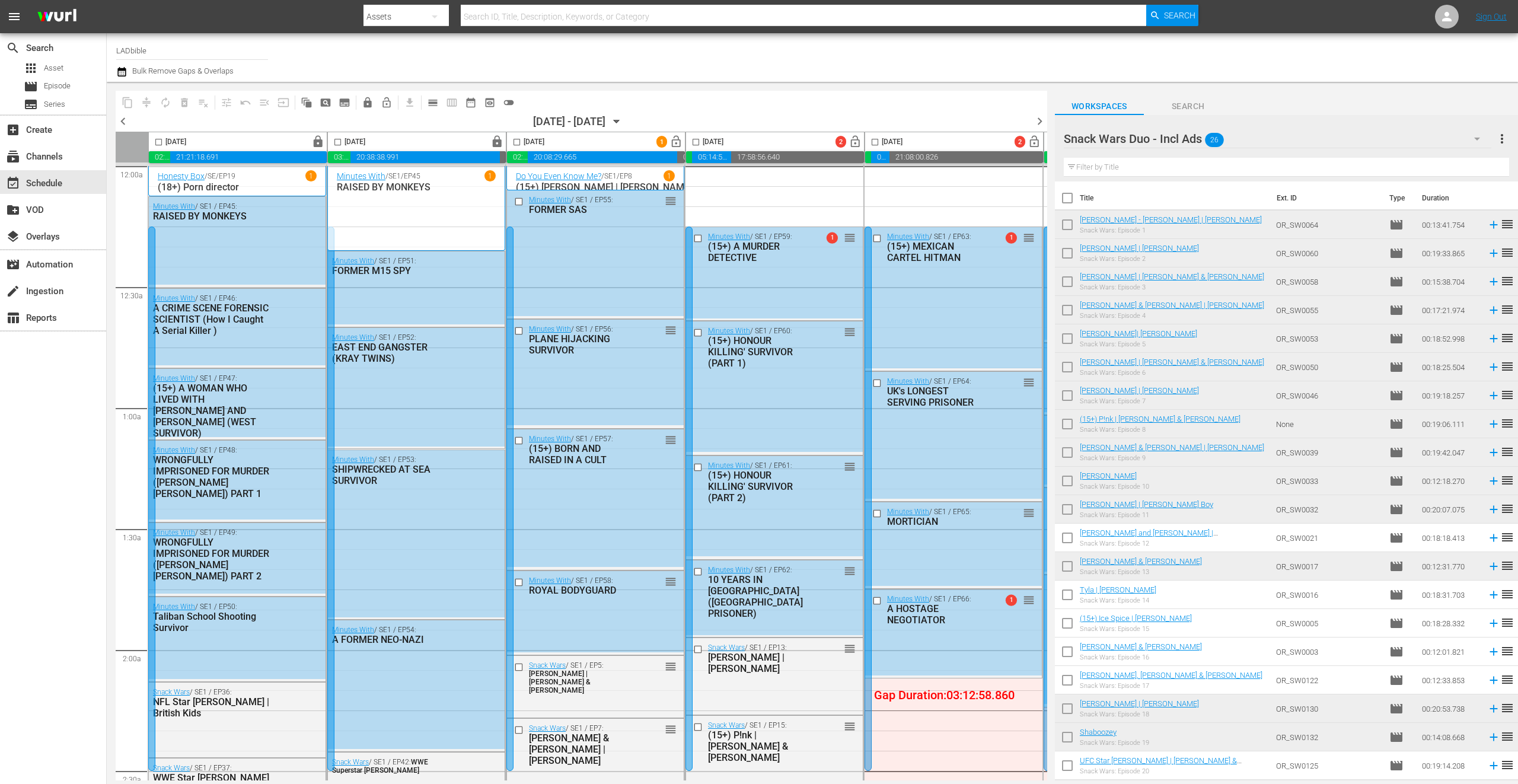
scroll to position [61, 0]
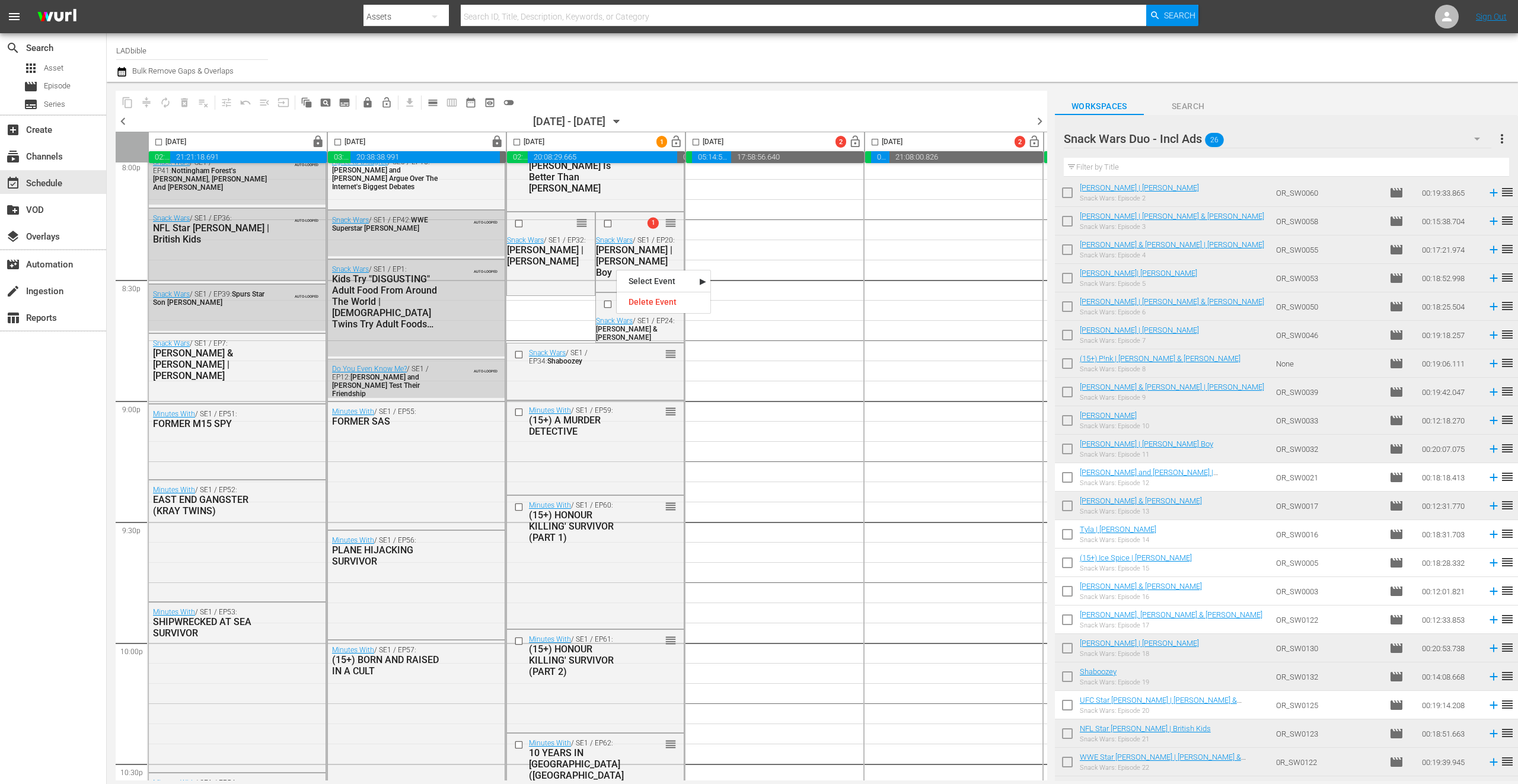
drag, startPoint x: 608, startPoint y: 221, endPoint x: 708, endPoint y: 265, distance: 109.3
click at [608, 221] on input "checkbox" at bounding box center [609, 222] width 12 height 10
click at [184, 103] on span "delete_forever_outlined" at bounding box center [184, 102] width 11 height 11
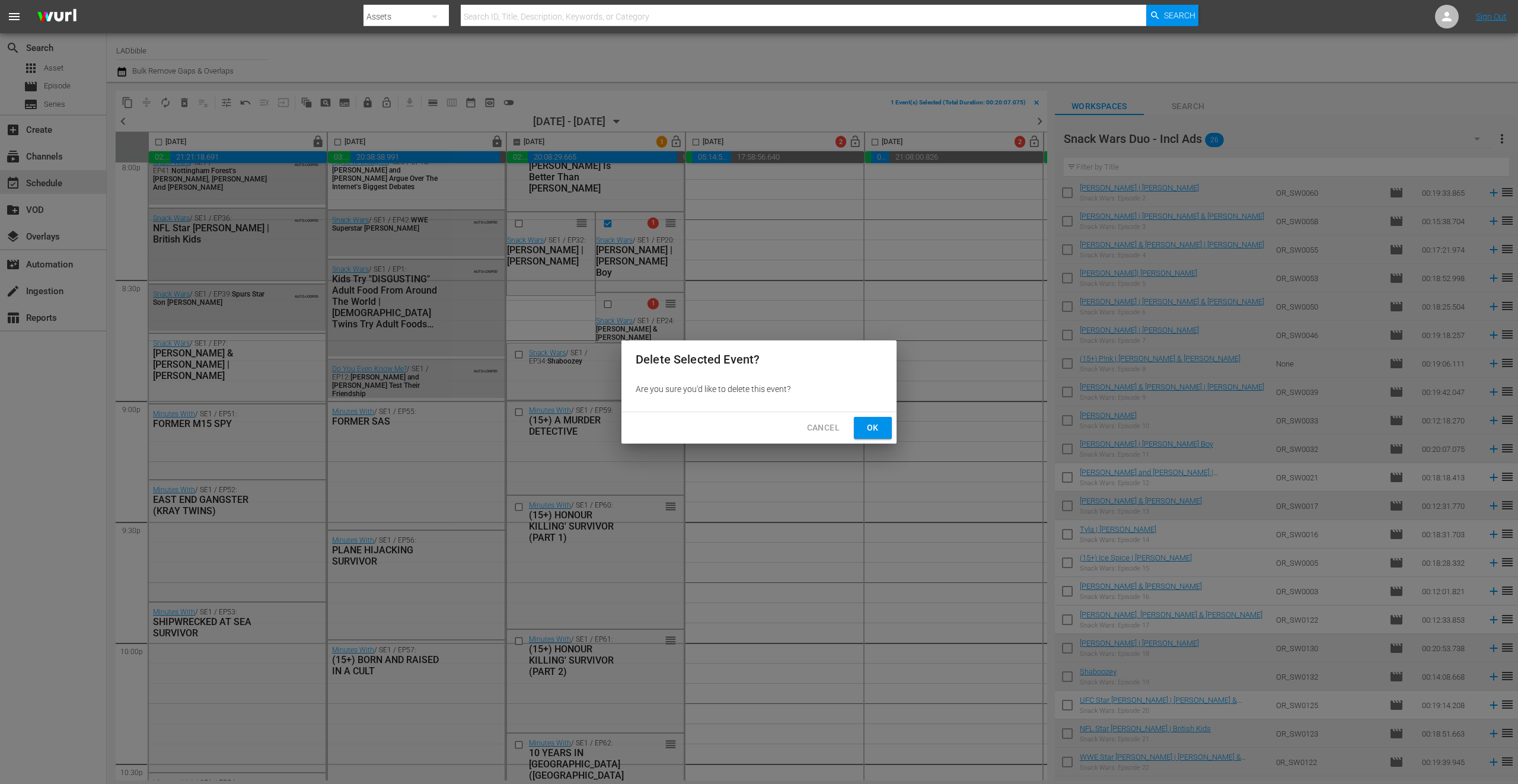
click at [881, 429] on span "Ok" at bounding box center [873, 427] width 19 height 15
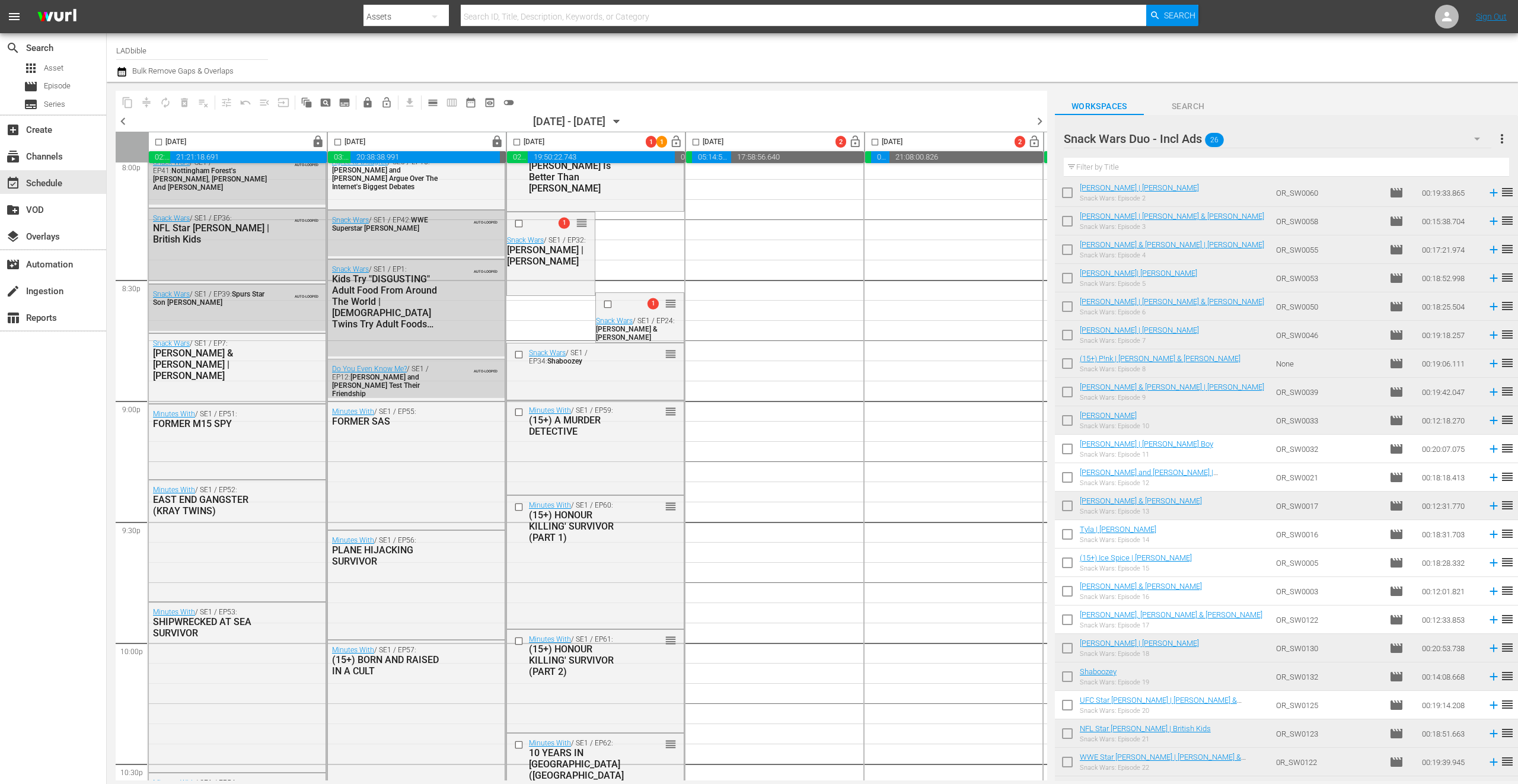
click at [519, 141] on input "checkbox" at bounding box center [517, 145] width 14 height 14
click at [150, 100] on span "compress" at bounding box center [146, 102] width 11 height 11
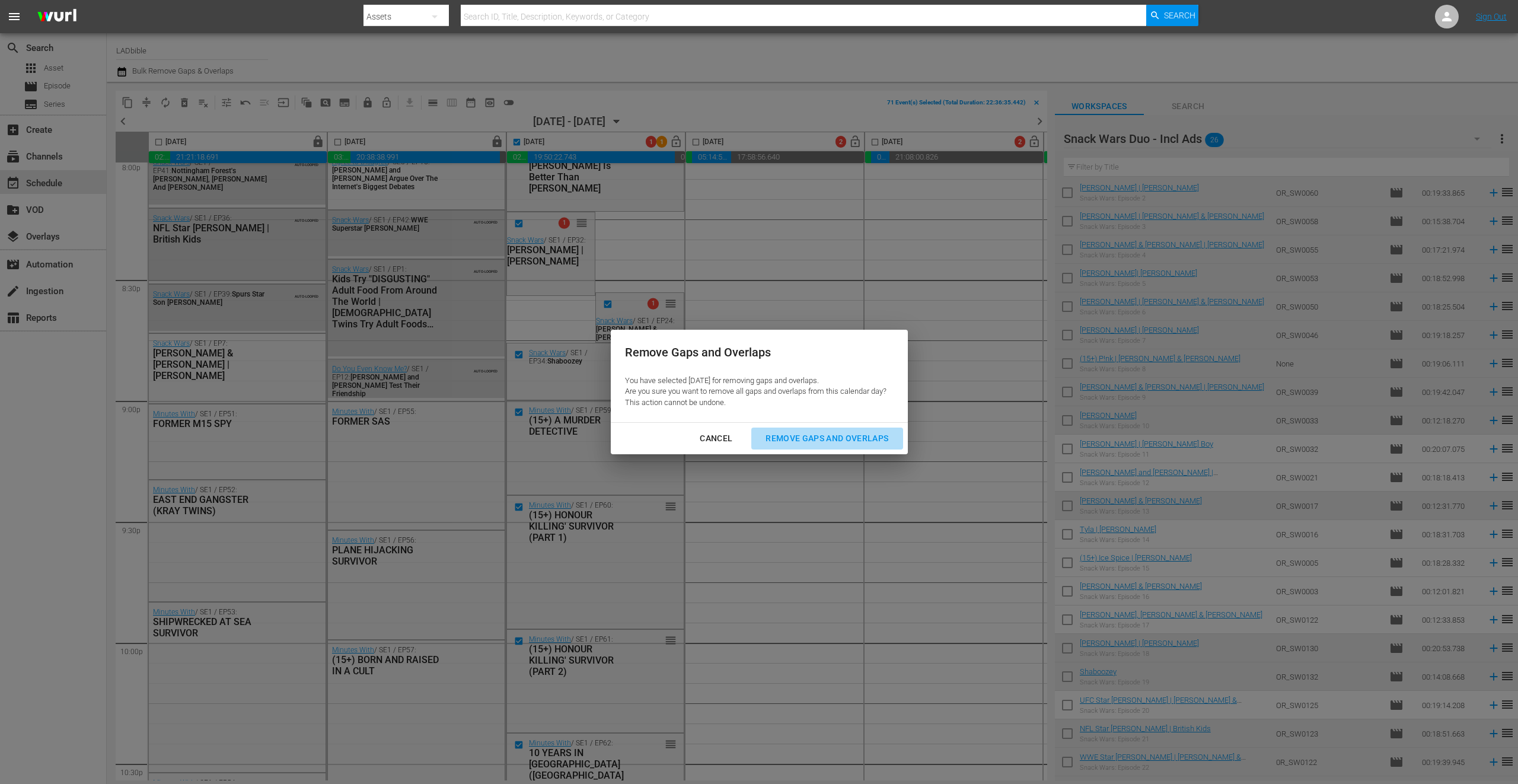
click at [808, 437] on div "Remove Gaps and Overlaps" at bounding box center [826, 439] width 142 height 15
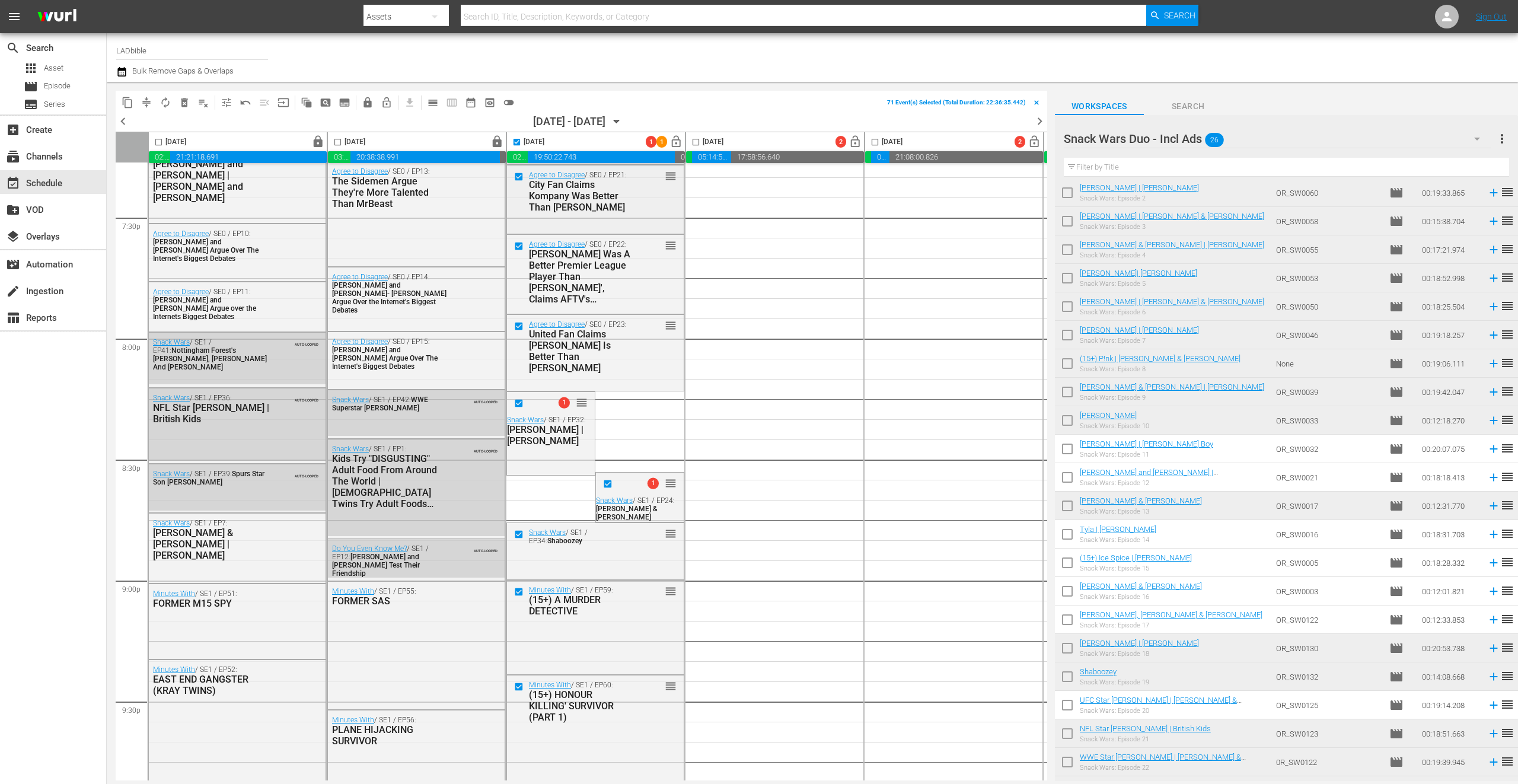
scroll to position [4688, 0]
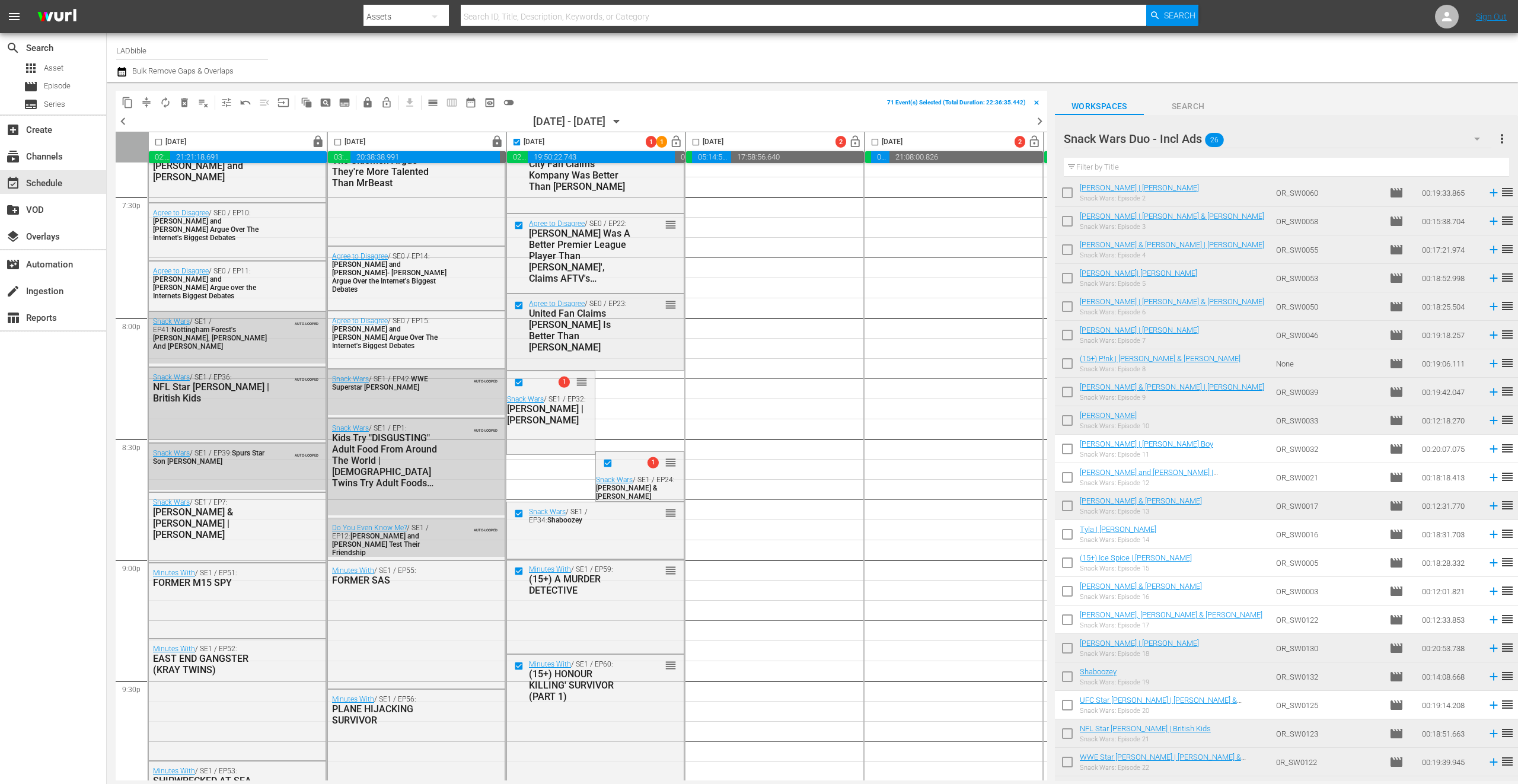
checkbox input "false"
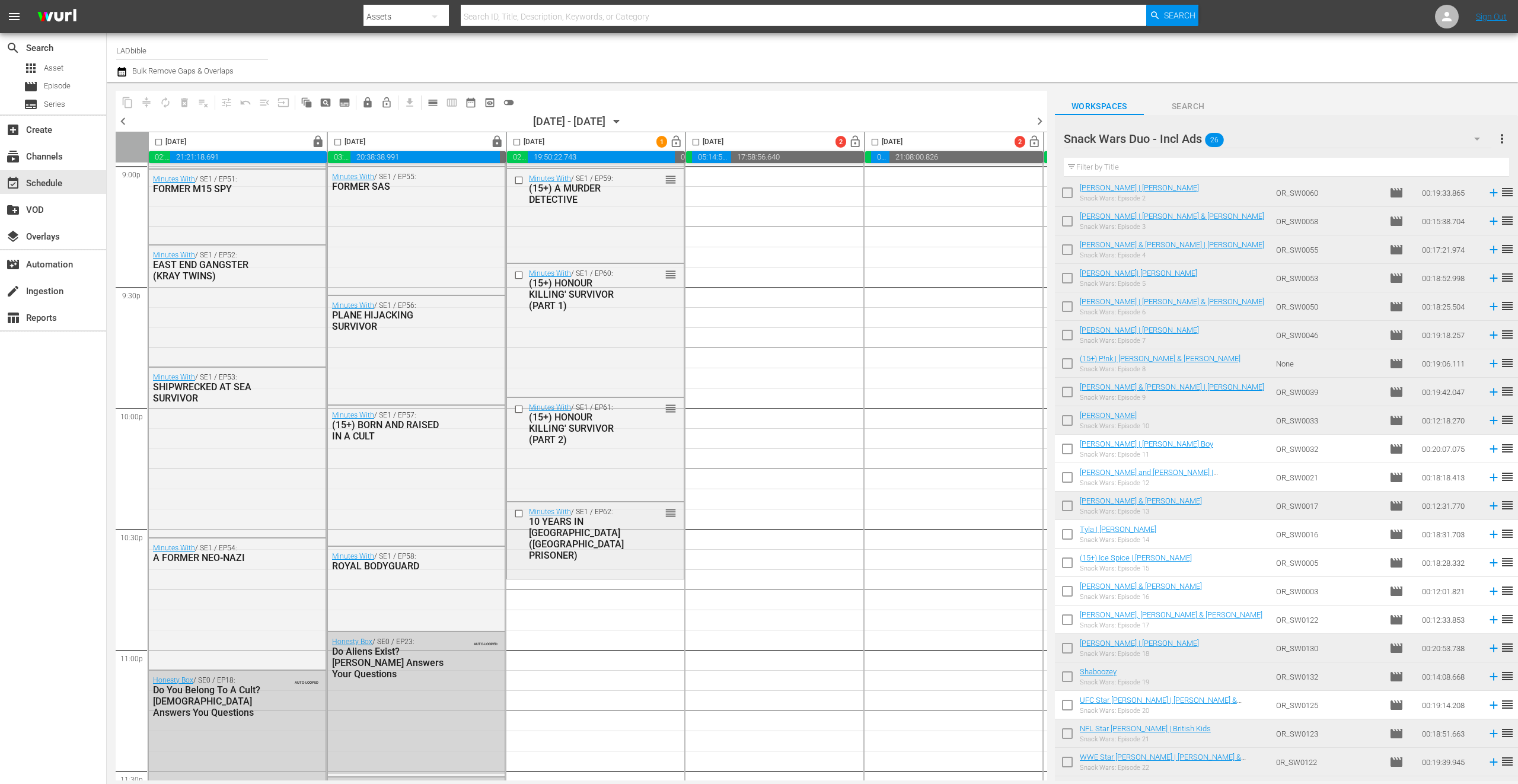
scroll to position [5169, 0]
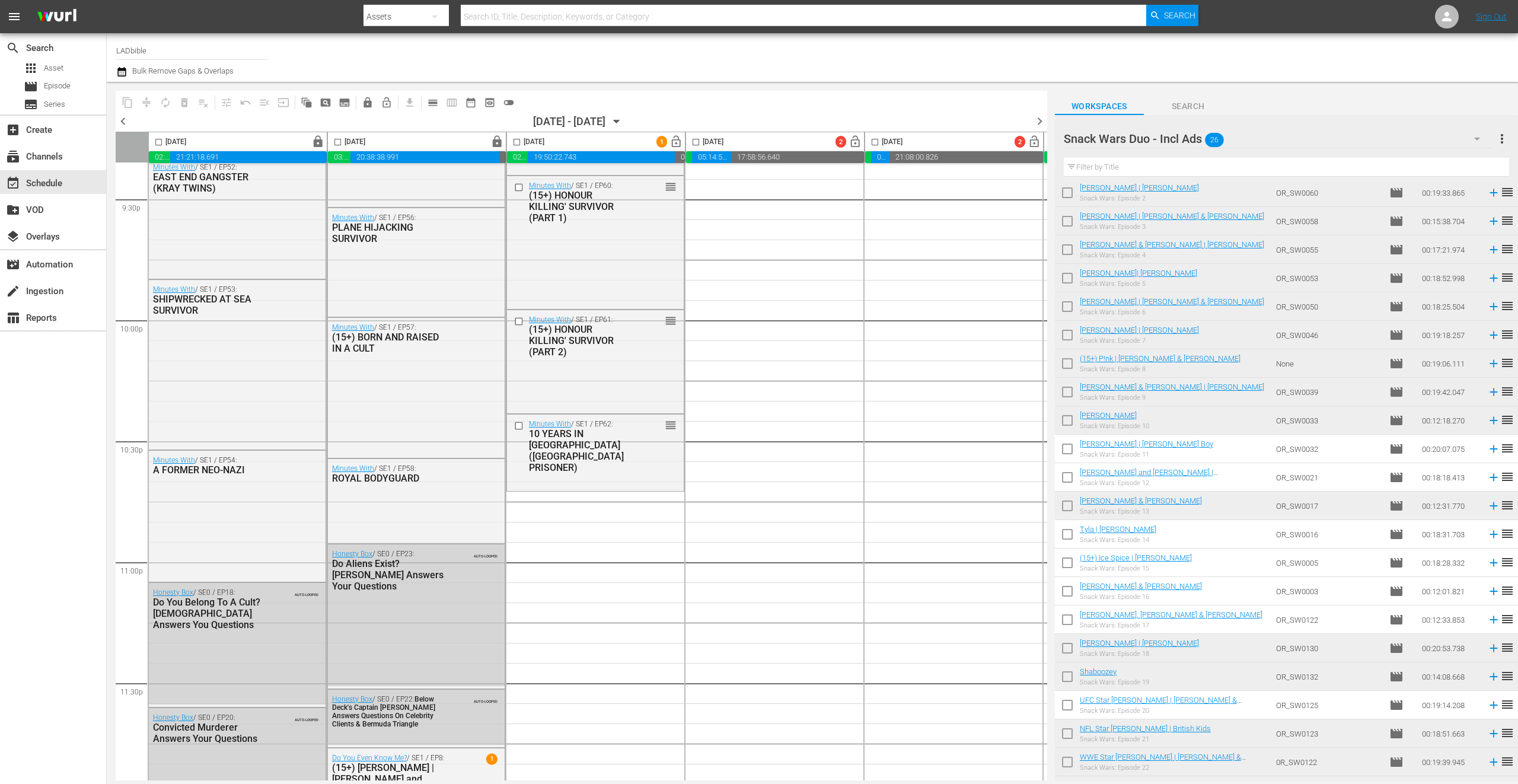
click at [1276, 140] on div "Snack Wars Duo - Incl Ads 26" at bounding box center [1278, 139] width 428 height 33
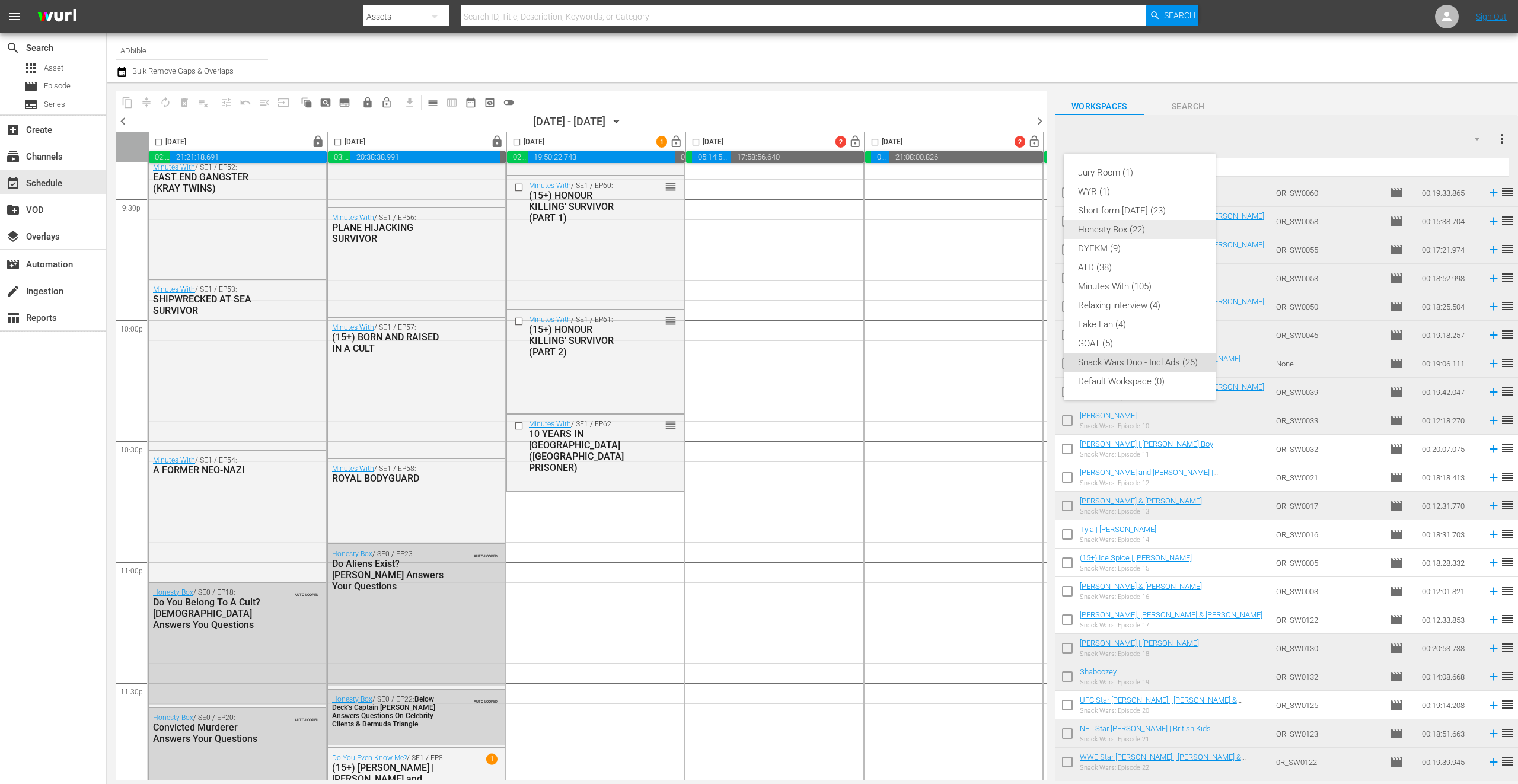
click at [1170, 228] on div "Honesty Box (22)" at bounding box center [1140, 229] width 123 height 19
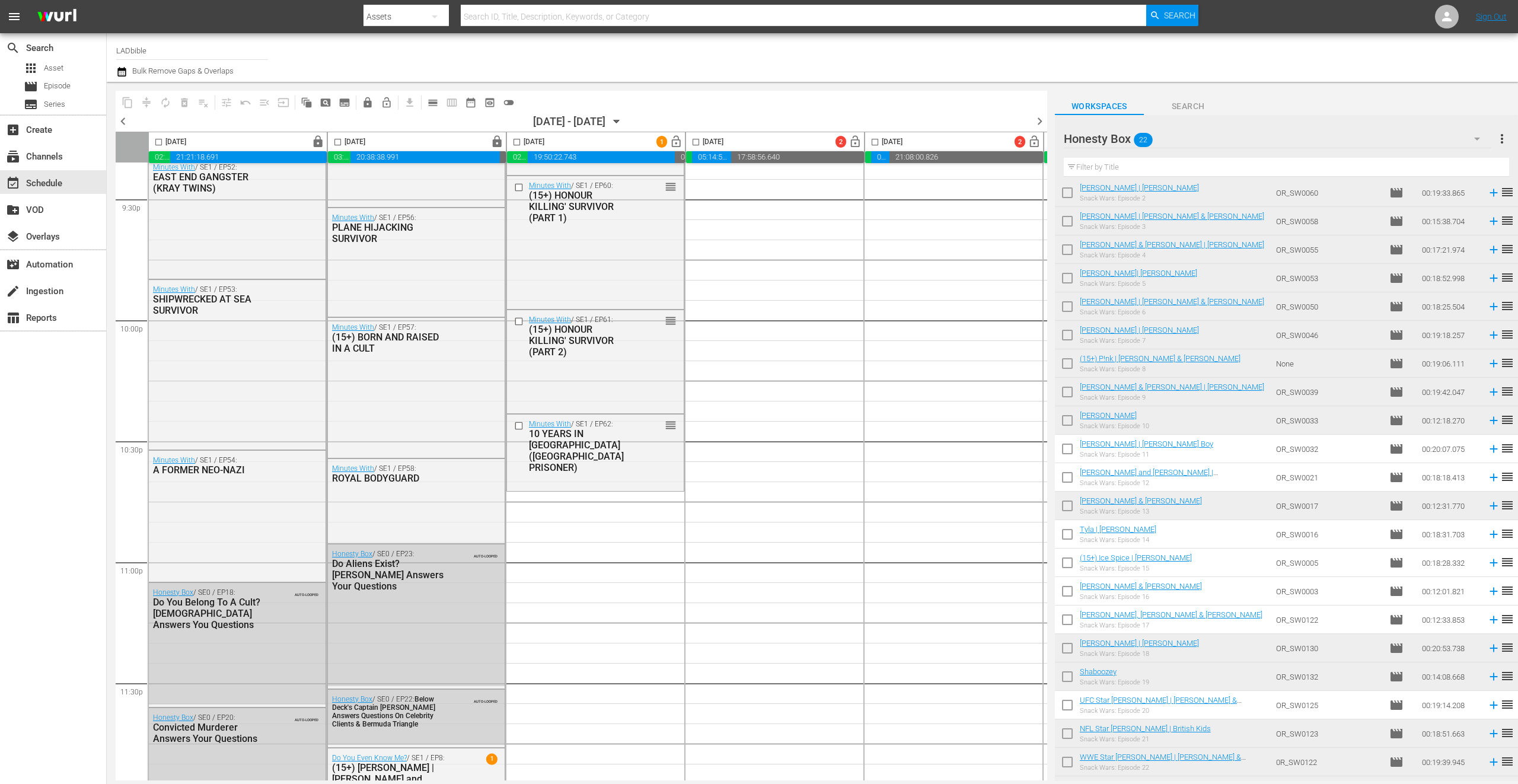
scroll to position [54, 0]
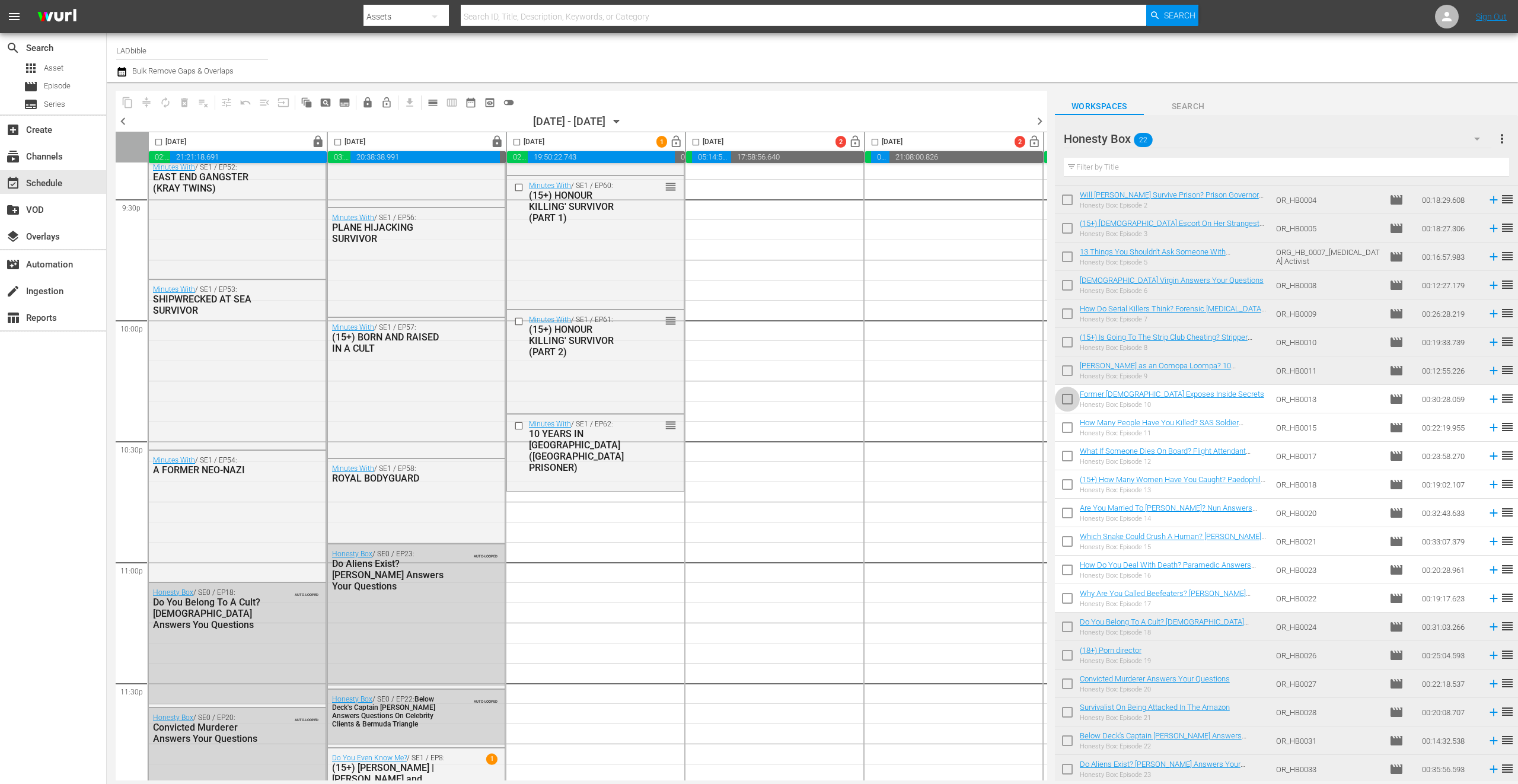
click at [1071, 404] on input "checkbox" at bounding box center [1067, 402] width 25 height 25
checkbox input "true"
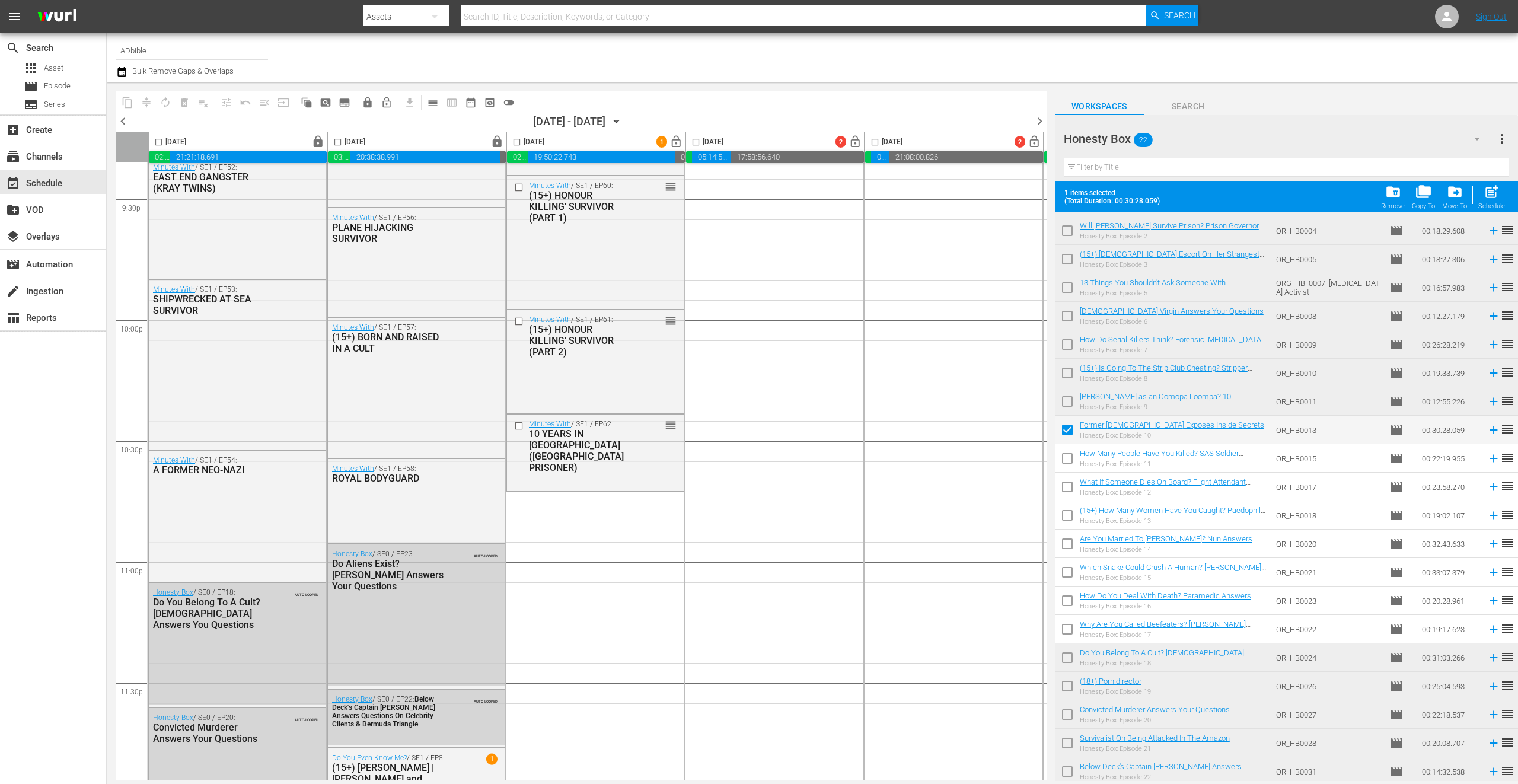
drag, startPoint x: 1071, startPoint y: 460, endPoint x: 1075, endPoint y: 490, distance: 30.3
click at [1070, 460] on input "checkbox" at bounding box center [1067, 461] width 25 height 25
checkbox input "true"
click at [1072, 492] on input "checkbox" at bounding box center [1067, 490] width 25 height 25
checkbox input "true"
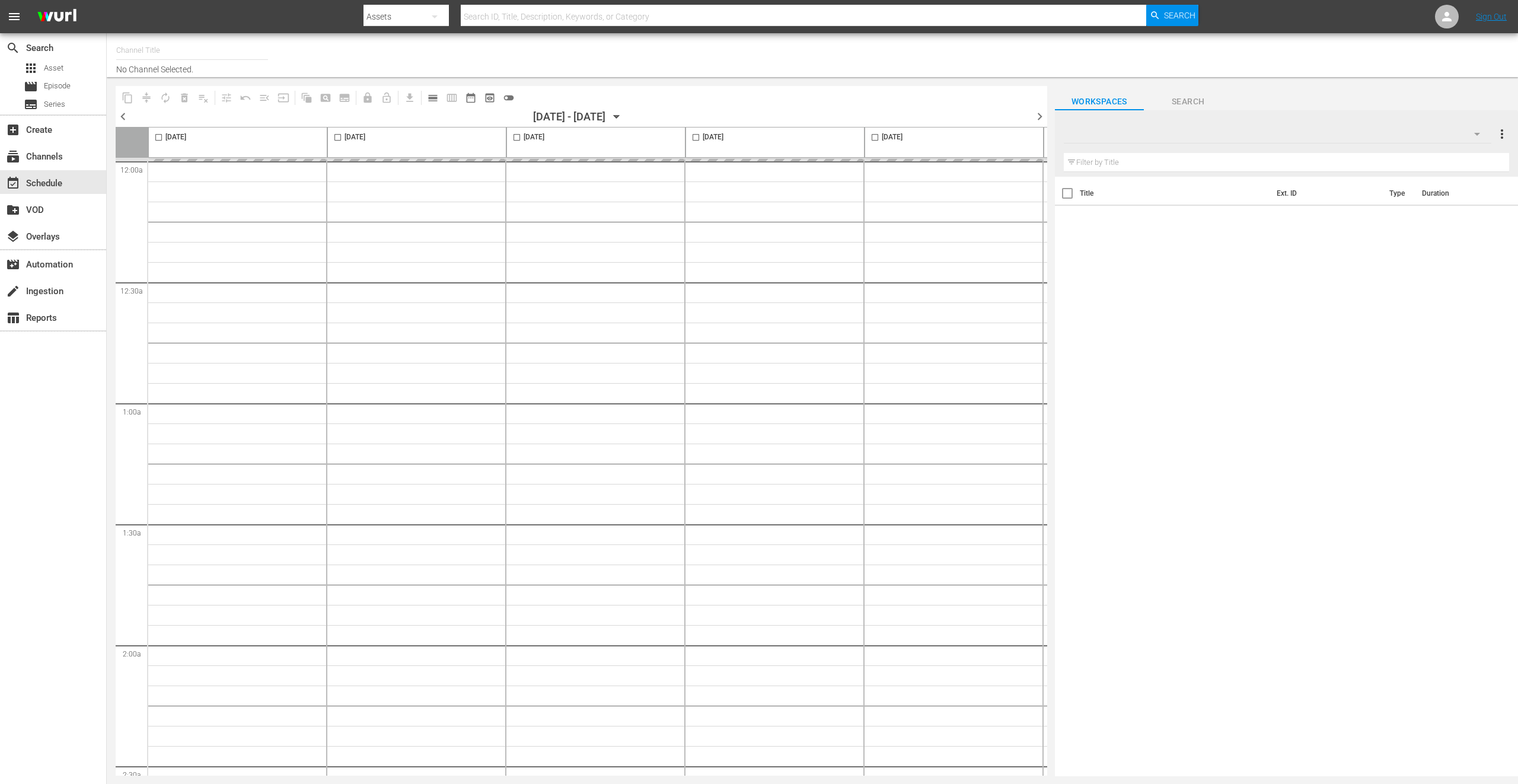
type input "LADbible (2030)"
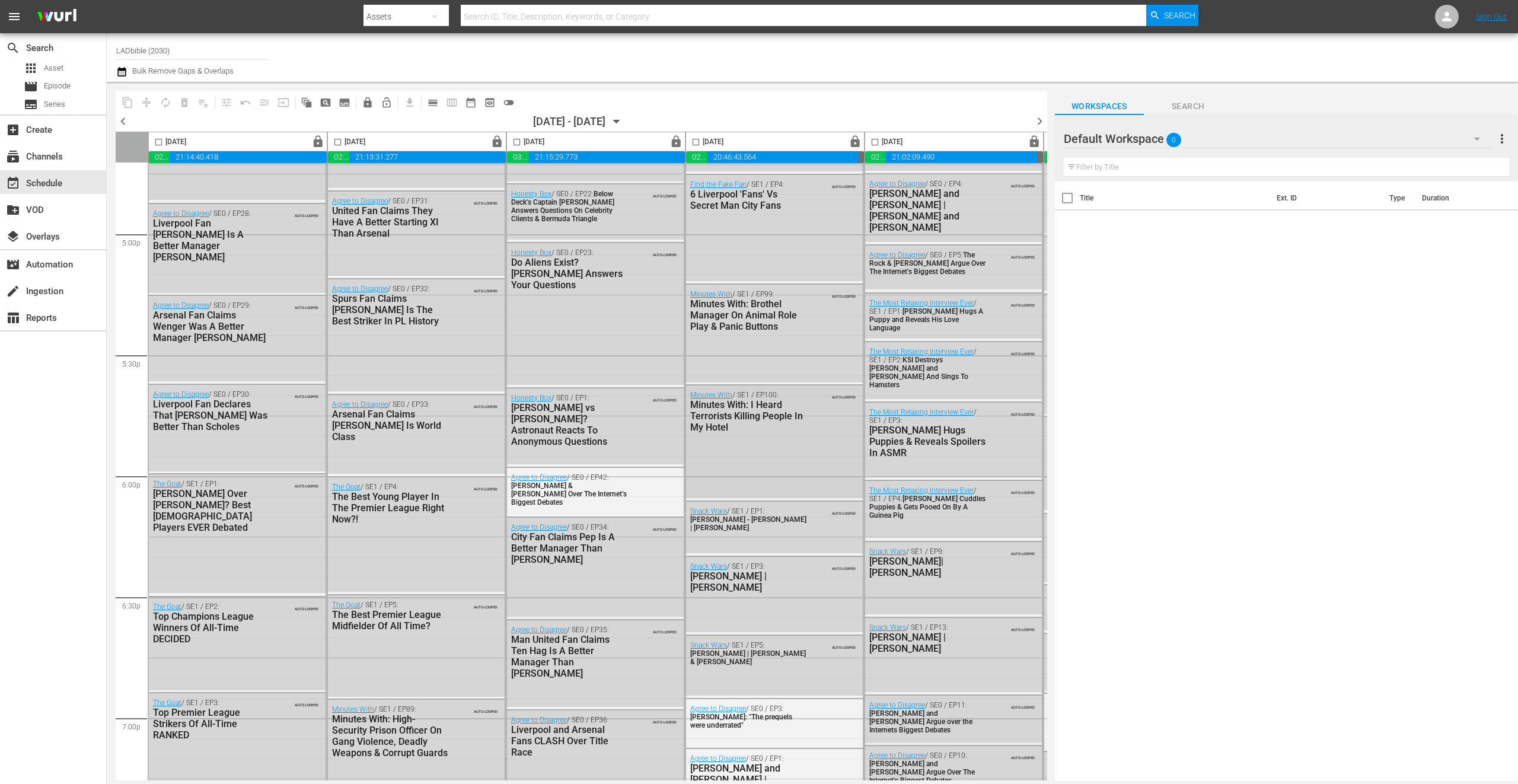
scroll to position [4425, 0]
